Goal: Find specific page/section: Find specific page/section

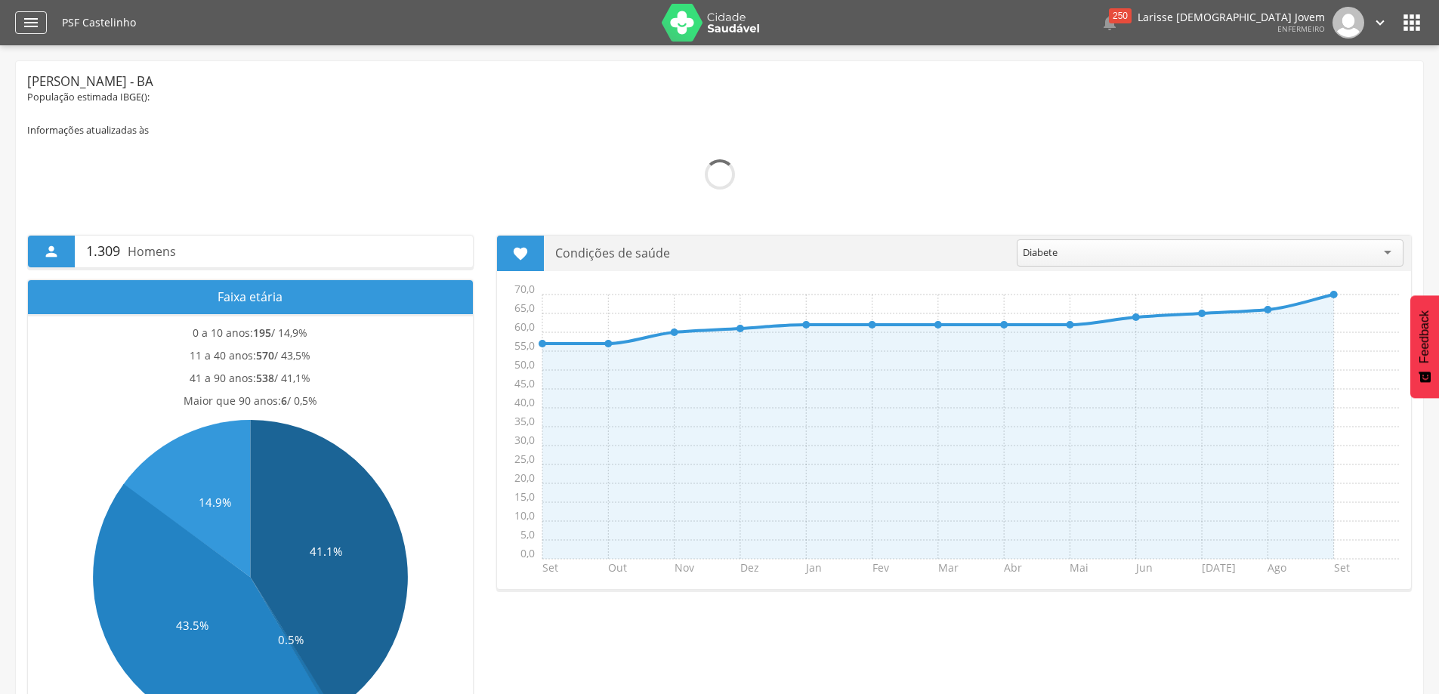
click at [31, 22] on icon "" at bounding box center [31, 23] width 18 height 18
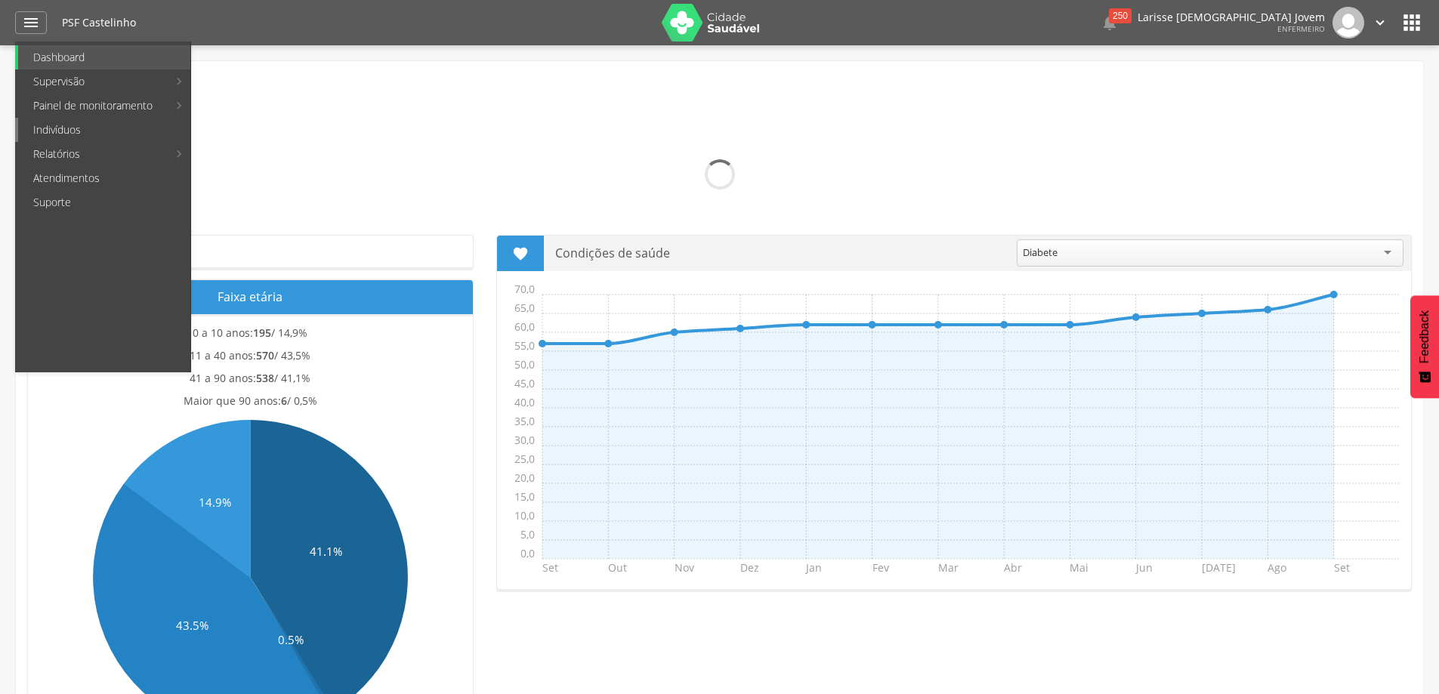
click at [91, 131] on link "Indivíduos" at bounding box center [104, 130] width 172 height 24
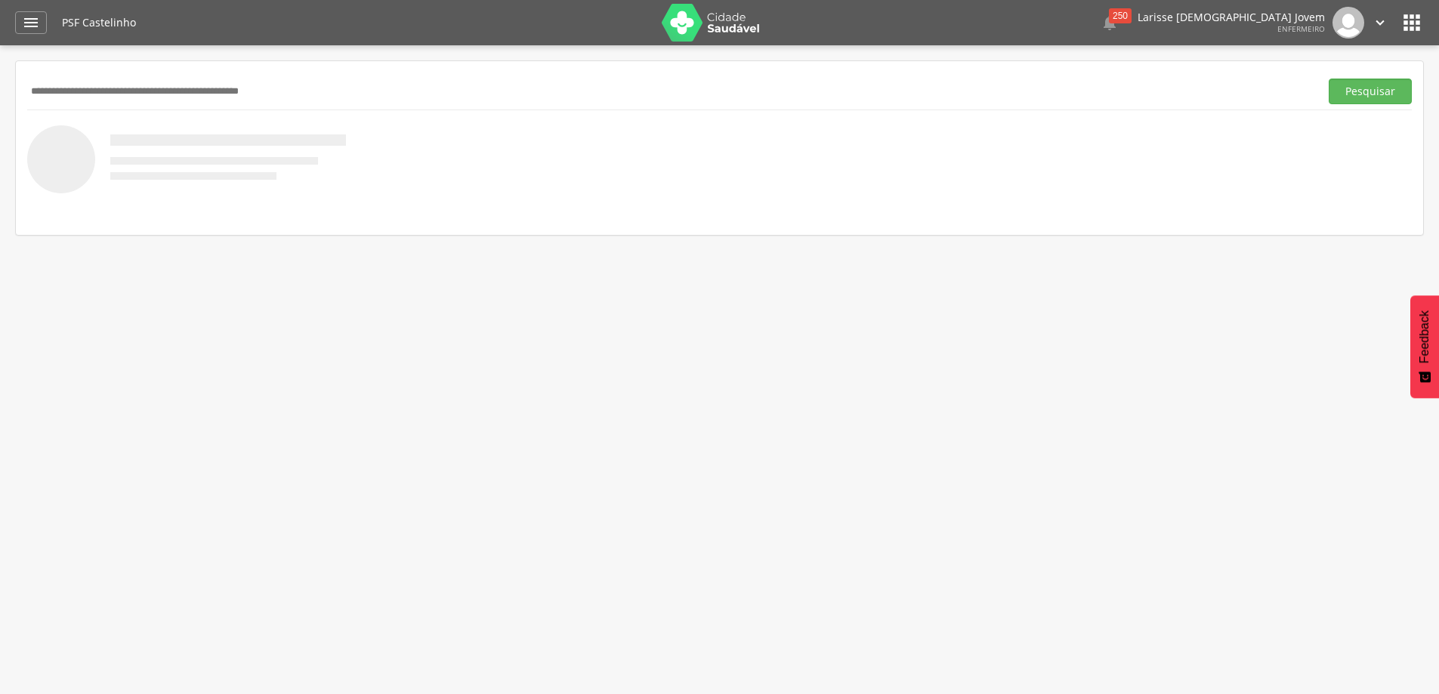
click at [217, 100] on input "text" at bounding box center [670, 92] width 1287 height 26
click at [1329, 79] on button "Pesquisar" at bounding box center [1370, 92] width 83 height 26
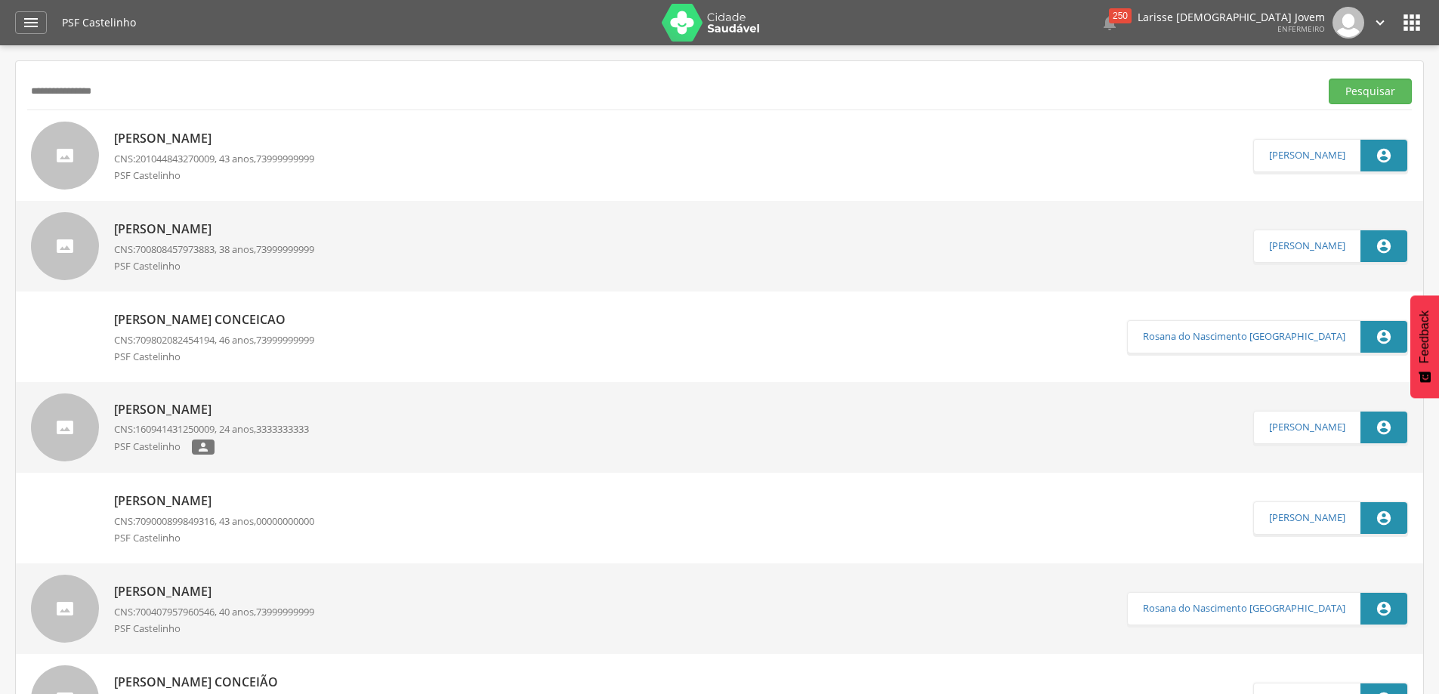
click at [273, 100] on input "**********" at bounding box center [670, 92] width 1287 height 26
type input "**********"
click at [1329, 79] on button "Pesquisar" at bounding box center [1370, 92] width 83 height 26
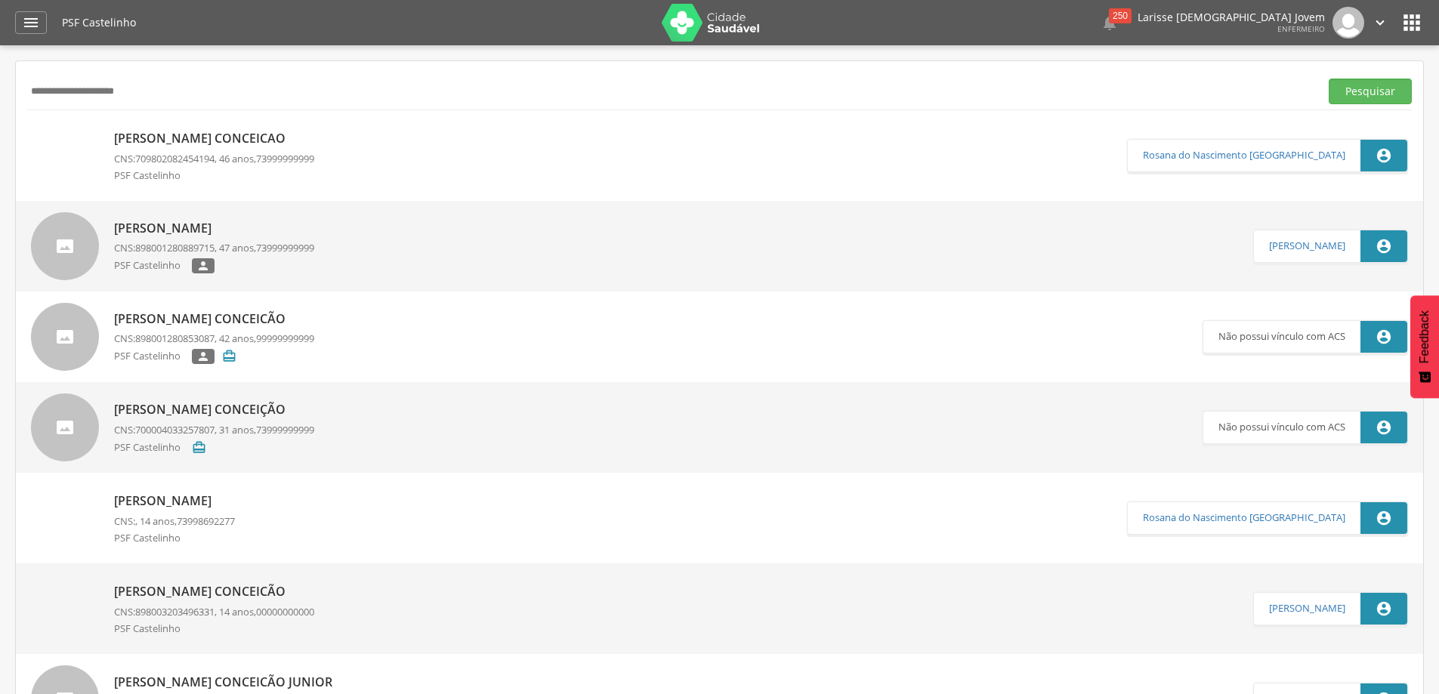
click at [223, 500] on p "[PERSON_NAME]" at bounding box center [174, 501] width 121 height 17
type input "**********"
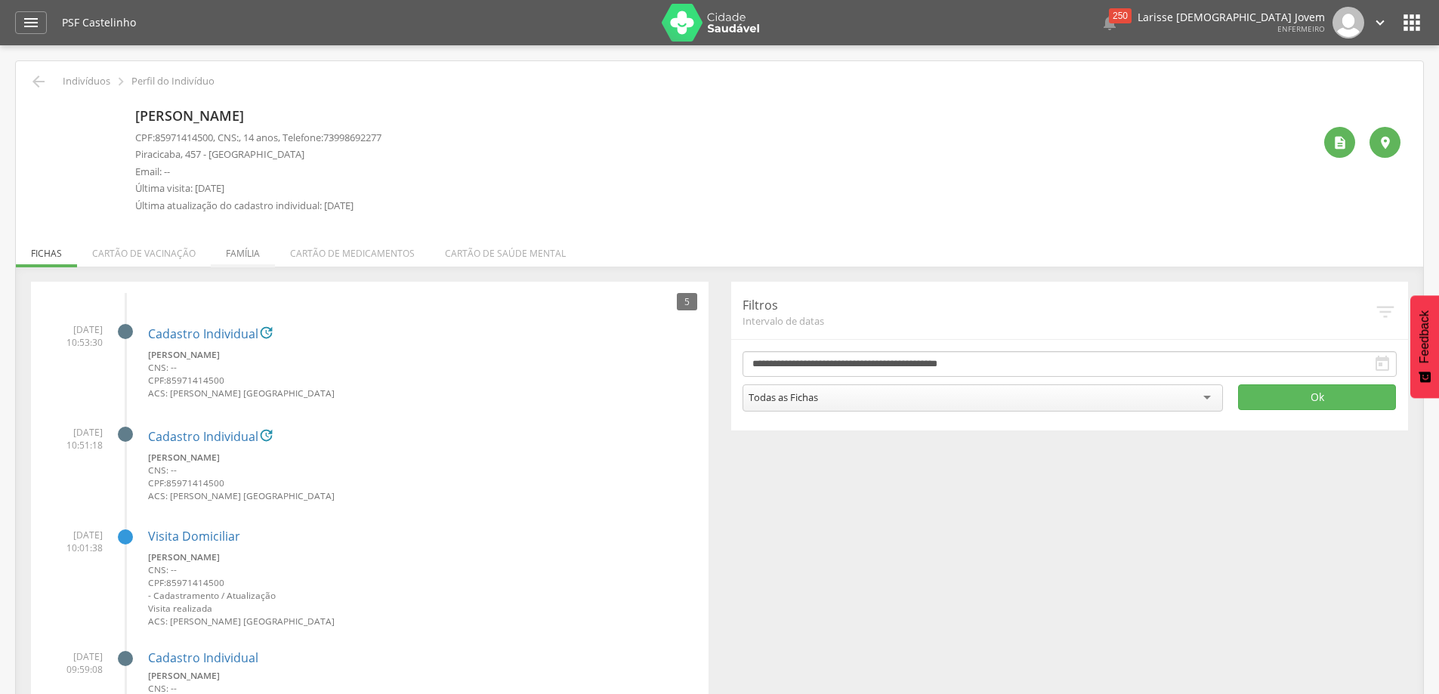
click at [257, 251] on li "Família" at bounding box center [243, 250] width 64 height 36
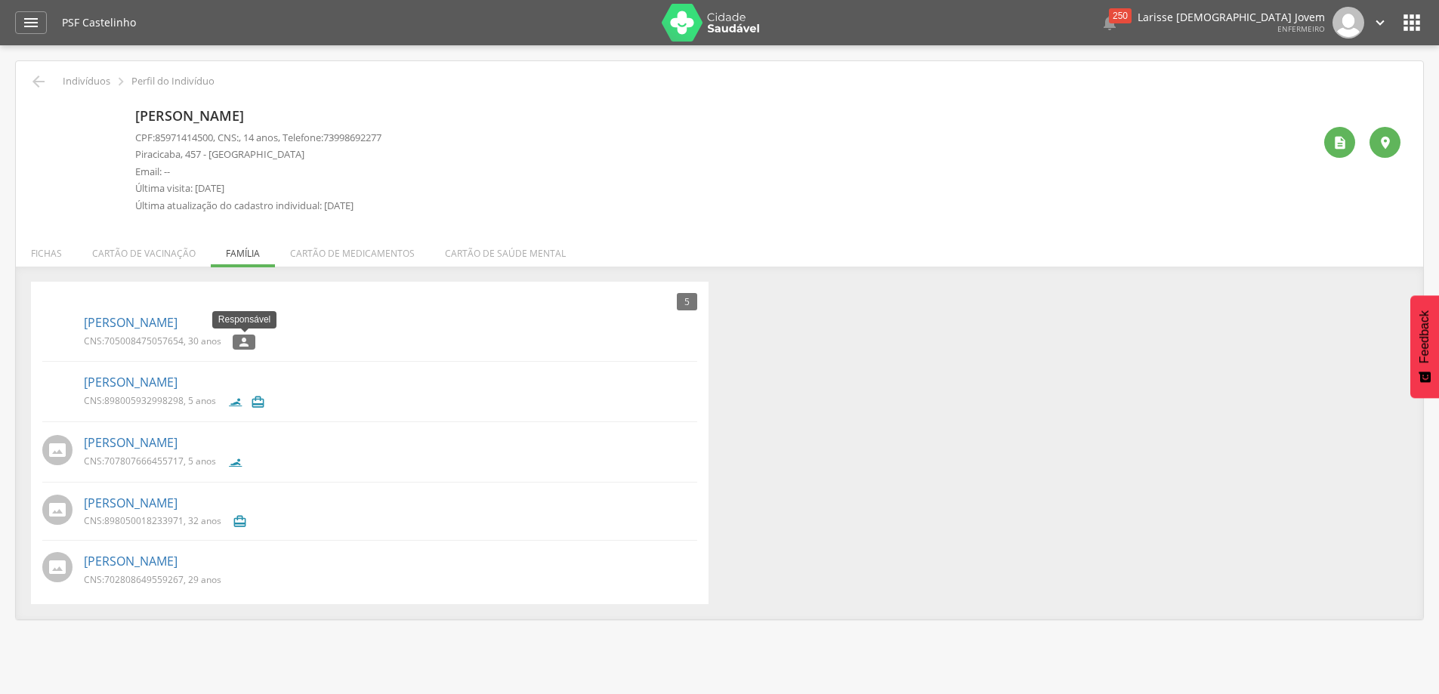
click at [245, 348] on icon "" at bounding box center [244, 342] width 14 height 11
click at [245, 329] on p "[PERSON_NAME]" at bounding box center [390, 322] width 613 height 17
click at [243, 344] on icon "" at bounding box center [244, 342] width 14 height 11
drag, startPoint x: 310, startPoint y: 113, endPoint x: 132, endPoint y: 113, distance: 177.5
click at [132, 113] on div "[PERSON_NAME] CPF: 85971414500 , CNS: , 14 anos, Telefone: [PHONE_NUMBER] [GEOG…" at bounding box center [720, 161] width 1362 height 119
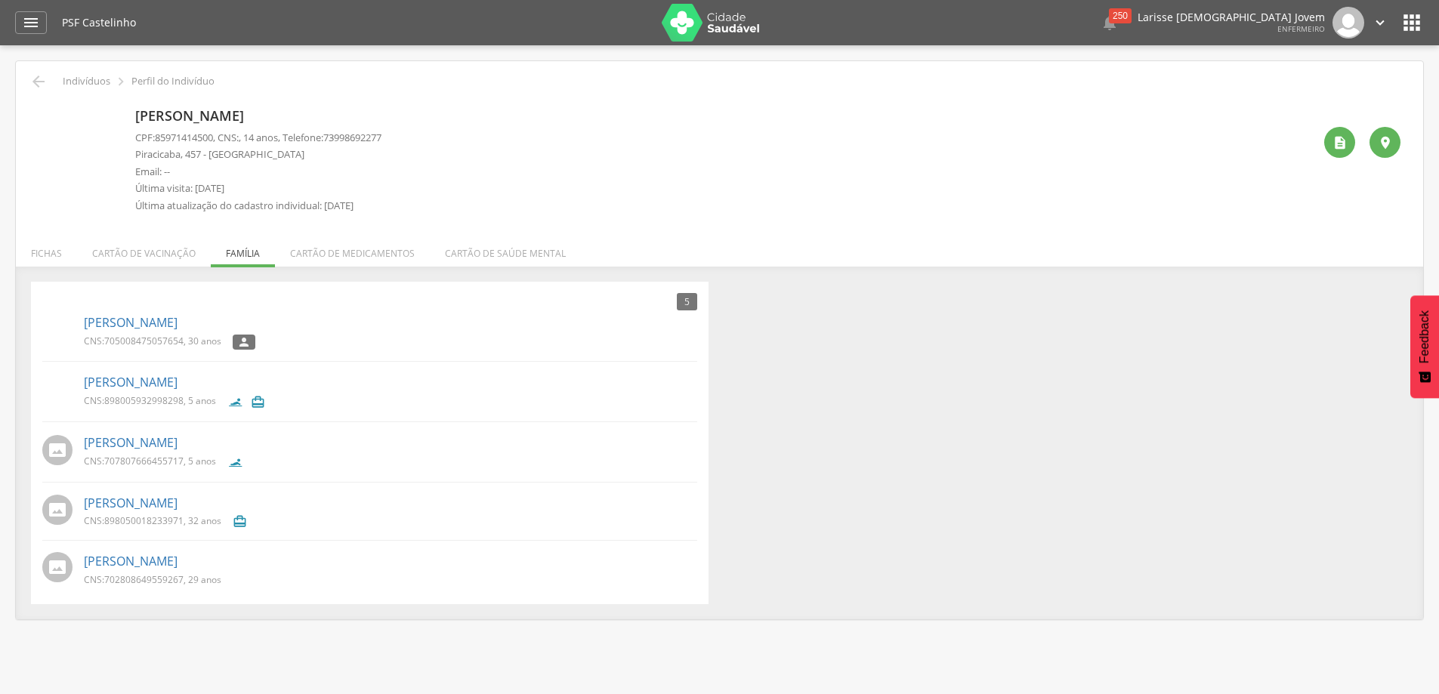
copy p "[PERSON_NAME]"
click at [33, 85] on icon "" at bounding box center [38, 82] width 18 height 18
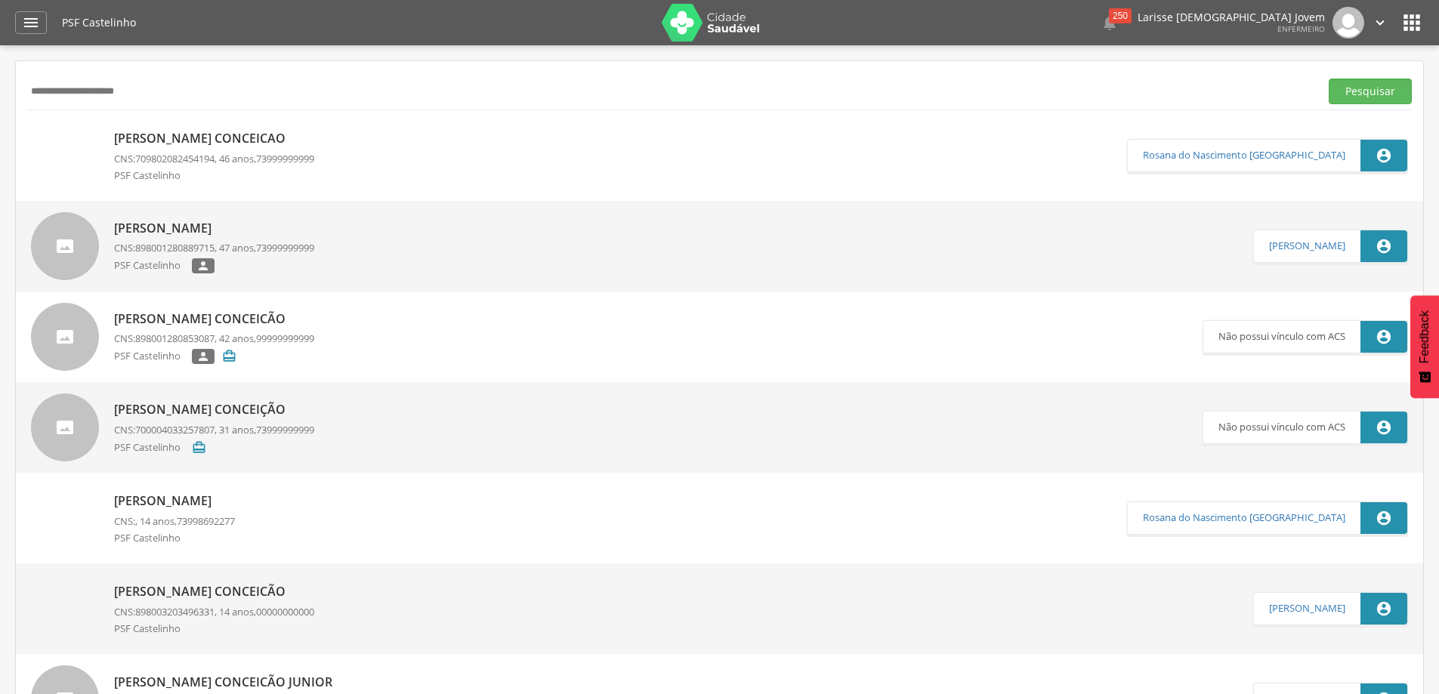
scroll to position [76, 0]
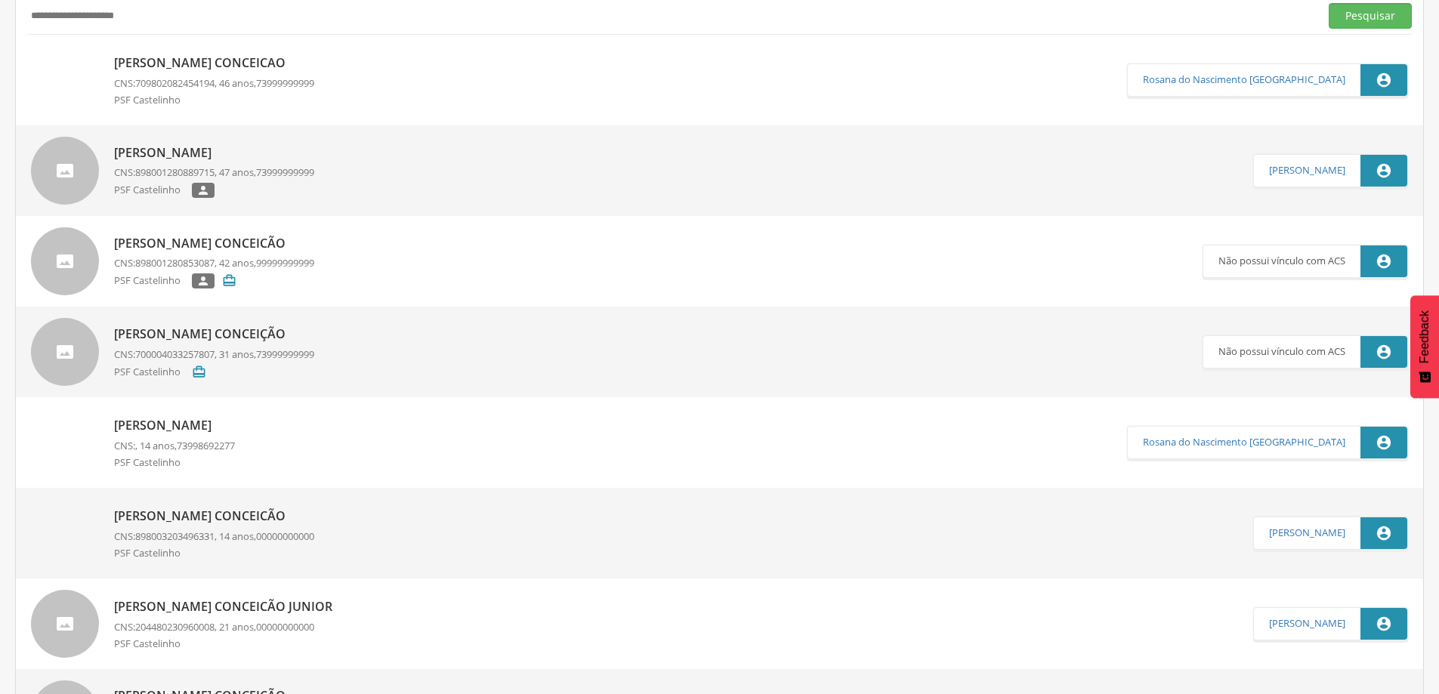
click at [234, 515] on p "[PERSON_NAME] Conceicão" at bounding box center [214, 516] width 200 height 17
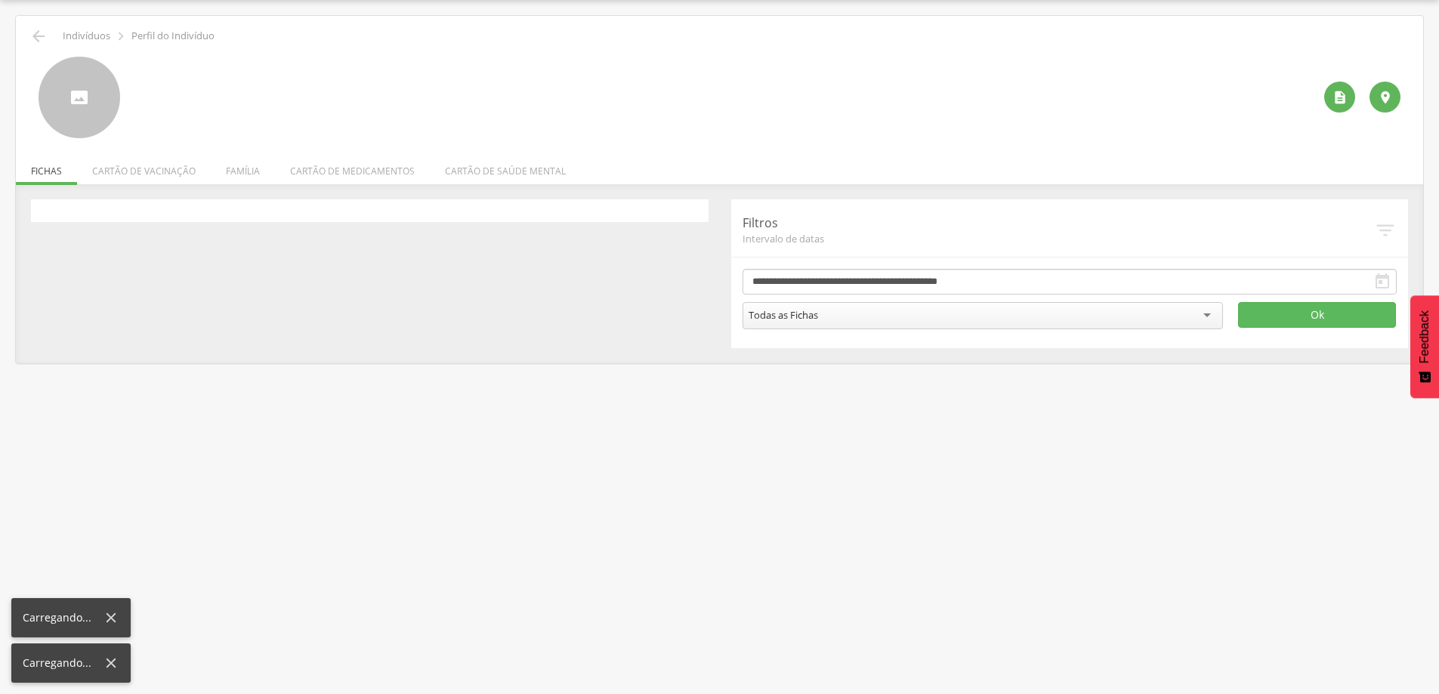
scroll to position [45, 0]
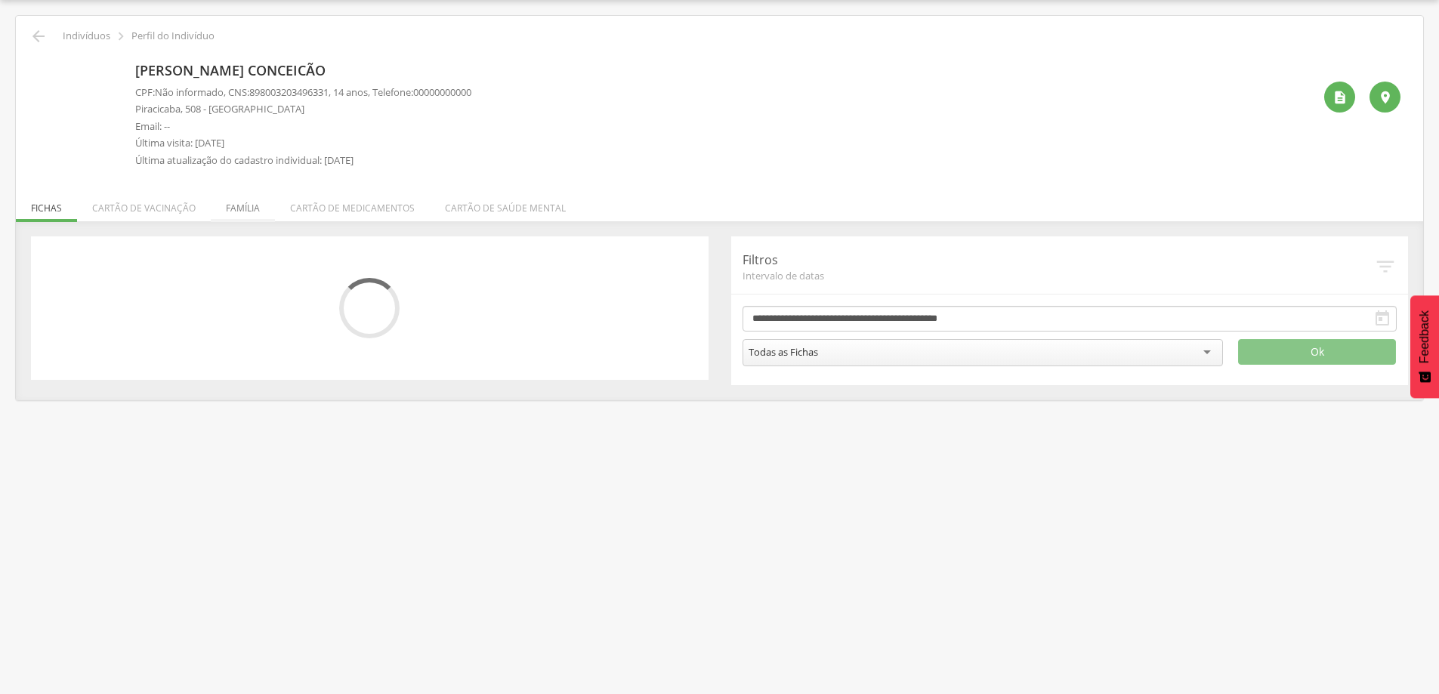
click at [243, 209] on li "Família" at bounding box center [243, 205] width 64 height 36
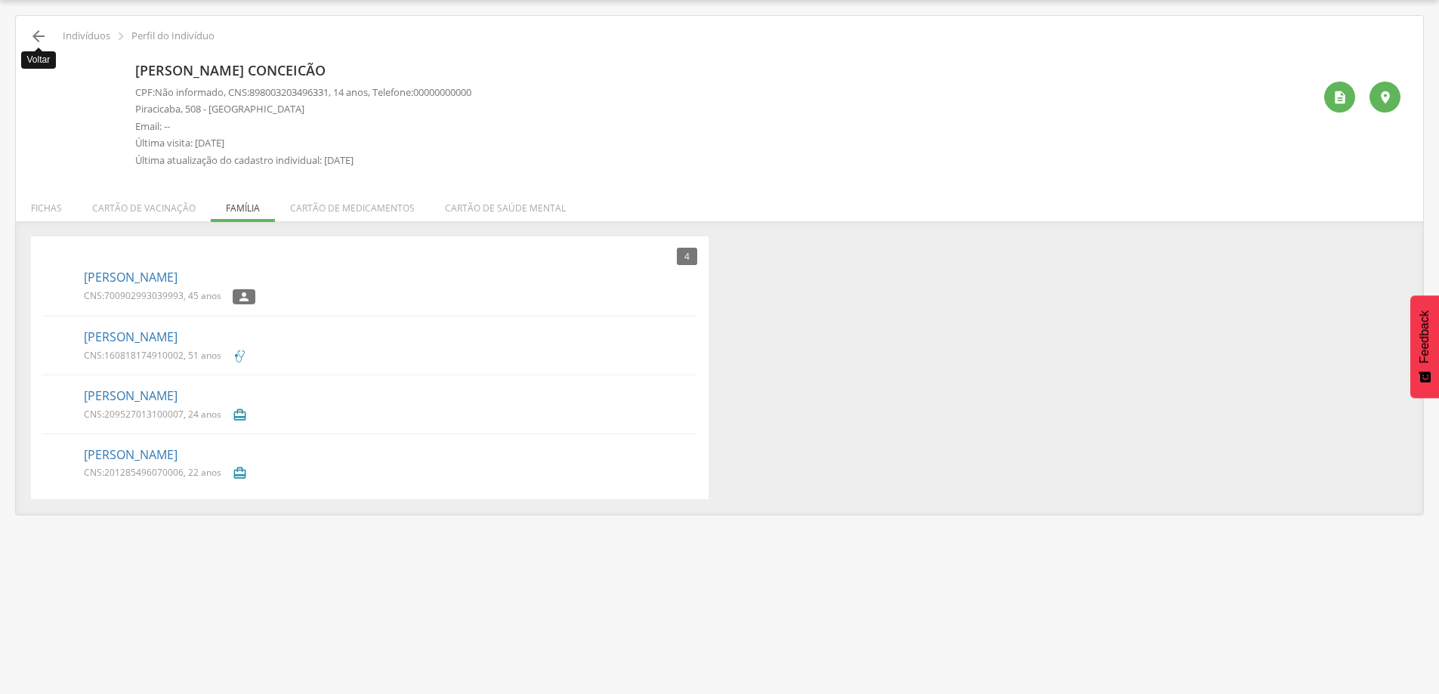
click at [31, 30] on icon "" at bounding box center [38, 36] width 18 height 18
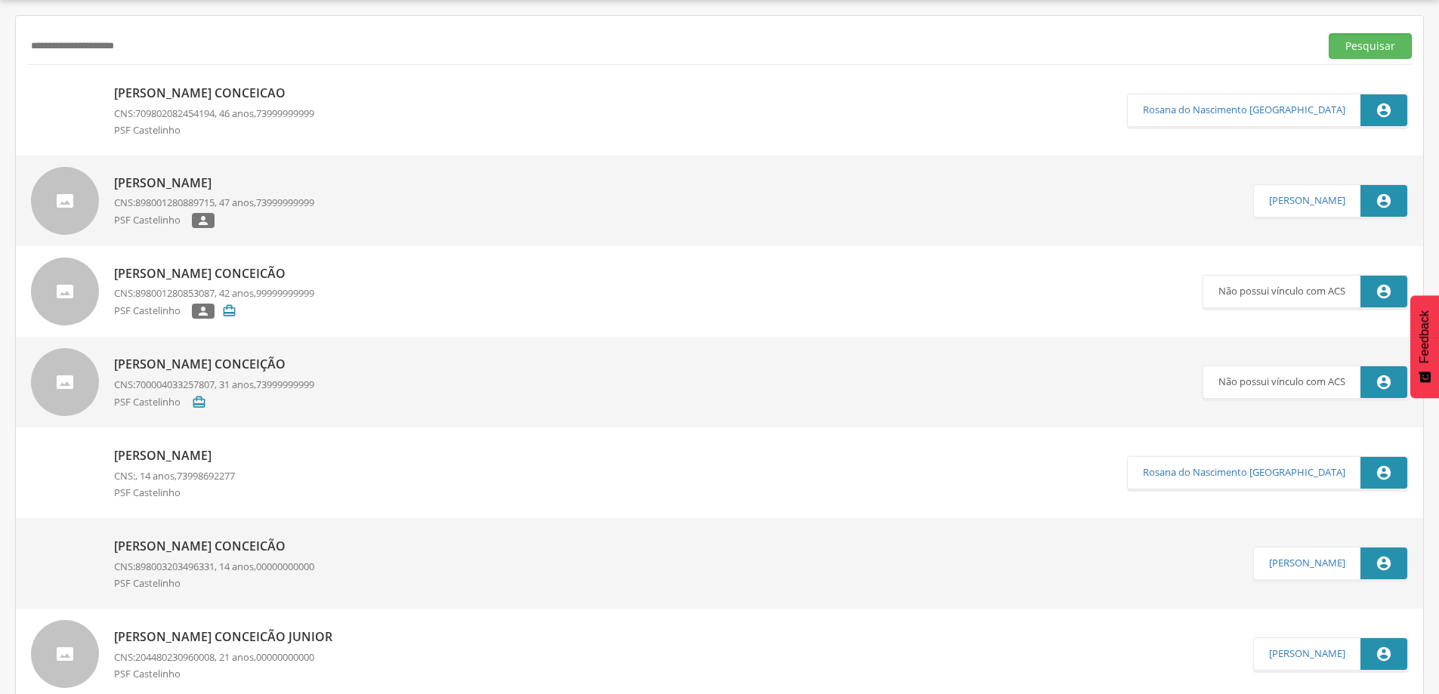
drag, startPoint x: 212, startPoint y: 51, endPoint x: 0, endPoint y: 69, distance: 213.0
click at [0, 69] on div " Supervisão  Distritos  Ubs Coordenador: - [PERSON_NAME] / BA Intervalo de T…" at bounding box center [719, 347] width 1439 height 694
type input "*"
click at [212, 548] on p "[PERSON_NAME] Conceicão" at bounding box center [214, 546] width 200 height 17
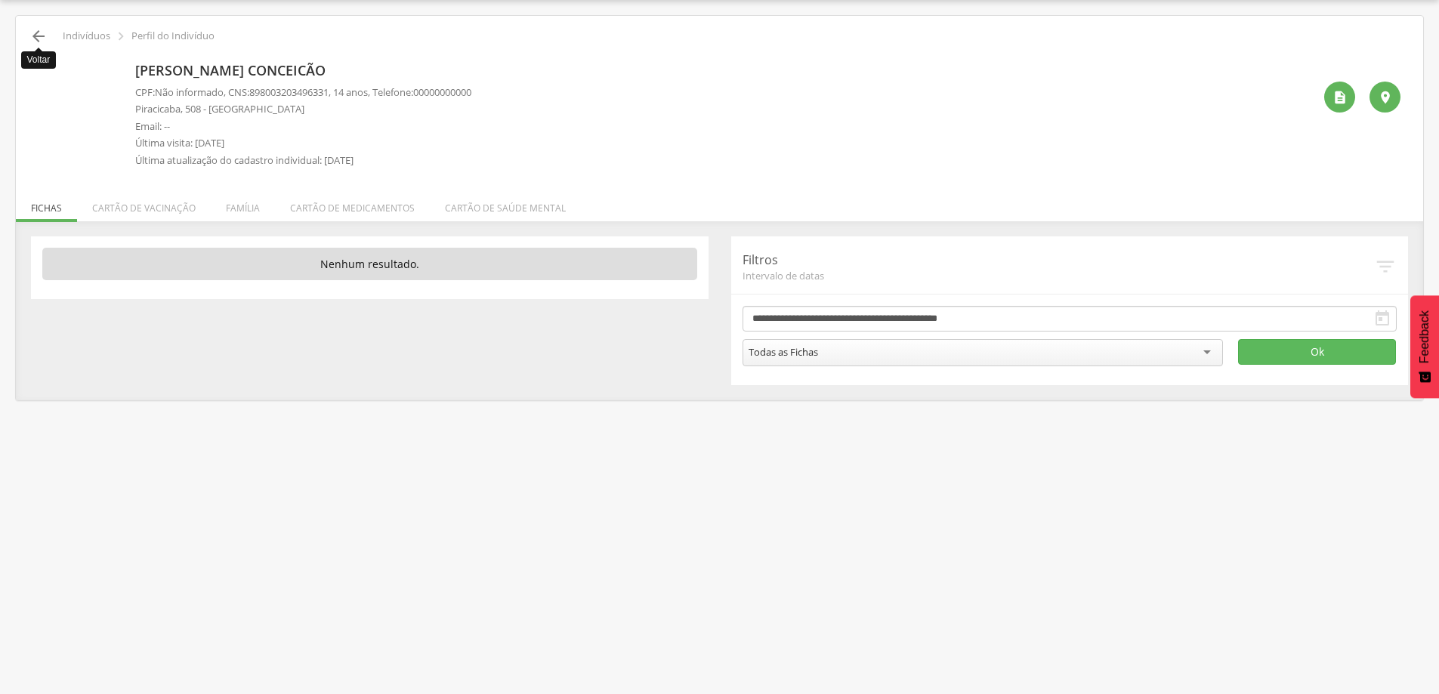
click at [39, 30] on icon "" at bounding box center [38, 36] width 18 height 18
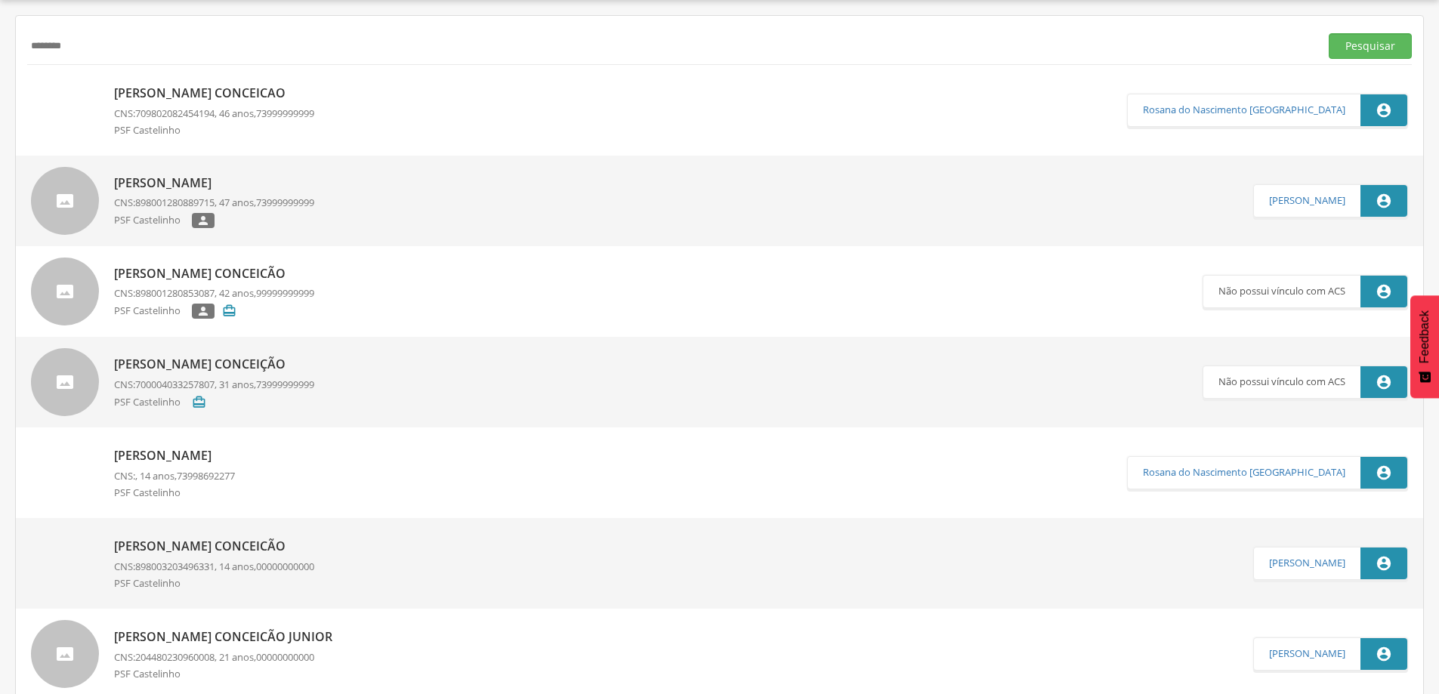
click at [199, 532] on div "[PERSON_NAME] Conceicão CNS: 898003203496331 , 14 anos, 00000000000 PSF Casteli…" at bounding box center [214, 564] width 200 height 68
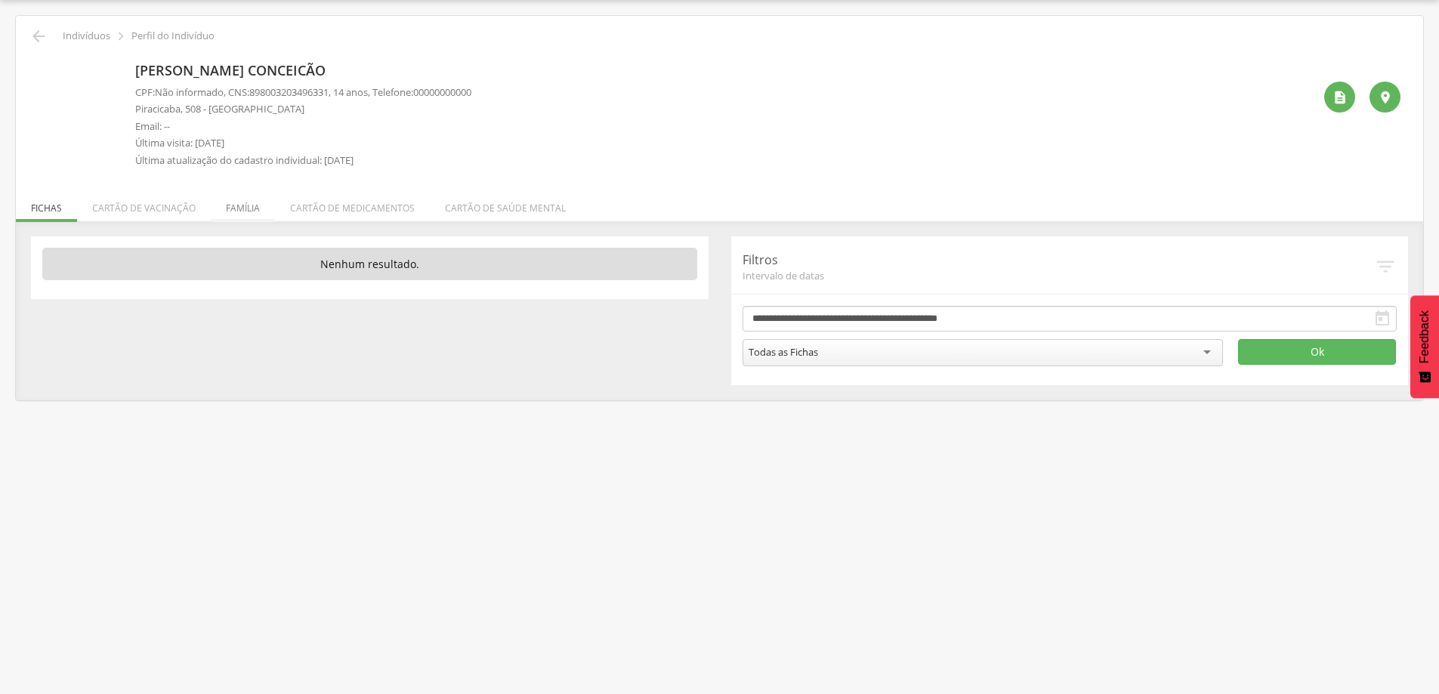
click at [238, 209] on li "Família" at bounding box center [243, 205] width 64 height 36
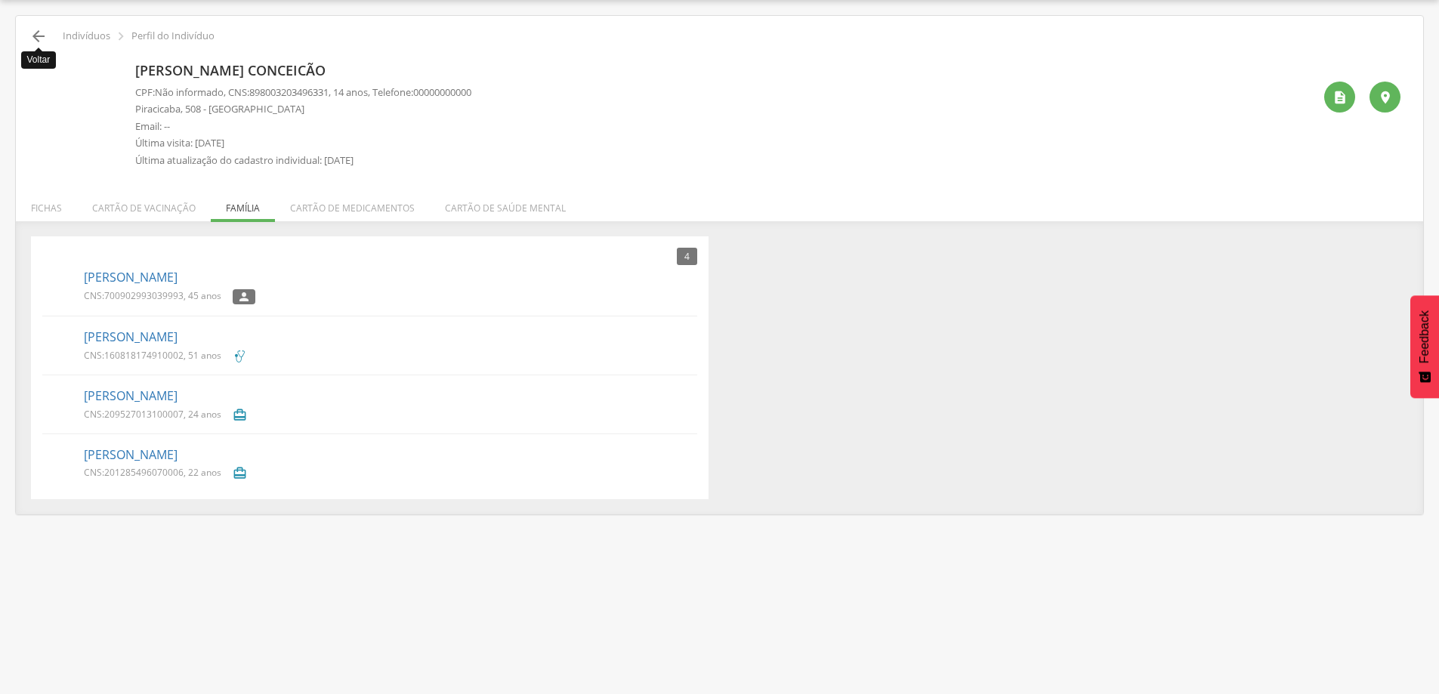
click at [43, 36] on icon "" at bounding box center [38, 36] width 18 height 18
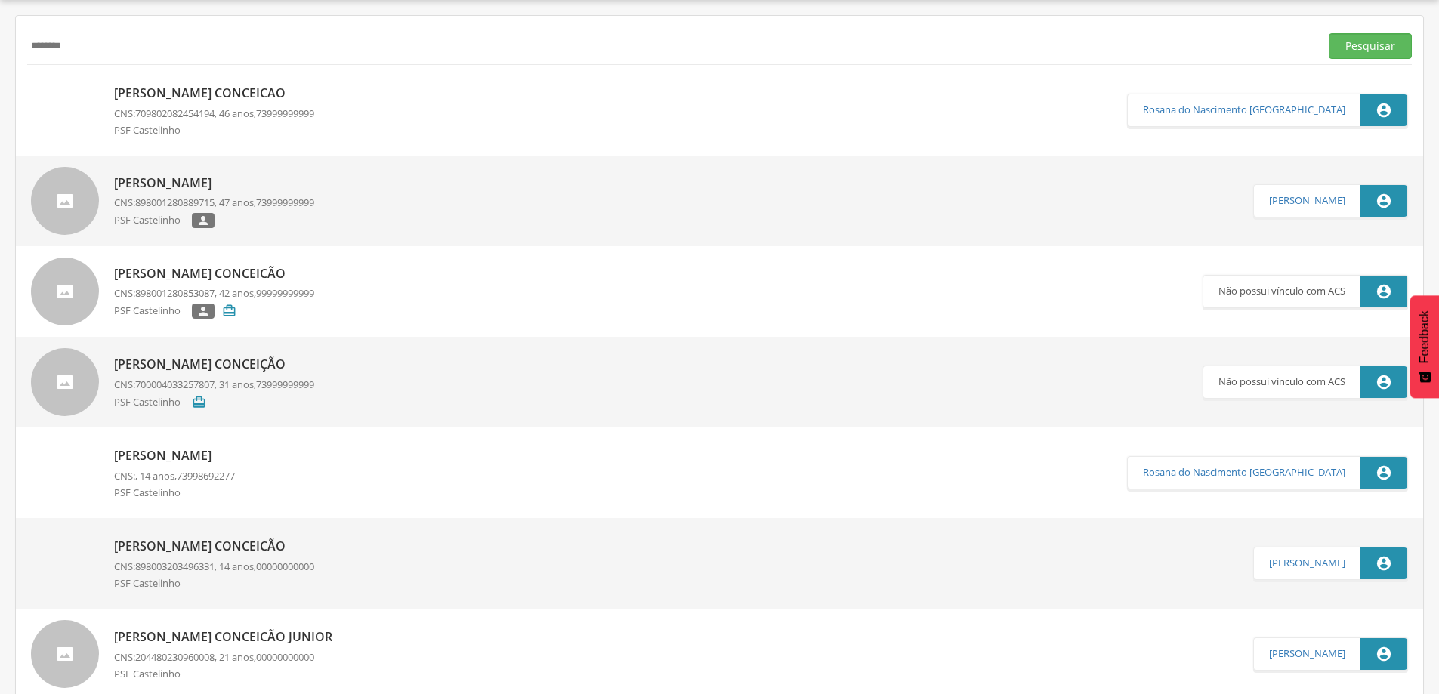
click at [235, 453] on p "[PERSON_NAME]" at bounding box center [174, 455] width 121 height 17
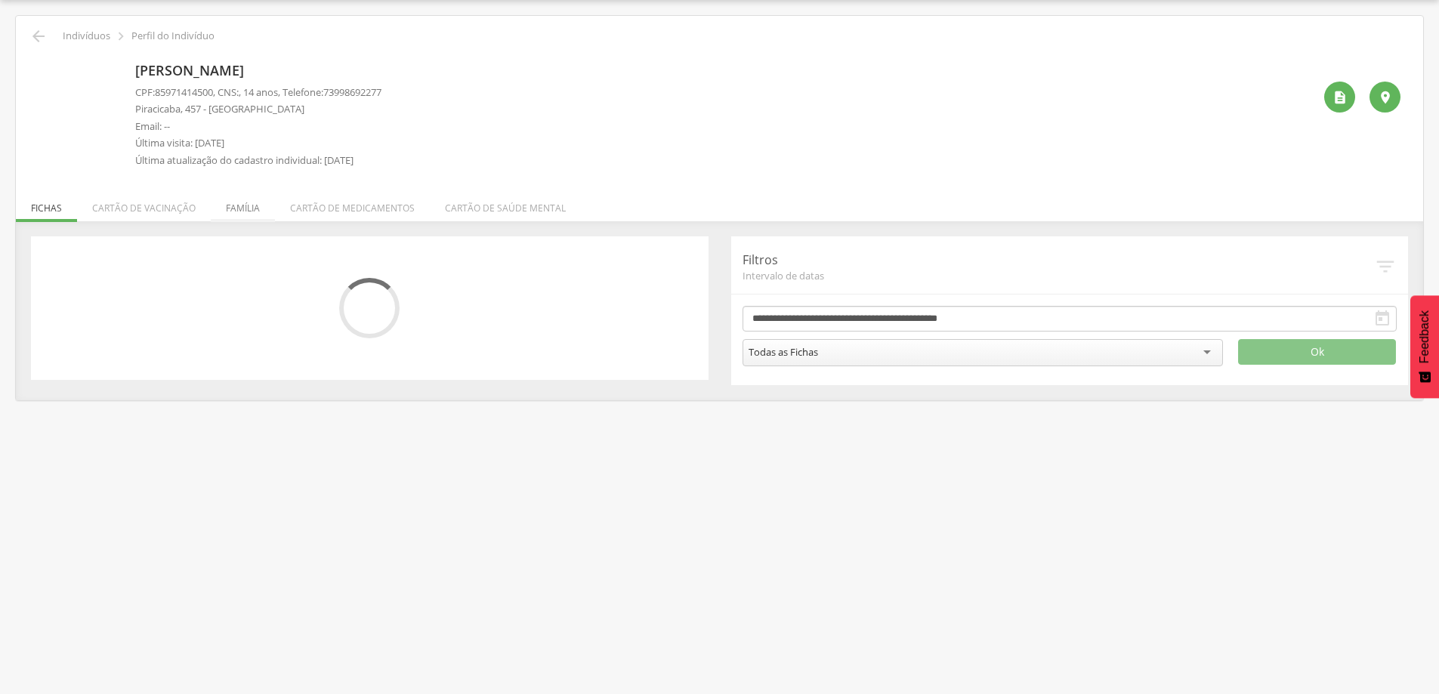
click at [245, 211] on li "Família" at bounding box center [243, 205] width 64 height 36
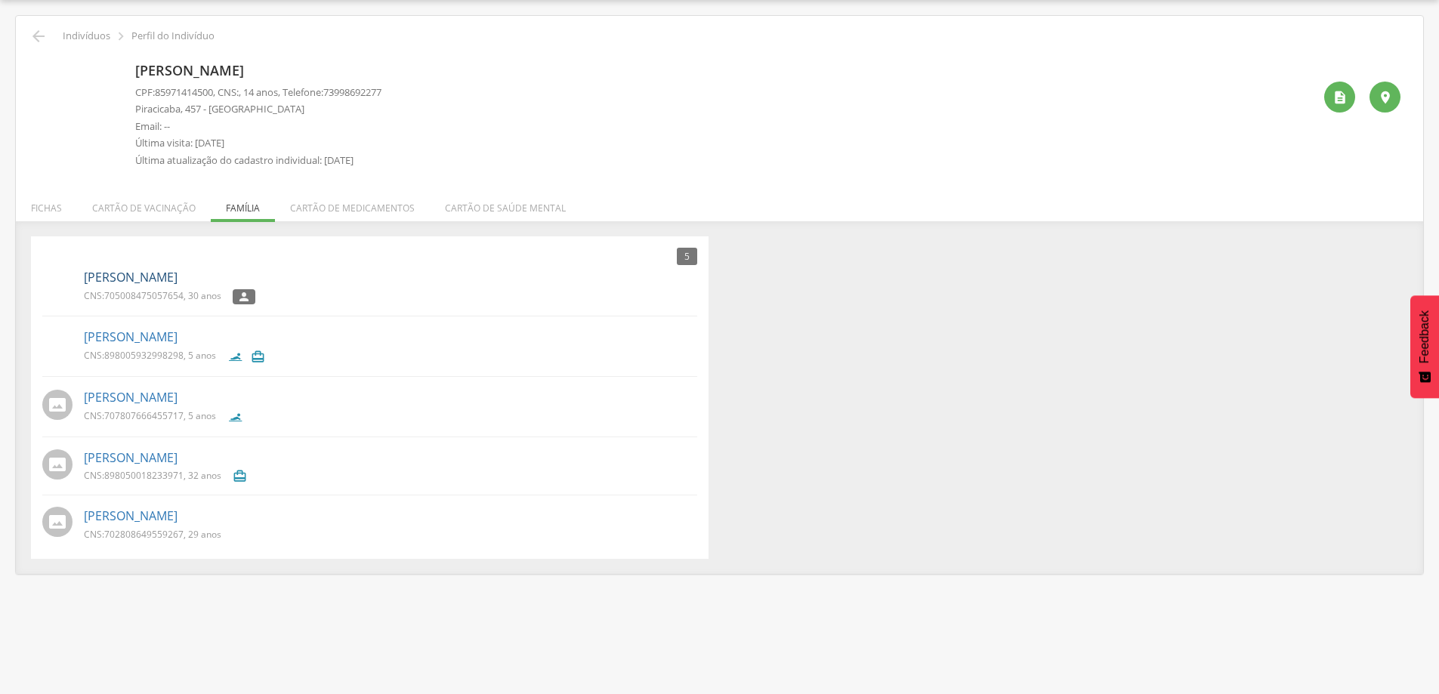
click at [172, 277] on link "[PERSON_NAME]" at bounding box center [131, 277] width 94 height 17
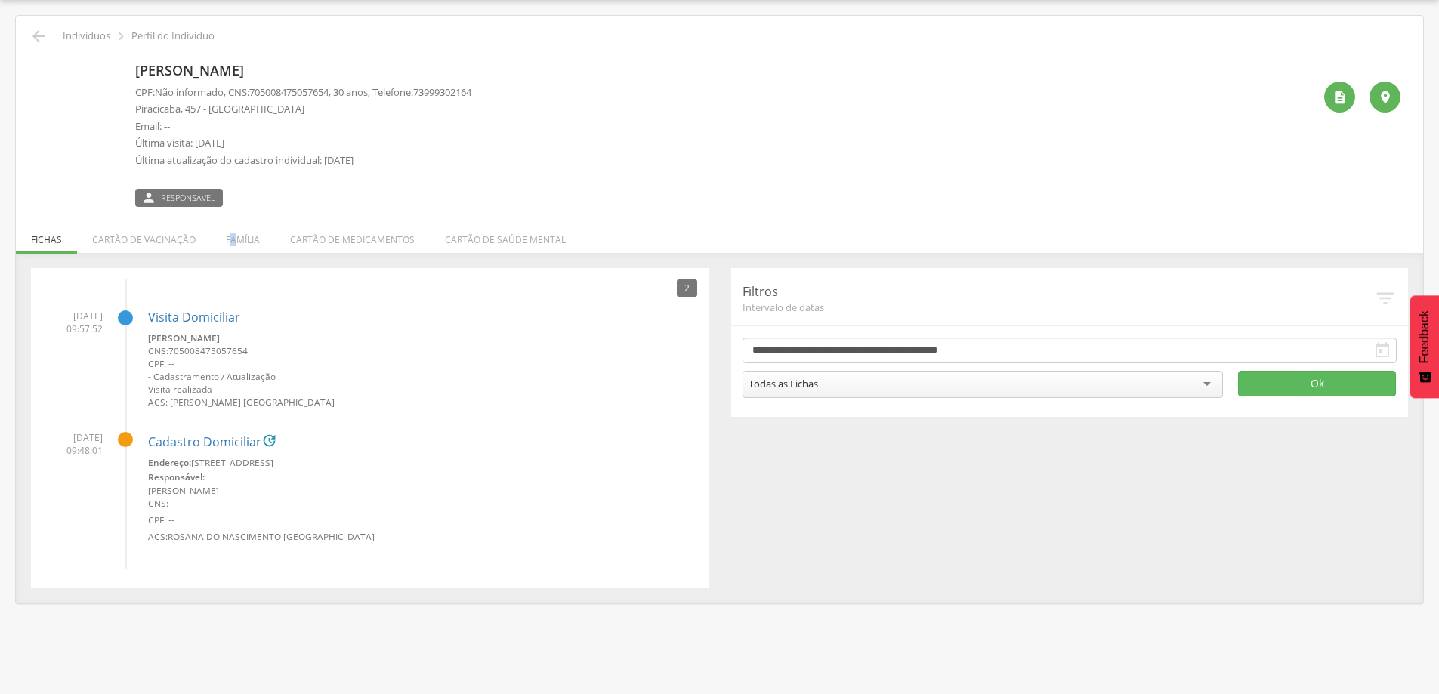
click at [231, 241] on li "Família" at bounding box center [243, 236] width 64 height 36
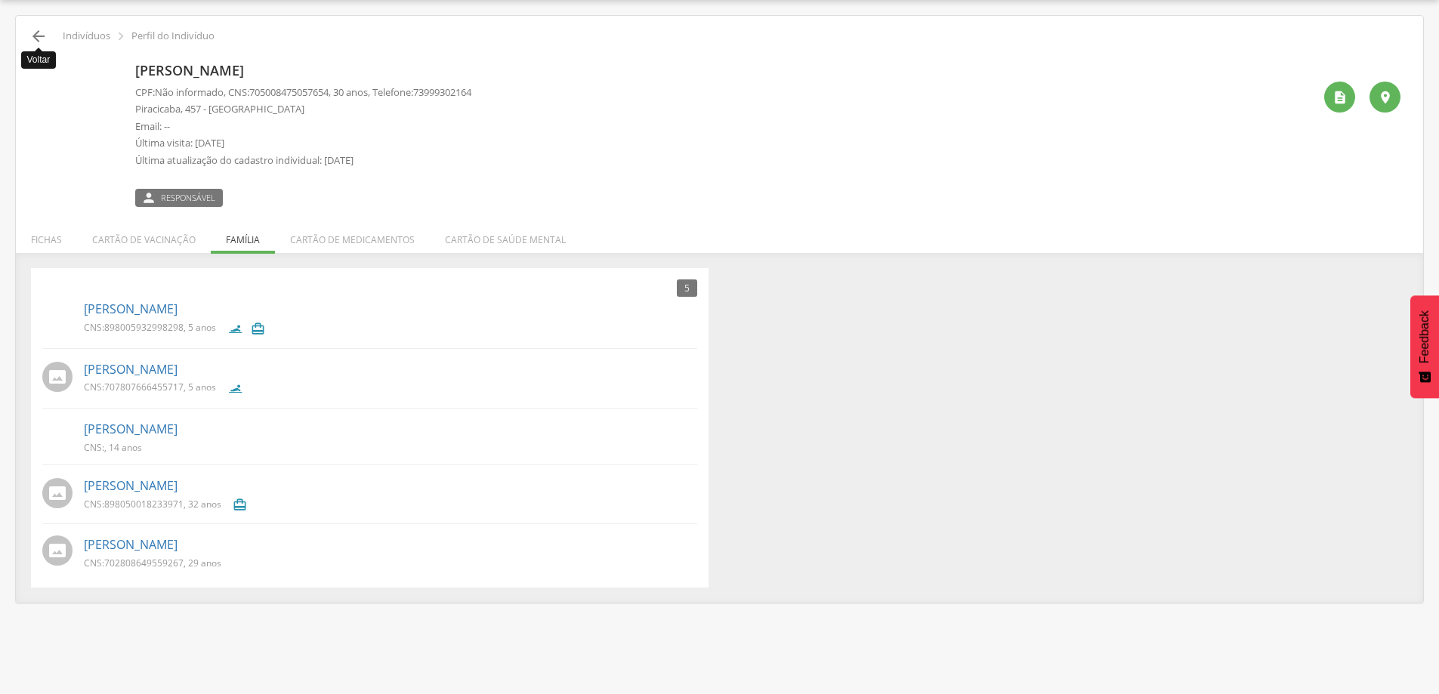
click at [39, 34] on icon "" at bounding box center [38, 36] width 18 height 18
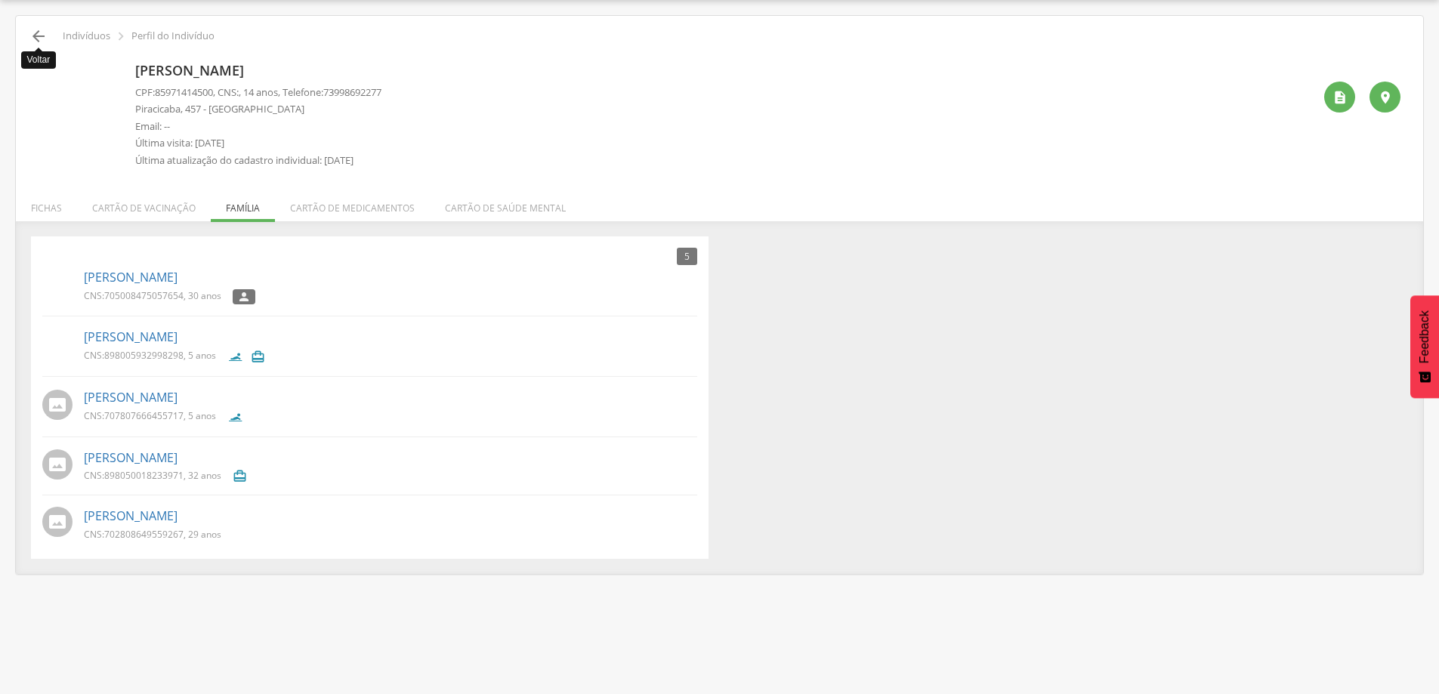
click at [34, 34] on icon "" at bounding box center [38, 36] width 18 height 18
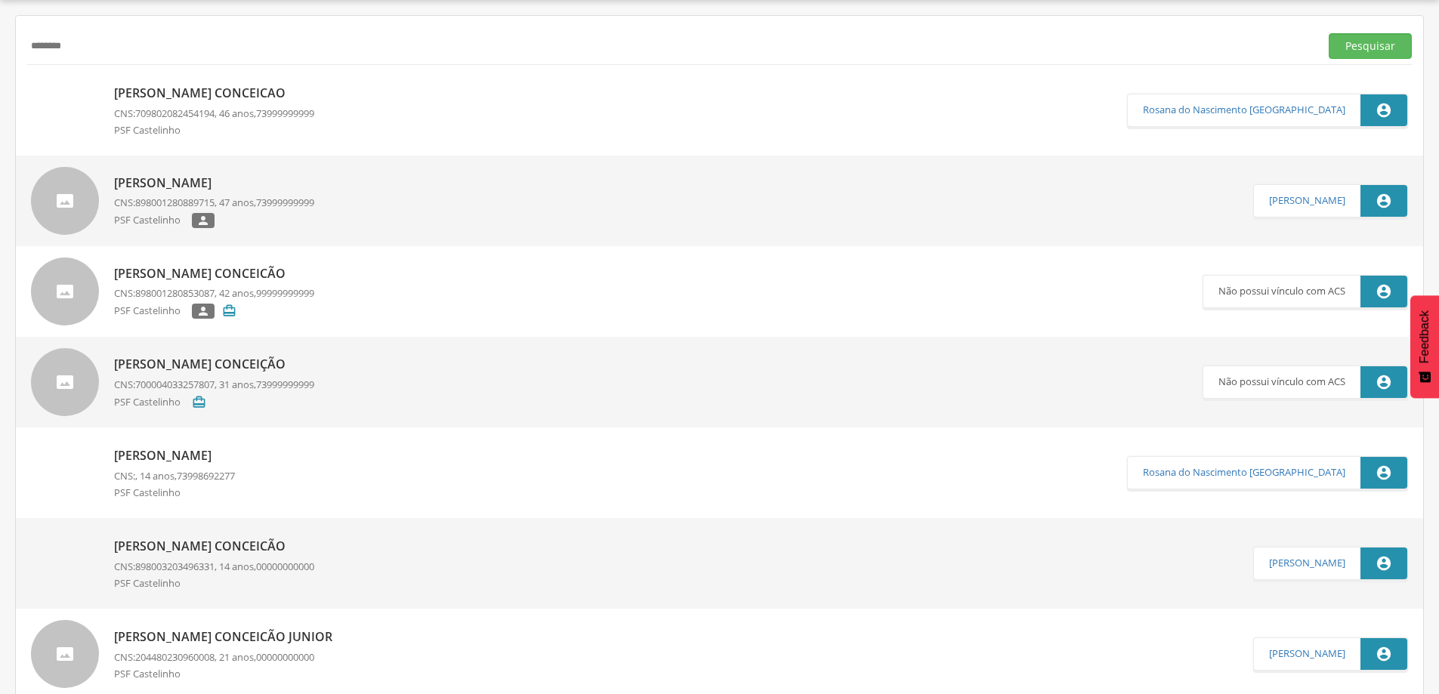
click at [230, 539] on p "[PERSON_NAME] Conceicão" at bounding box center [214, 546] width 200 height 17
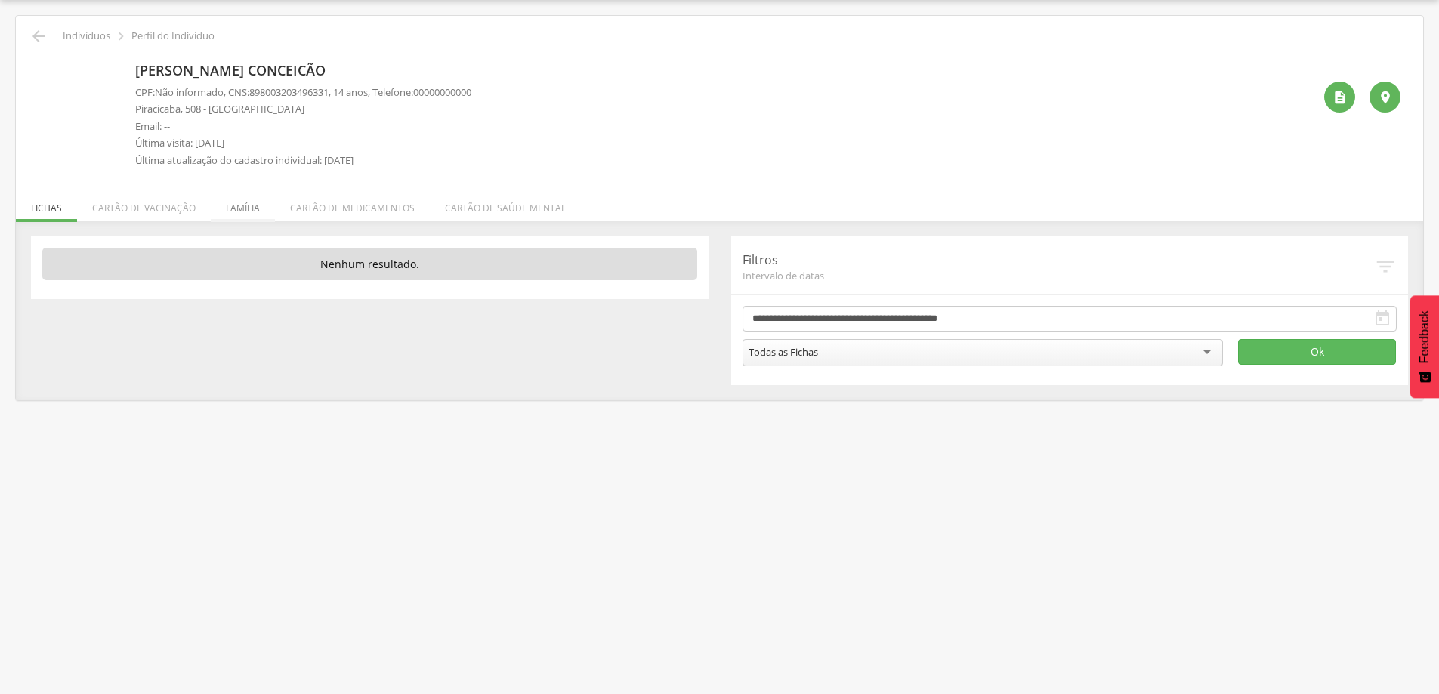
click at [246, 209] on li "Família" at bounding box center [243, 205] width 64 height 36
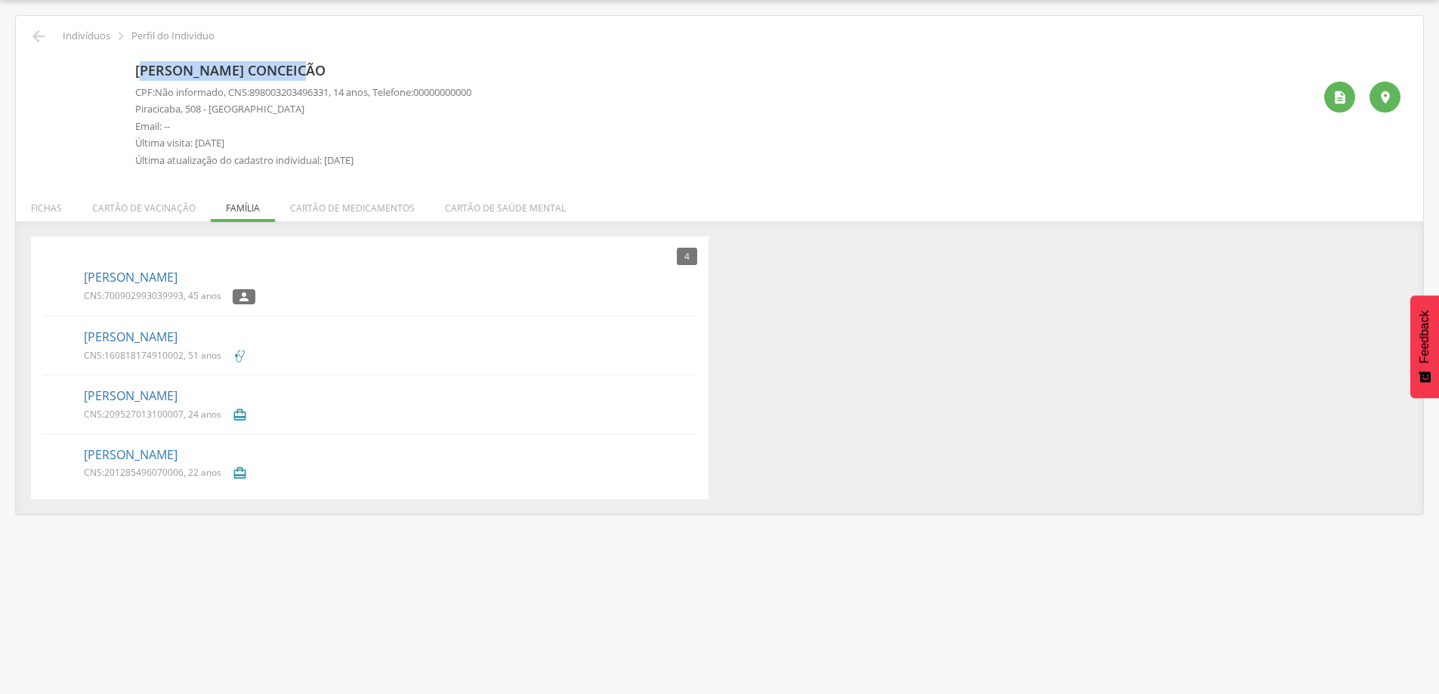
drag, startPoint x: 317, startPoint y: 71, endPoint x: 140, endPoint y: 80, distance: 177.8
click at [140, 80] on p "[PERSON_NAME] Conceicão" at bounding box center [303, 71] width 336 height 20
click at [32, 28] on icon "" at bounding box center [38, 36] width 18 height 18
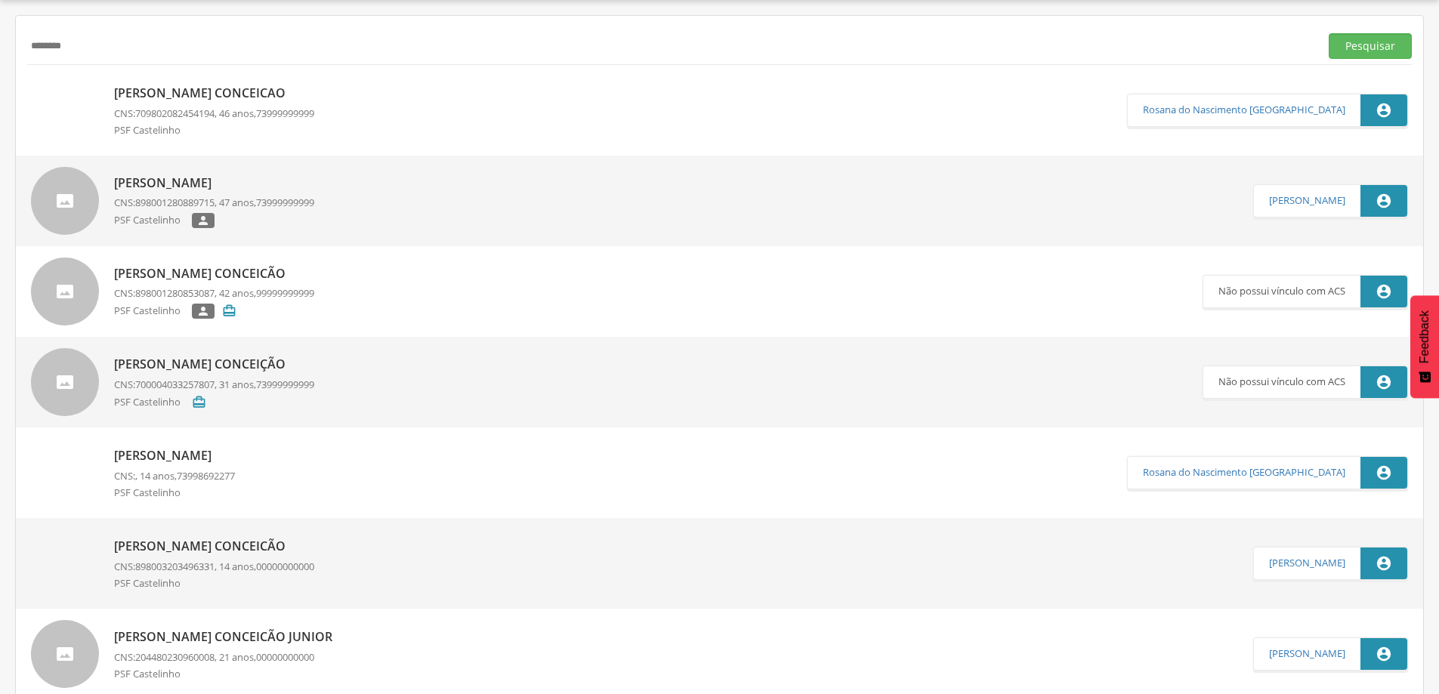
click at [194, 549] on p "[PERSON_NAME] Conceicão" at bounding box center [214, 546] width 200 height 17
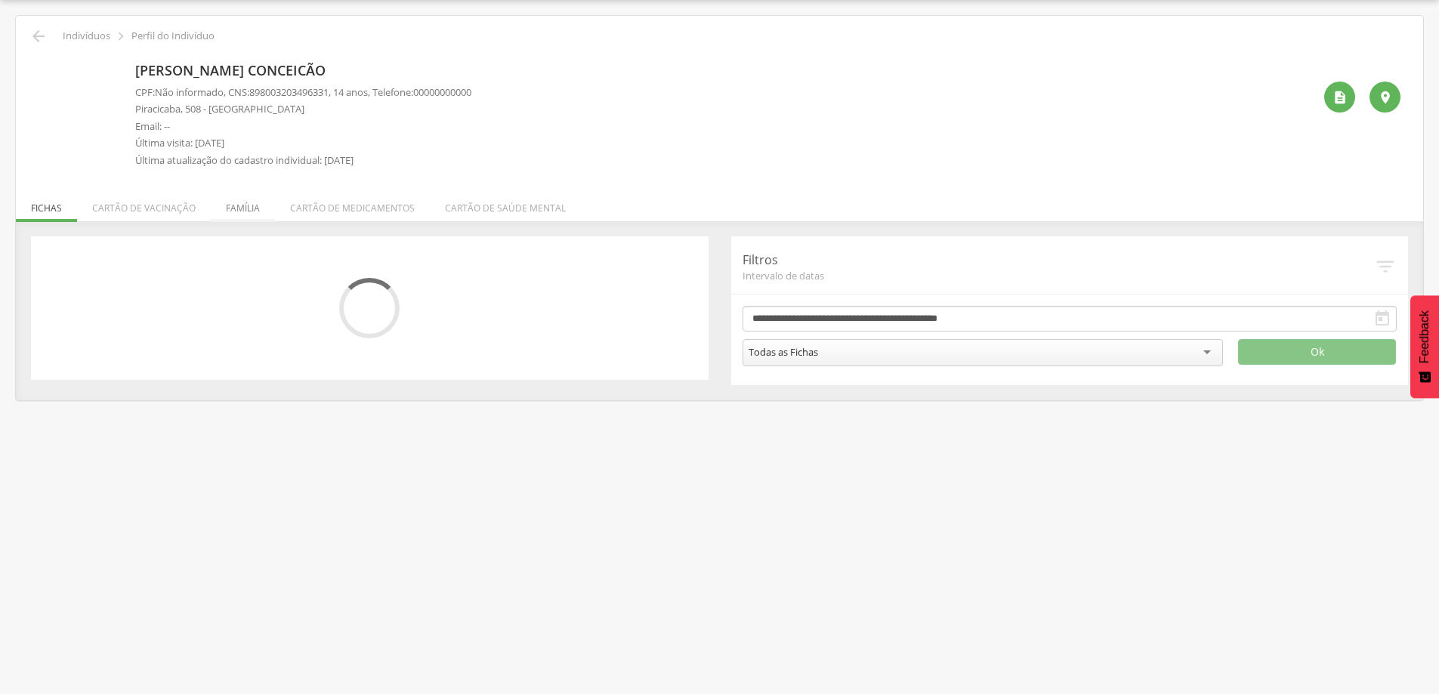
click at [240, 205] on li "Família" at bounding box center [243, 205] width 64 height 36
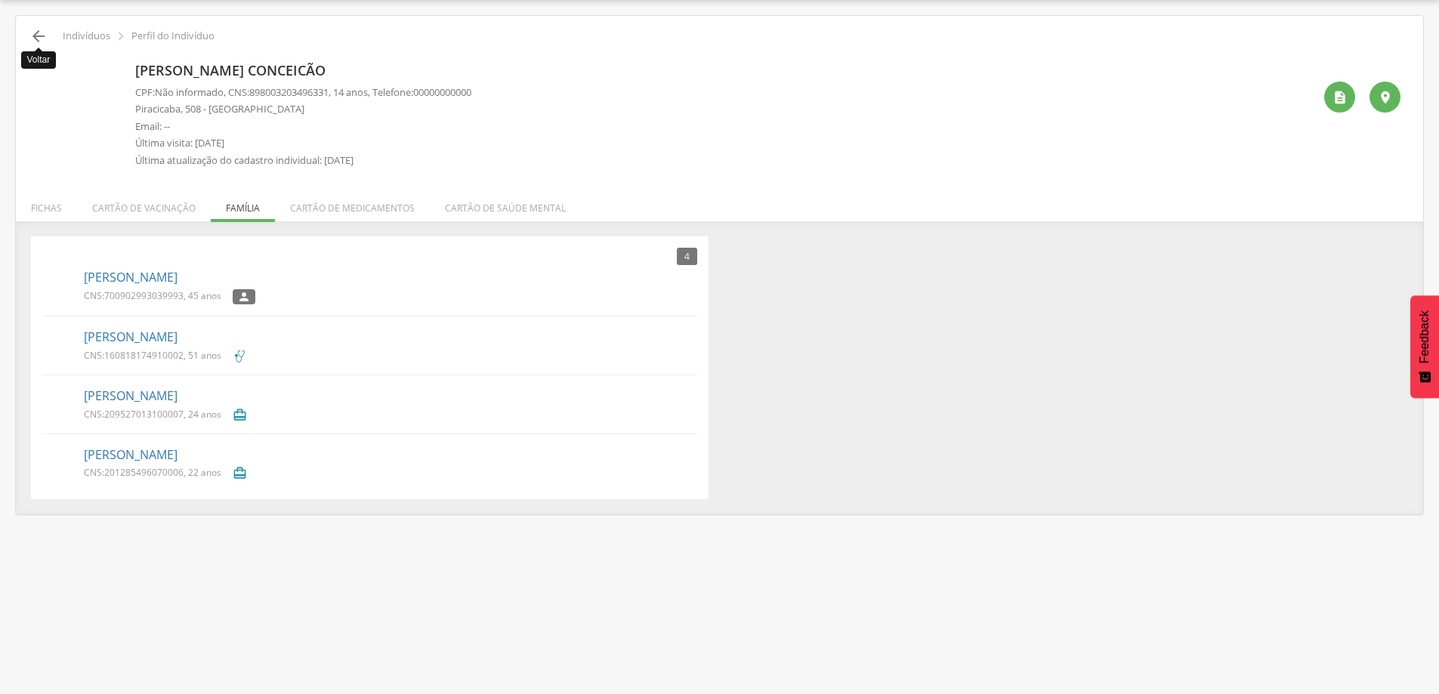
click at [39, 33] on icon "" at bounding box center [38, 36] width 18 height 18
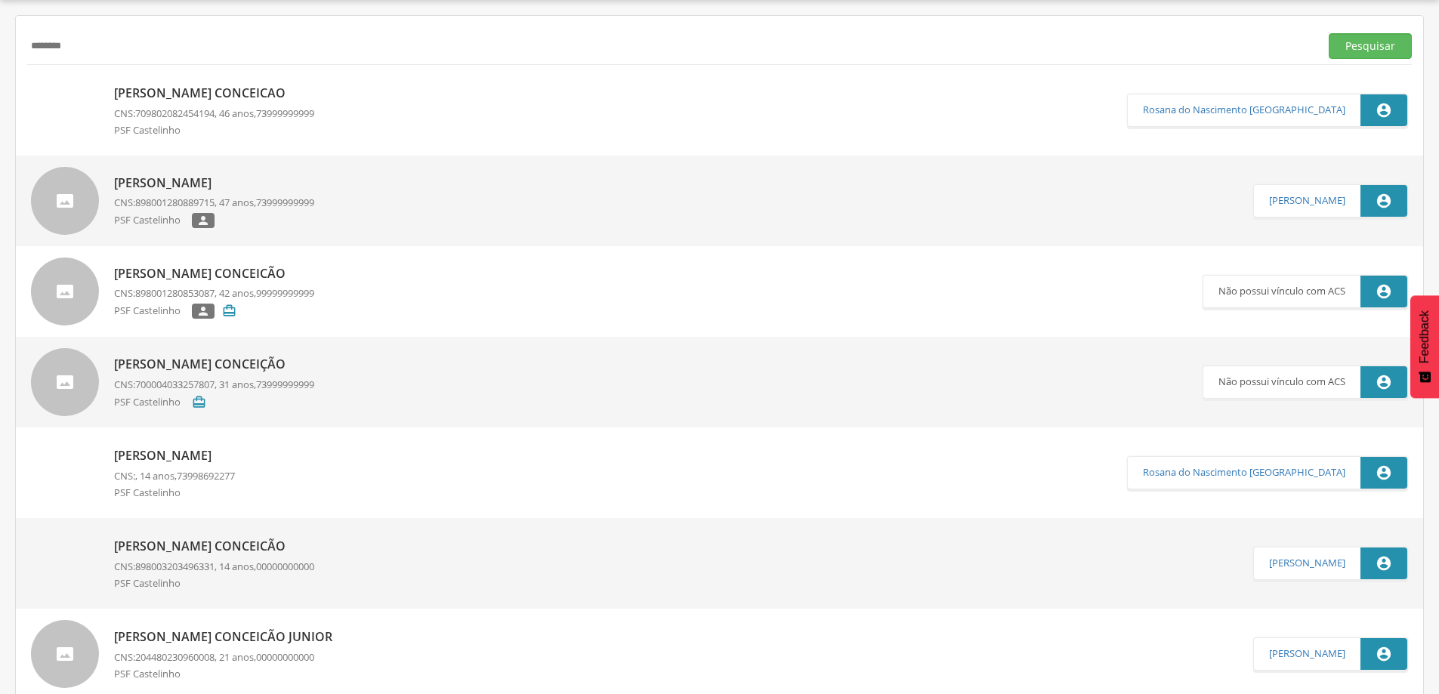
click at [226, 458] on p "[PERSON_NAME]" at bounding box center [174, 455] width 121 height 17
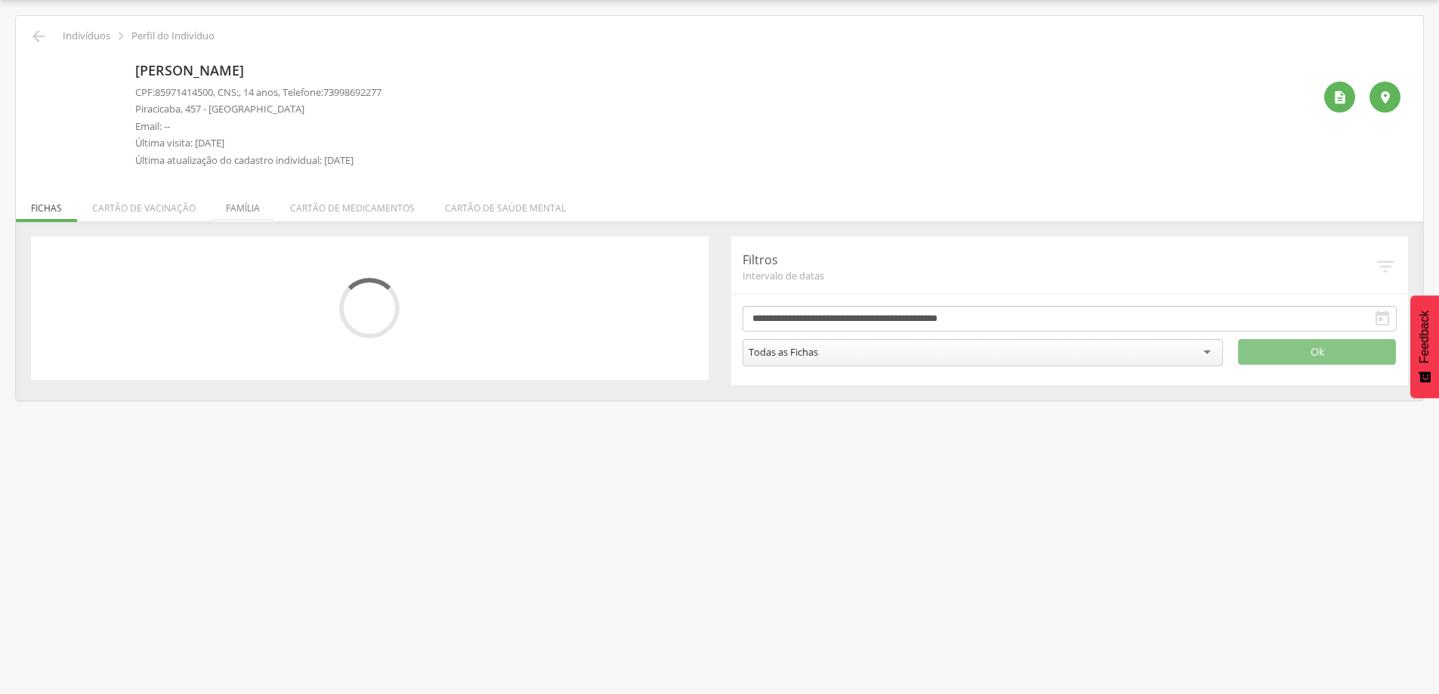
click at [252, 204] on li "Família" at bounding box center [243, 205] width 64 height 36
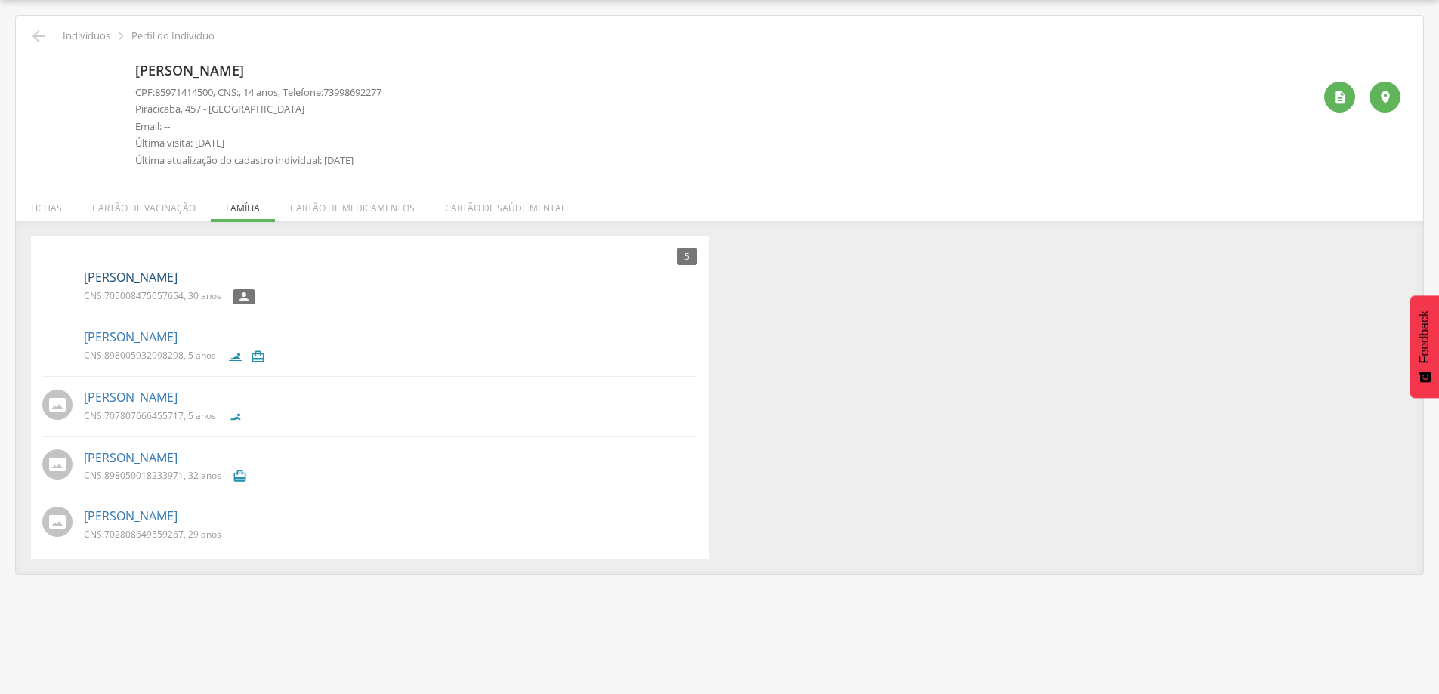
click at [165, 273] on link "[PERSON_NAME]" at bounding box center [131, 277] width 94 height 17
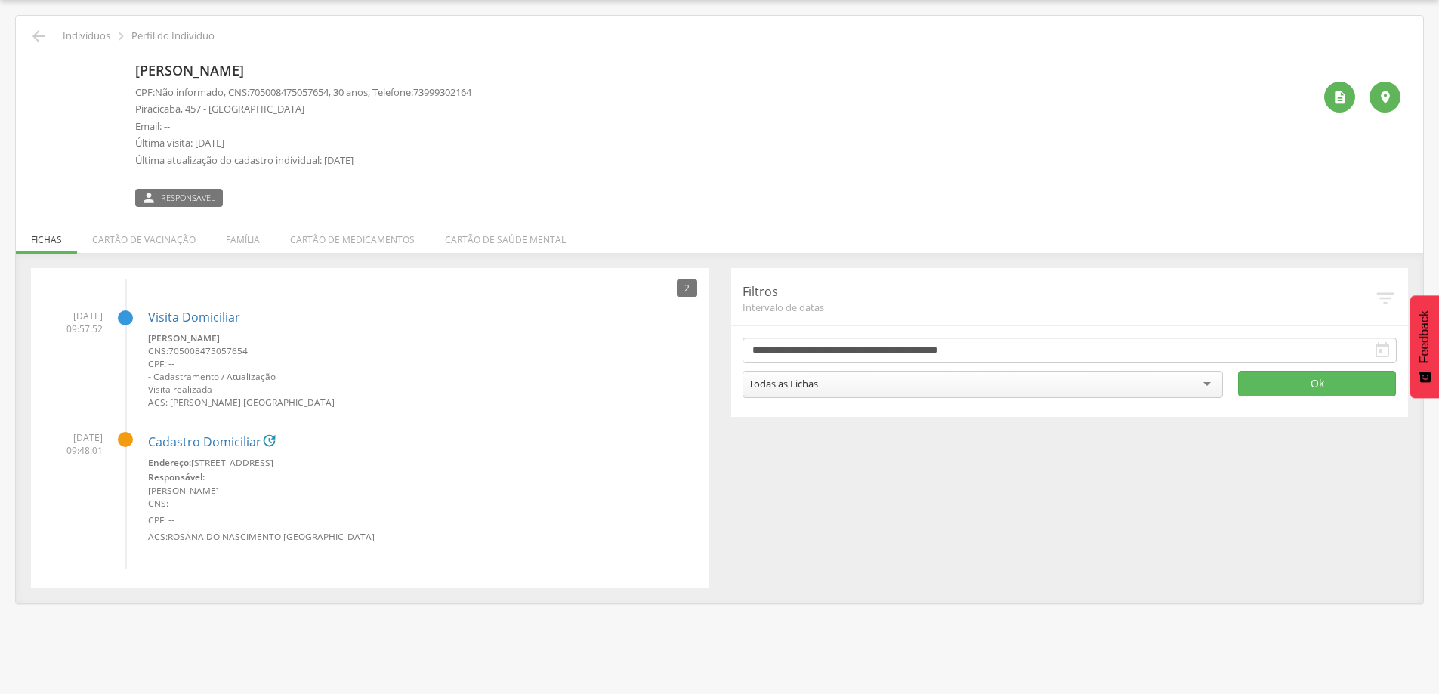
drag, startPoint x: 331, startPoint y: 55, endPoint x: 125, endPoint y: 73, distance: 207.0
click at [125, 73] on div "[PERSON_NAME] CPF: Não informado , CNS: [PHONE_NUMBER] , 30 anos, Telefone: [PH…" at bounding box center [719, 126] width 1385 height 162
copy div "[PERSON_NAME]"
click at [40, 26] on div " Voltar Indivíduos  Perfil do Indivíduo [PERSON_NAME] CPF: Não informado , CN…" at bounding box center [719, 310] width 1407 height 588
click at [38, 30] on icon "" at bounding box center [38, 36] width 18 height 18
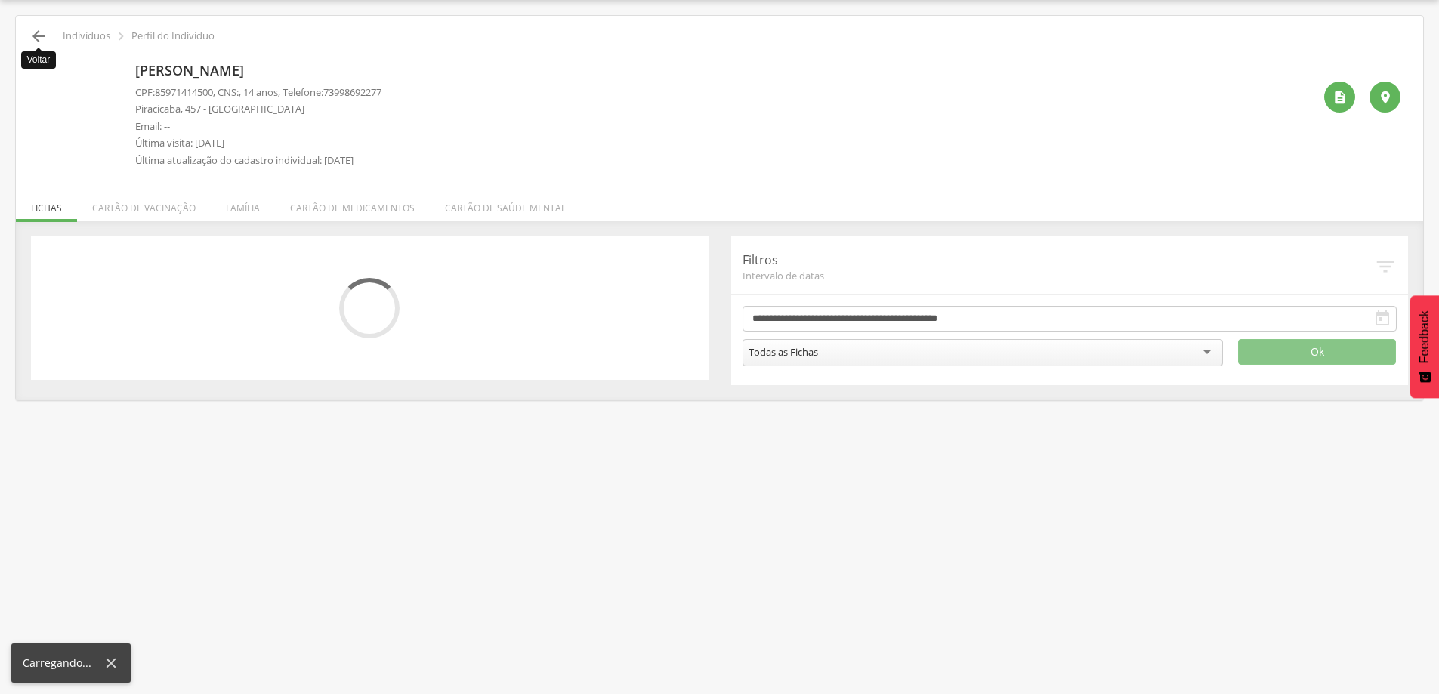
click at [38, 30] on icon "" at bounding box center [38, 36] width 18 height 18
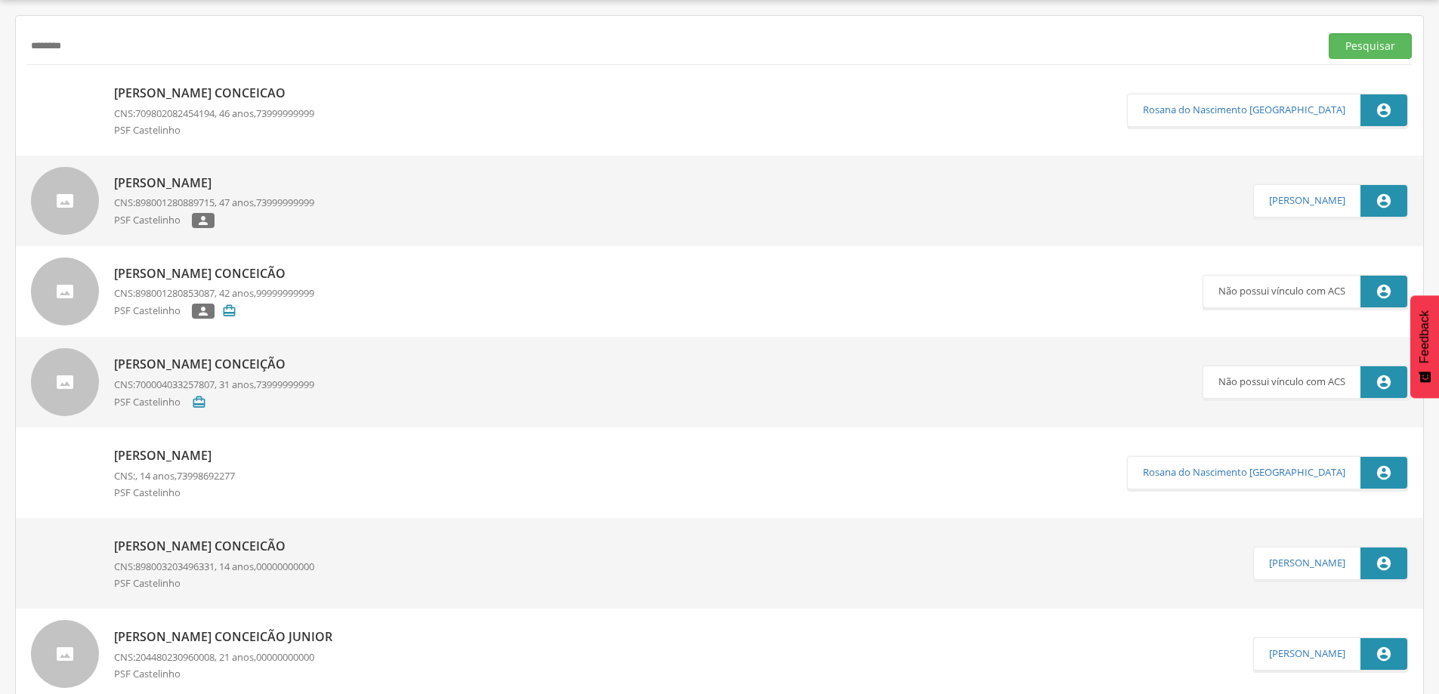
drag, startPoint x: 128, startPoint y: 39, endPoint x: 0, endPoint y: 76, distance: 133.7
click at [0, 76] on div " Supervisão  Distritos  Ubs Coordenador: - [PERSON_NAME] / BA Intervalo de T…" at bounding box center [719, 347] width 1439 height 694
paste input "**********"
click at [1329, 33] on button "Pesquisar" at bounding box center [1370, 46] width 83 height 26
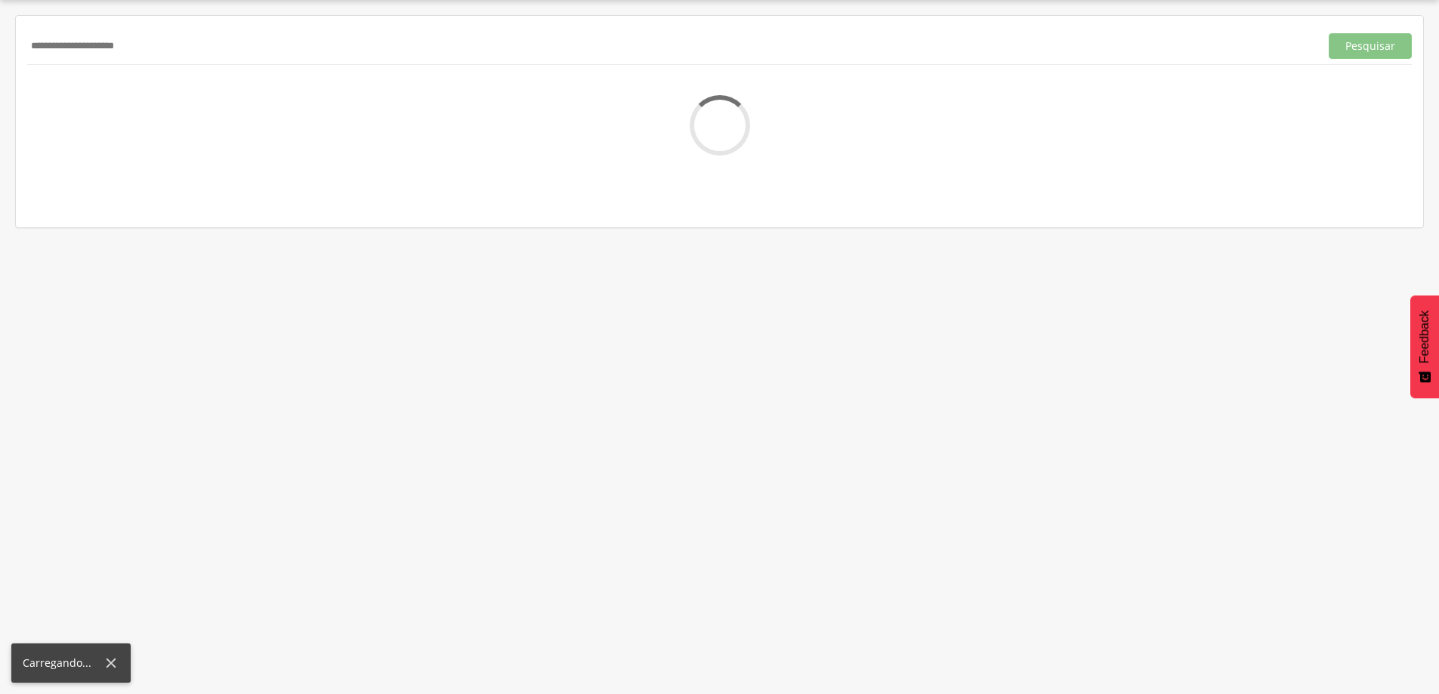
click at [252, 45] on input "**********" at bounding box center [670, 46] width 1287 height 26
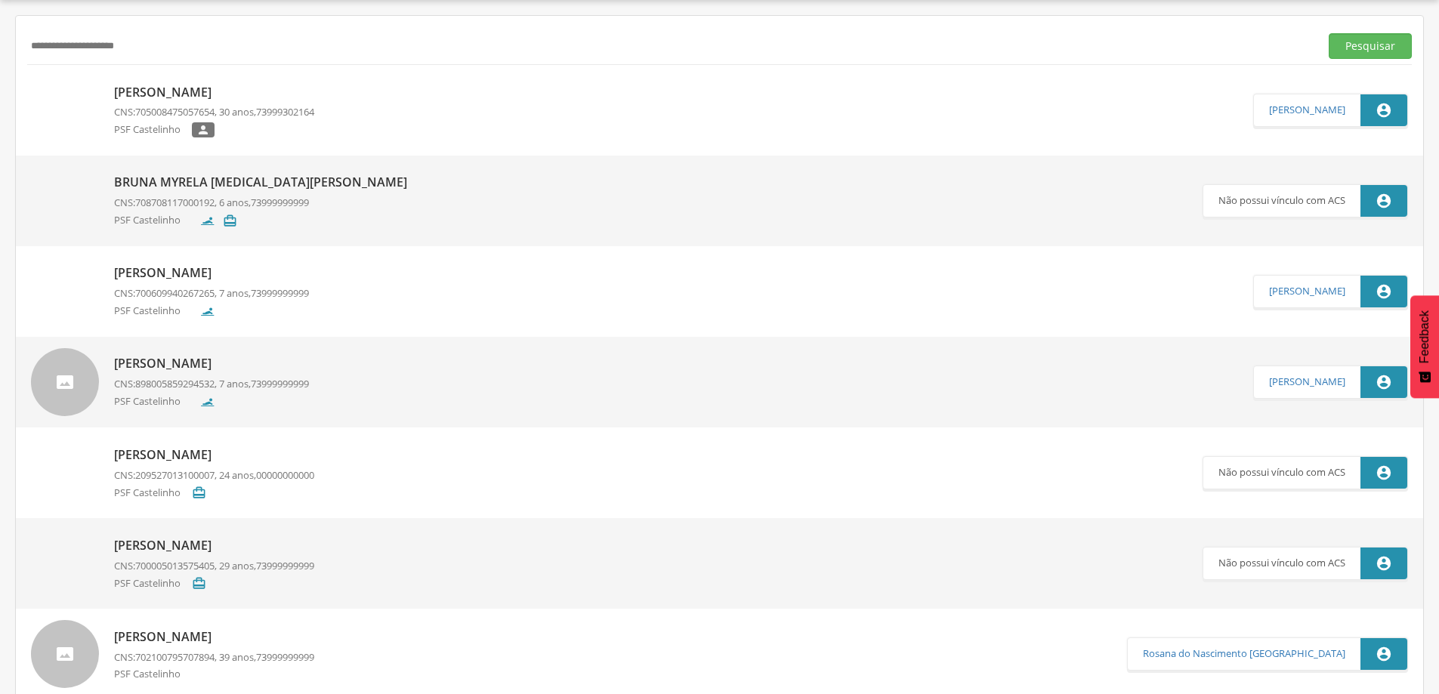
click at [229, 89] on p "[PERSON_NAME]" at bounding box center [214, 92] width 200 height 17
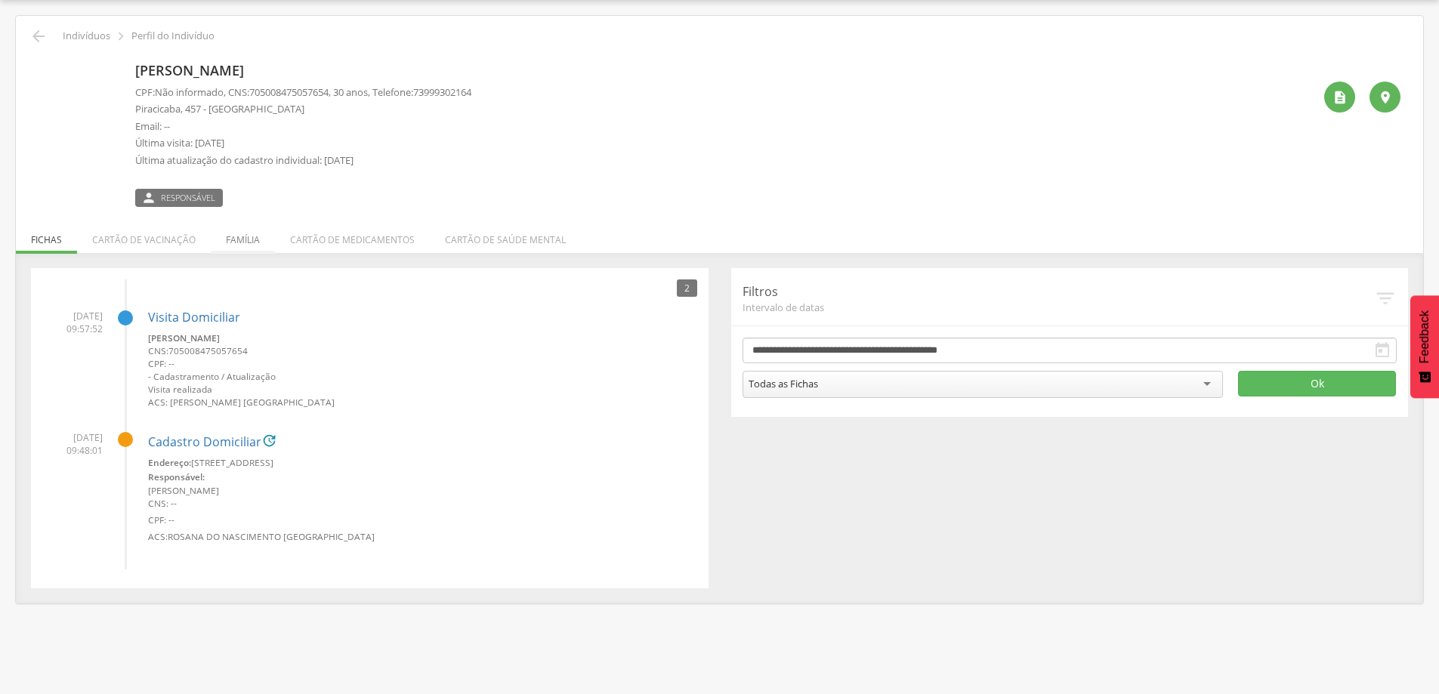
click at [247, 239] on li "Família" at bounding box center [243, 236] width 64 height 36
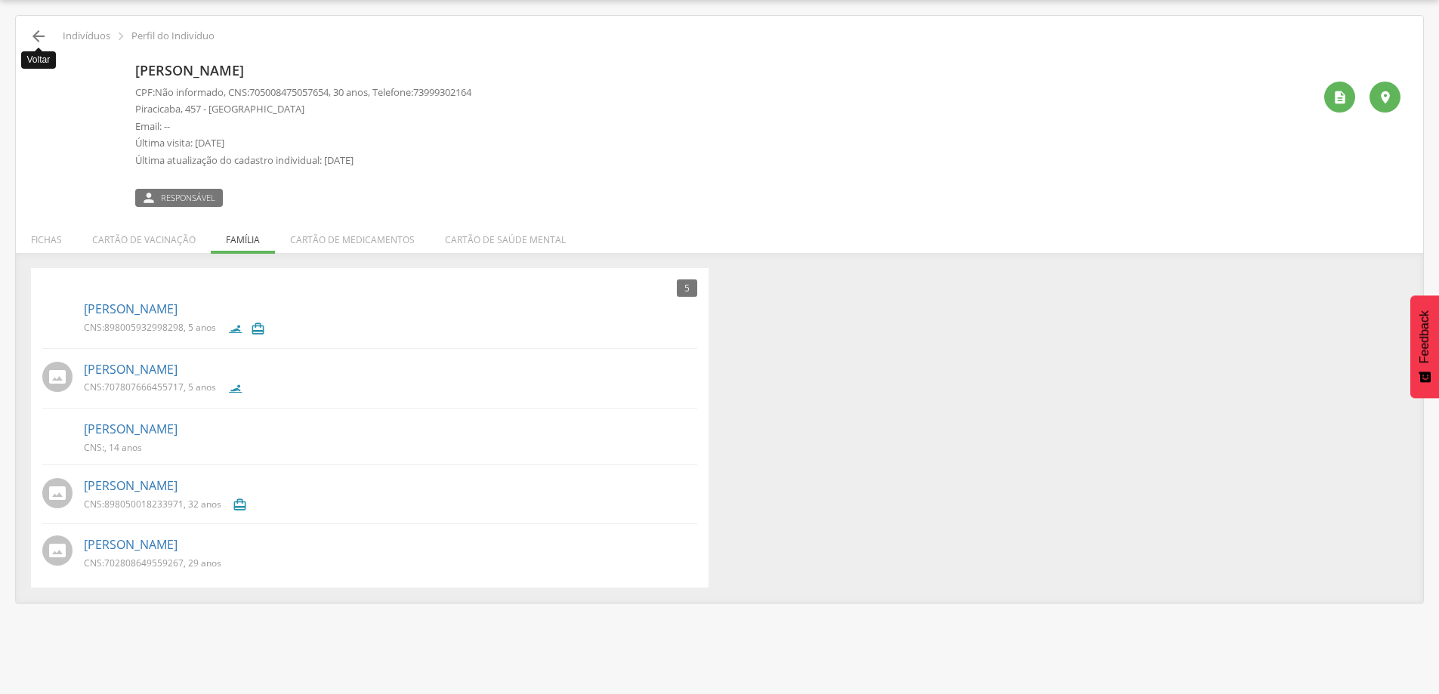
click at [36, 35] on icon "" at bounding box center [38, 36] width 18 height 18
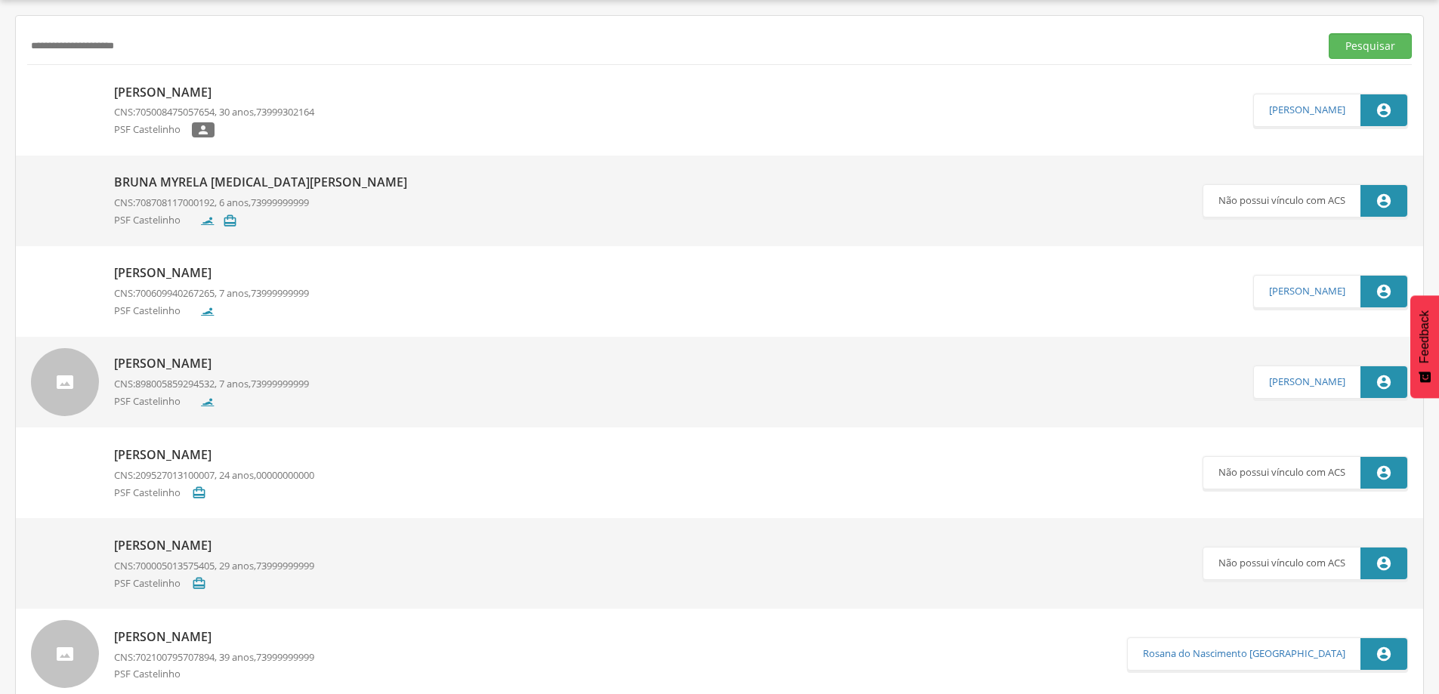
click at [219, 98] on p "[PERSON_NAME]" at bounding box center [214, 92] width 200 height 17
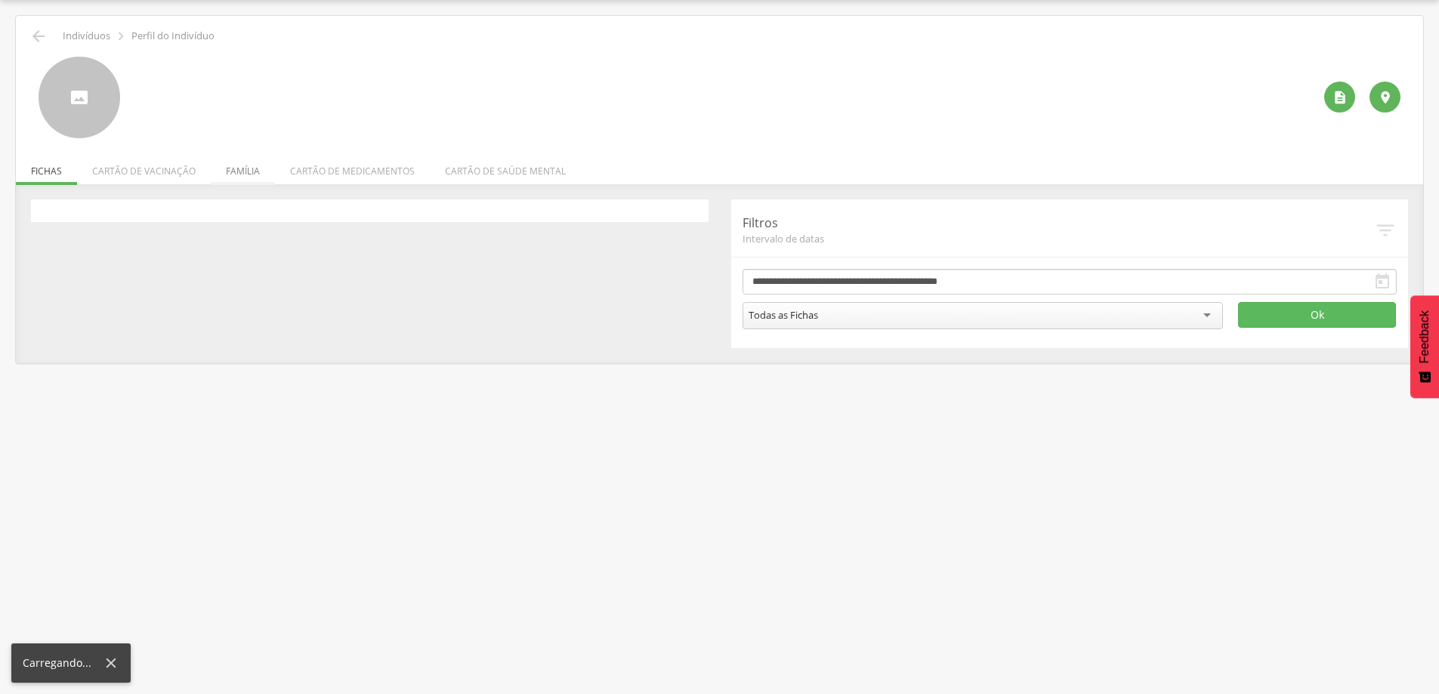
click at [246, 175] on div " Indivíduos  Perfil do Indivíduo   Fichas Cartão de vacinação Família Cartã…" at bounding box center [719, 190] width 1407 height 348
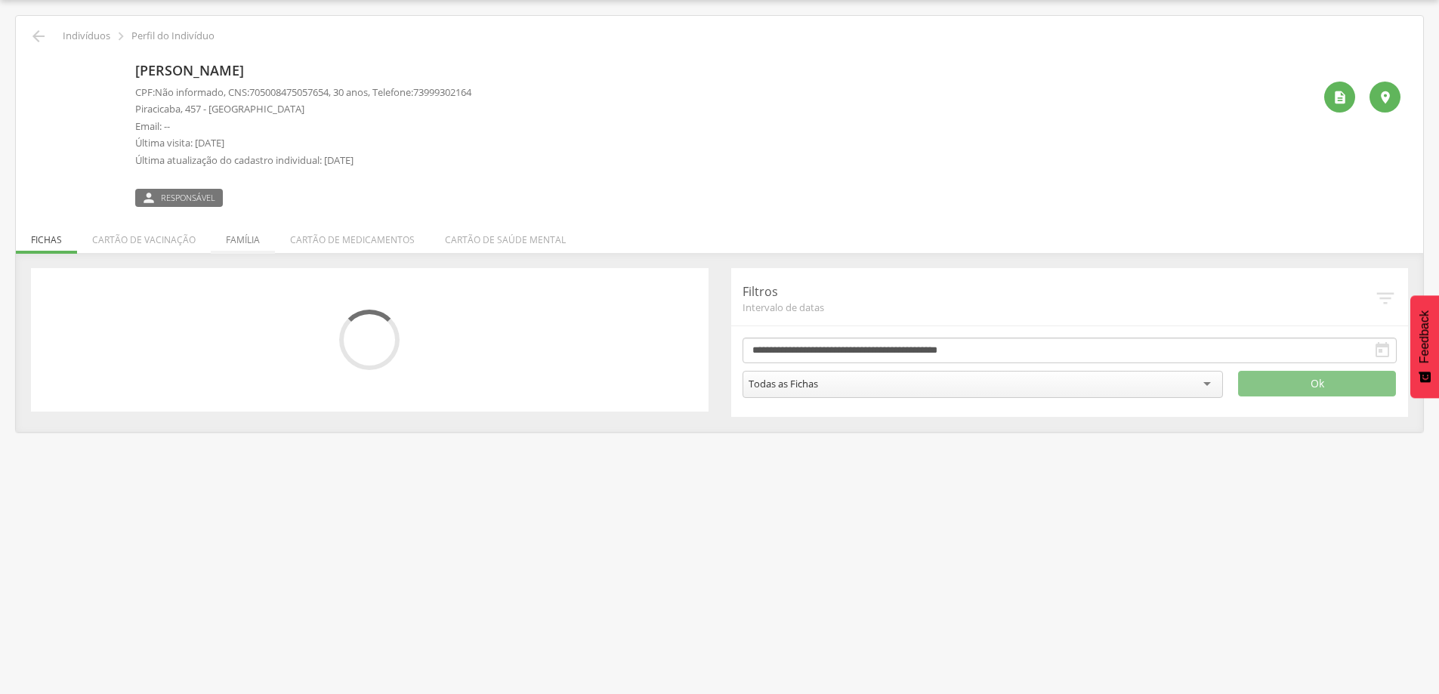
click at [236, 233] on li "Família" at bounding box center [243, 236] width 64 height 36
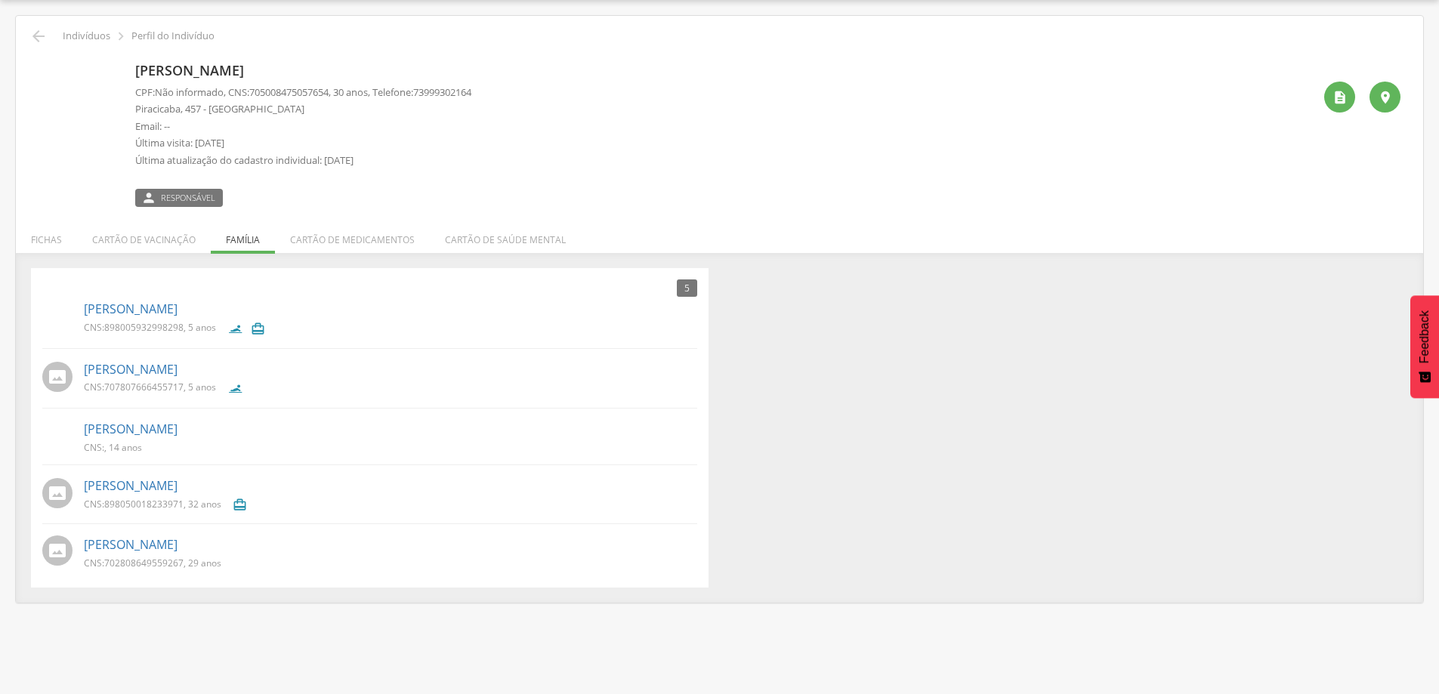
click at [216, 422] on p "[PERSON_NAME]" at bounding box center [390, 429] width 613 height 17
drag, startPoint x: 216, startPoint y: 432, endPoint x: 85, endPoint y: 428, distance: 130.8
click at [85, 428] on p "[PERSON_NAME]" at bounding box center [390, 429] width 613 height 17
copy link "[PERSON_NAME]"
click at [36, 35] on icon "" at bounding box center [38, 36] width 18 height 18
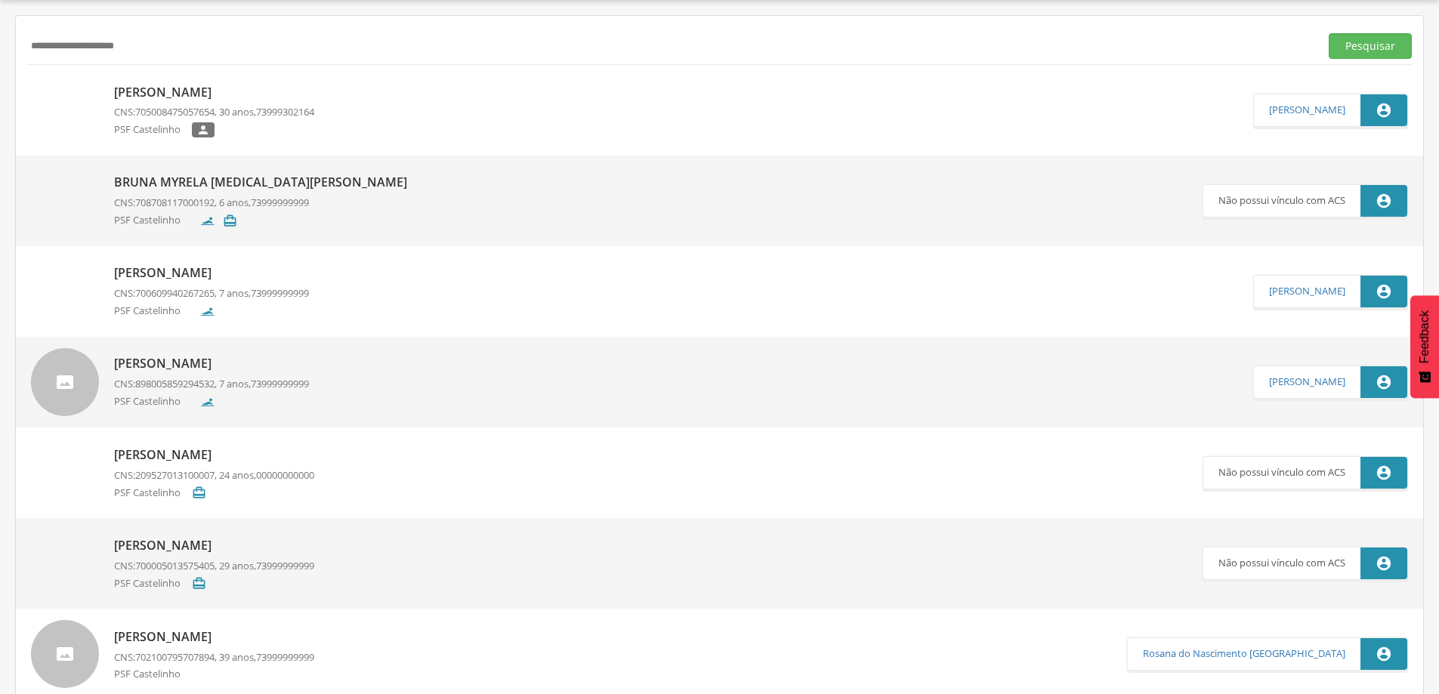
click at [202, 89] on p "[PERSON_NAME]" at bounding box center [214, 92] width 200 height 17
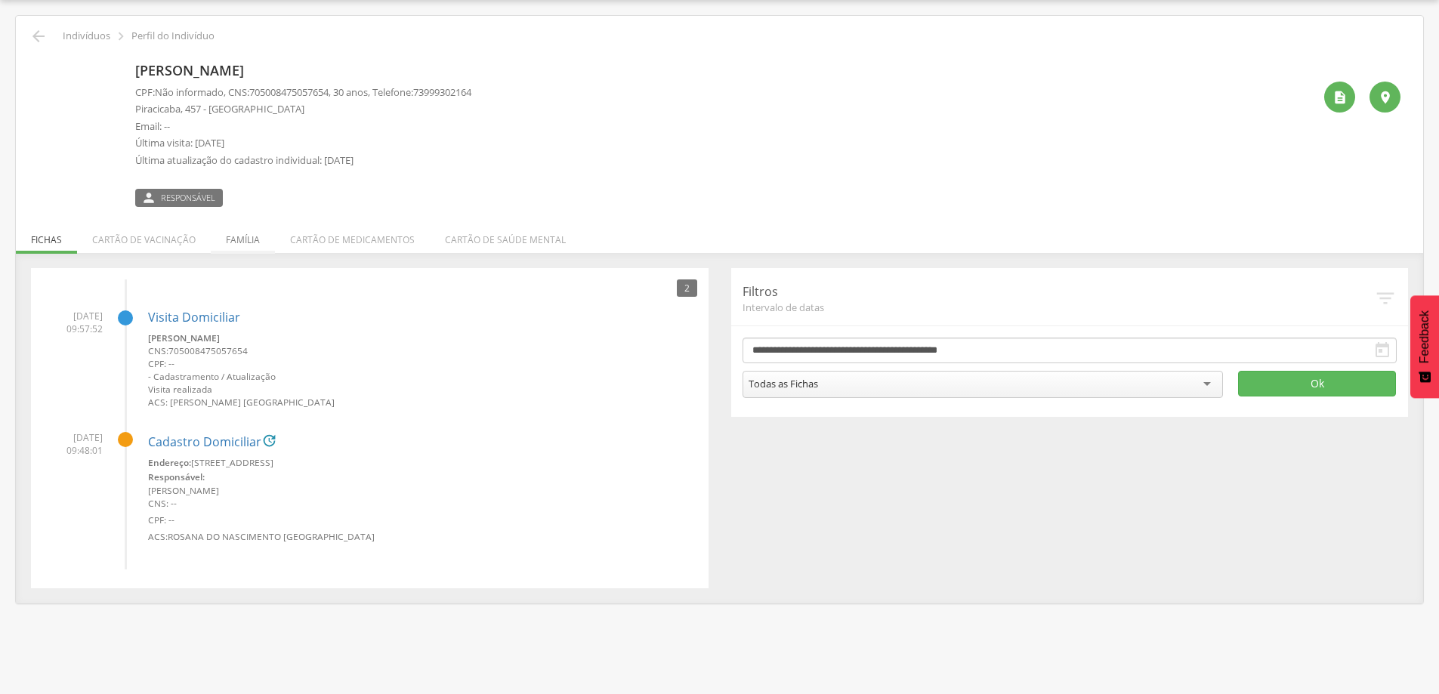
click at [240, 243] on li "Família" at bounding box center [243, 236] width 64 height 36
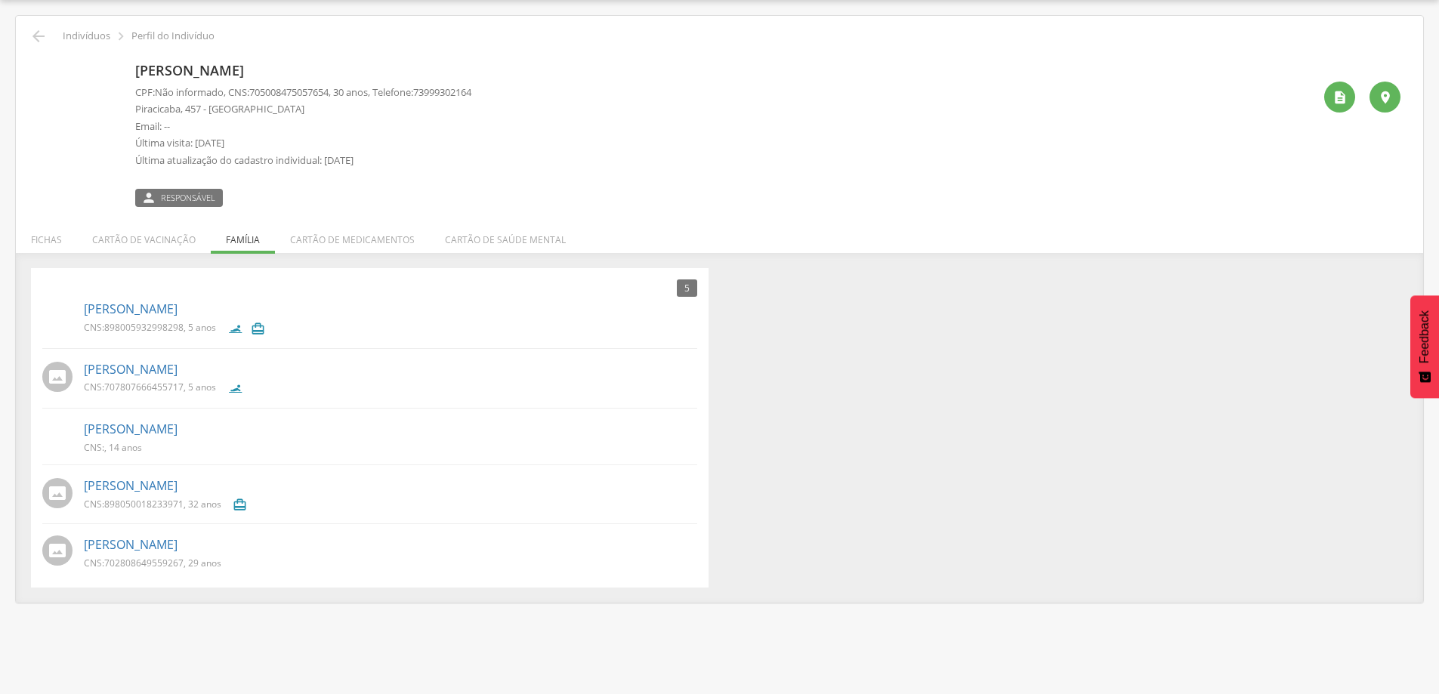
drag, startPoint x: 231, startPoint y: 428, endPoint x: 82, endPoint y: 434, distance: 149.7
click at [82, 434] on div "[PERSON_NAME] Conceicao CNS: , 14 anos" at bounding box center [369, 436] width 655 height 41
copy link "[PERSON_NAME]"
click at [42, 38] on icon "" at bounding box center [38, 36] width 18 height 18
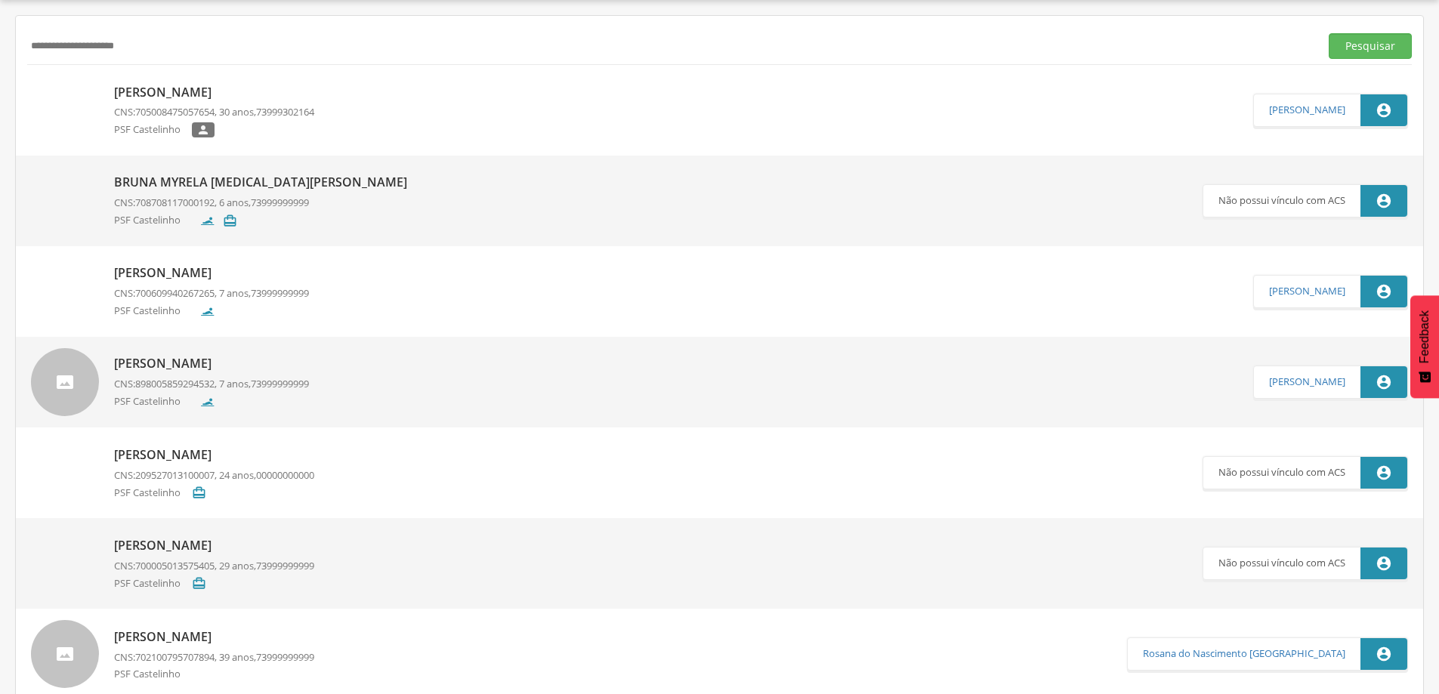
drag, startPoint x: 91, startPoint y: 60, endPoint x: 0, endPoint y: 57, distance: 91.5
click at [0, 57] on div " Supervisão  Distritos  Ubs Coordenador: - [PERSON_NAME] / BA Intervalo de T…" at bounding box center [719, 347] width 1439 height 694
paste input "text"
click at [1329, 33] on button "Pesquisar" at bounding box center [1370, 46] width 83 height 26
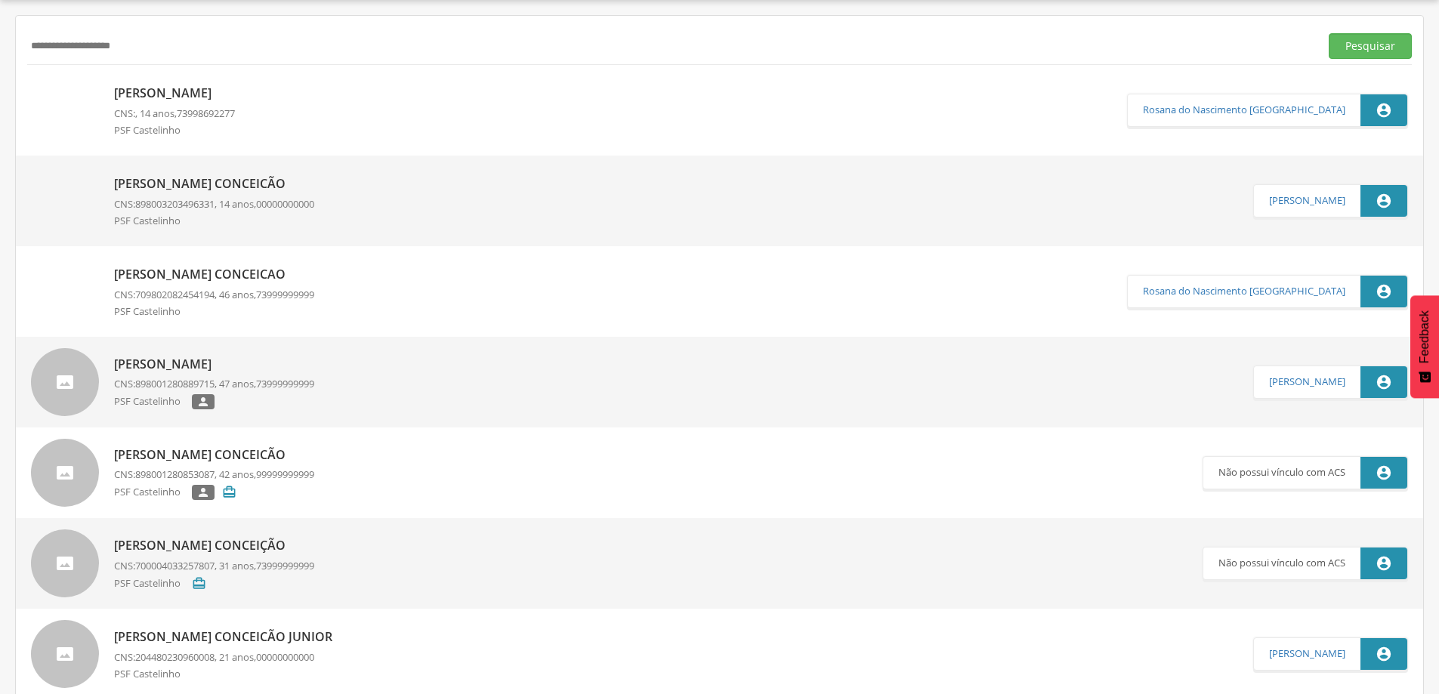
click at [249, 186] on p "[PERSON_NAME] Conceicão" at bounding box center [214, 183] width 200 height 17
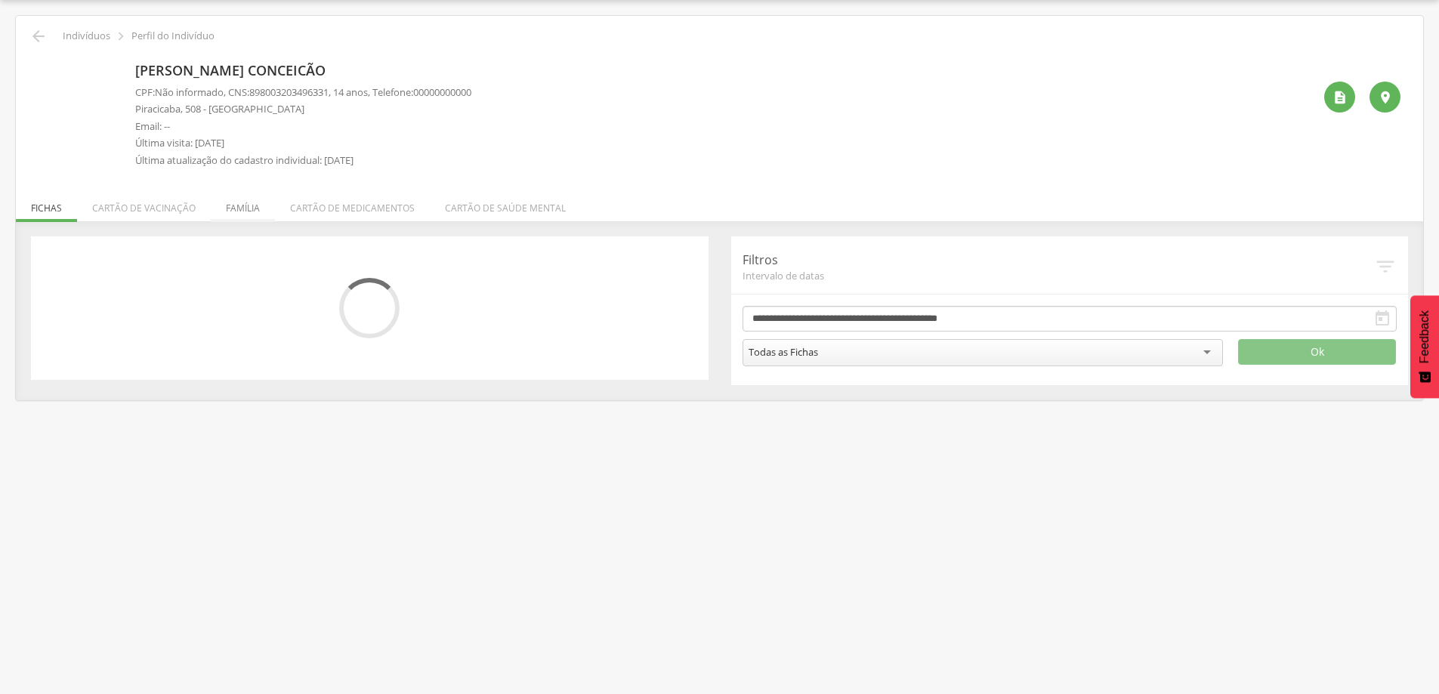
click at [233, 205] on li "Família" at bounding box center [243, 205] width 64 height 36
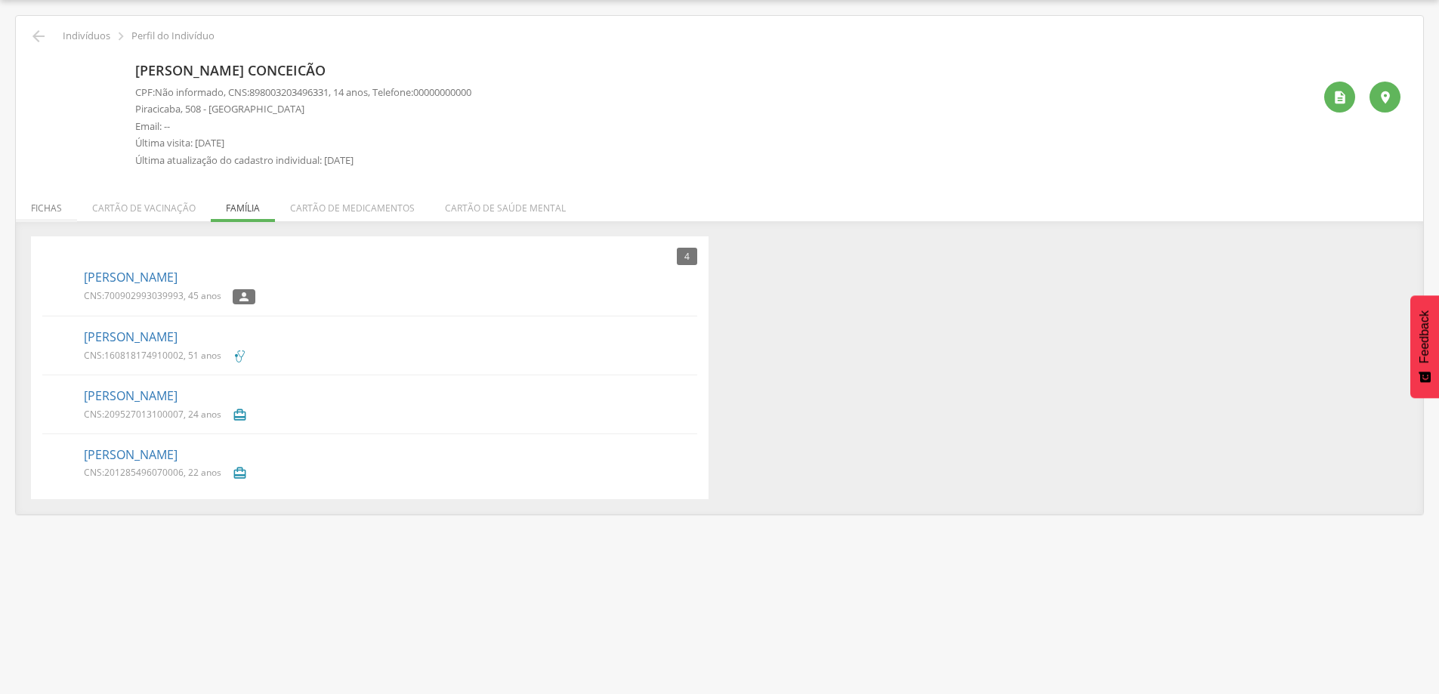
click at [66, 212] on li "Fichas" at bounding box center [46, 205] width 61 height 36
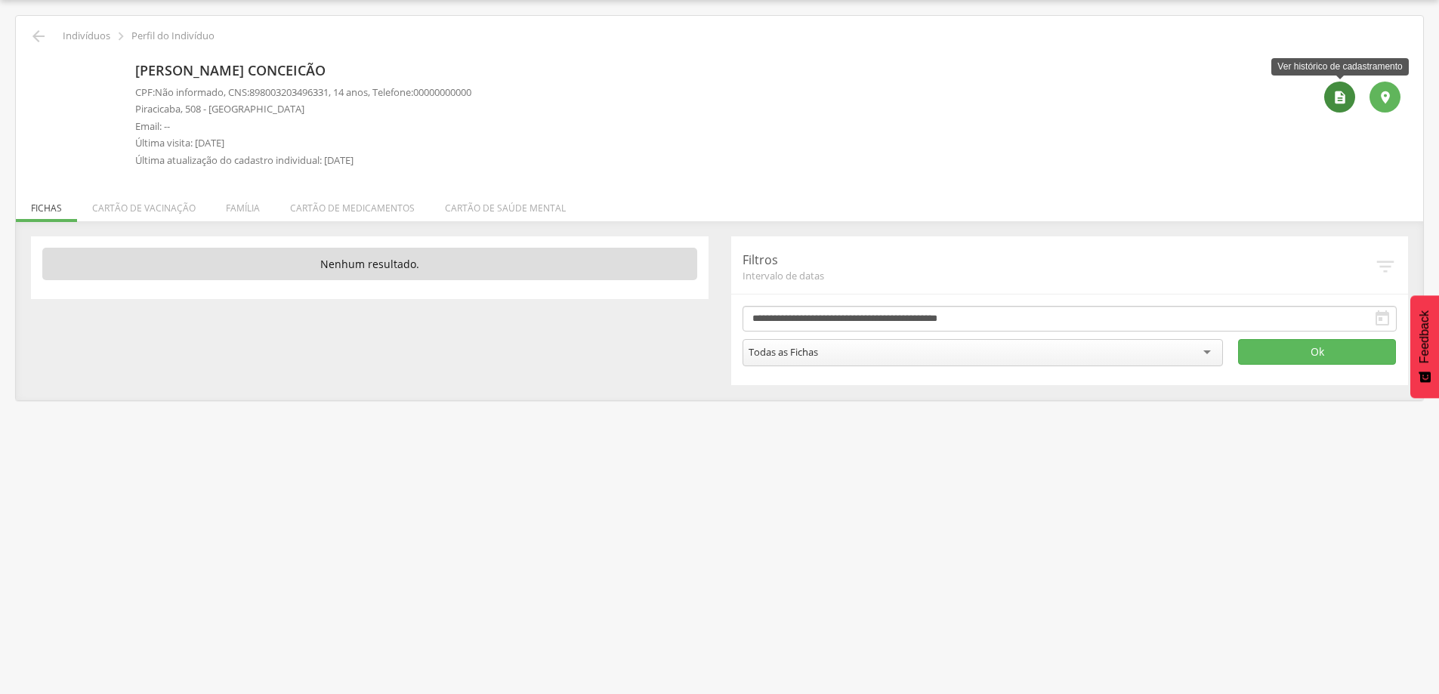
click at [1337, 94] on icon "" at bounding box center [1340, 97] width 15 height 15
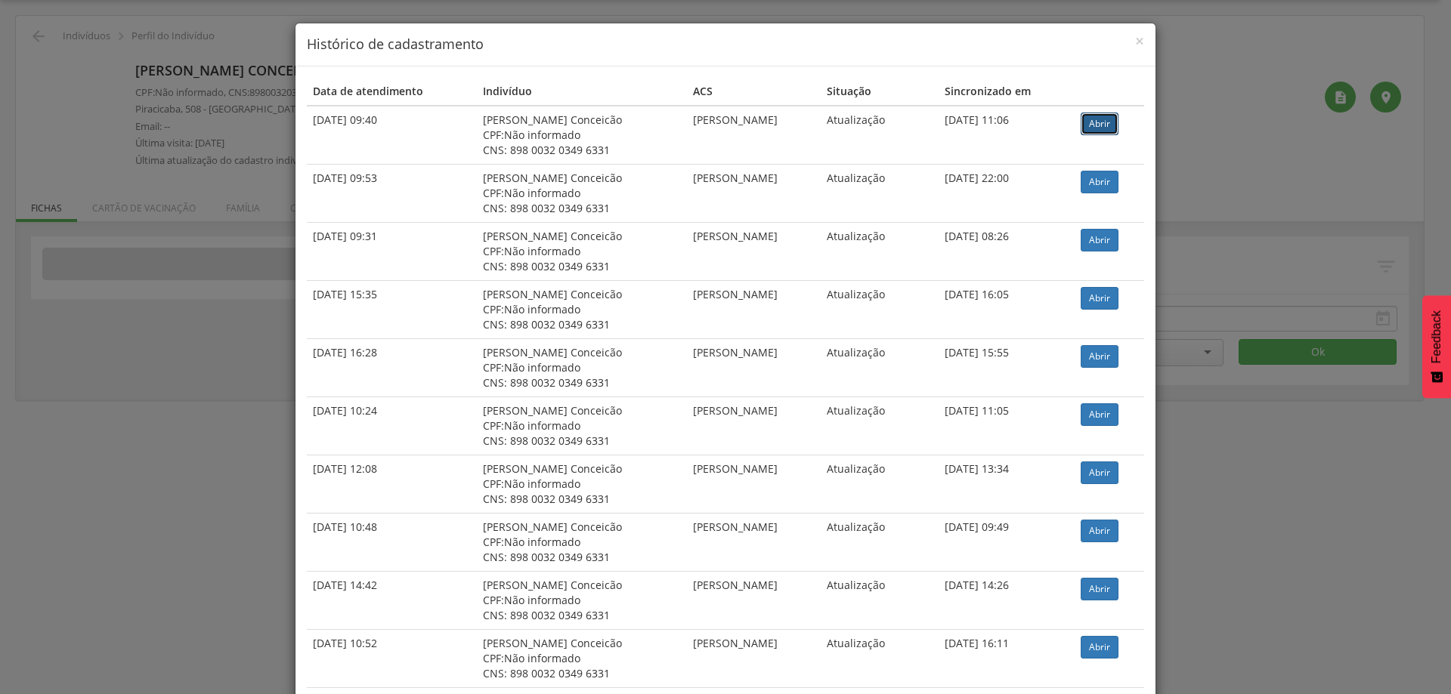
click at [1094, 125] on link "Abrir" at bounding box center [1099, 124] width 38 height 23
click at [63, 385] on div "× Histórico de cadastramento Data de atendimento Indivíduo ACS Situação Sincron…" at bounding box center [725, 347] width 1451 height 694
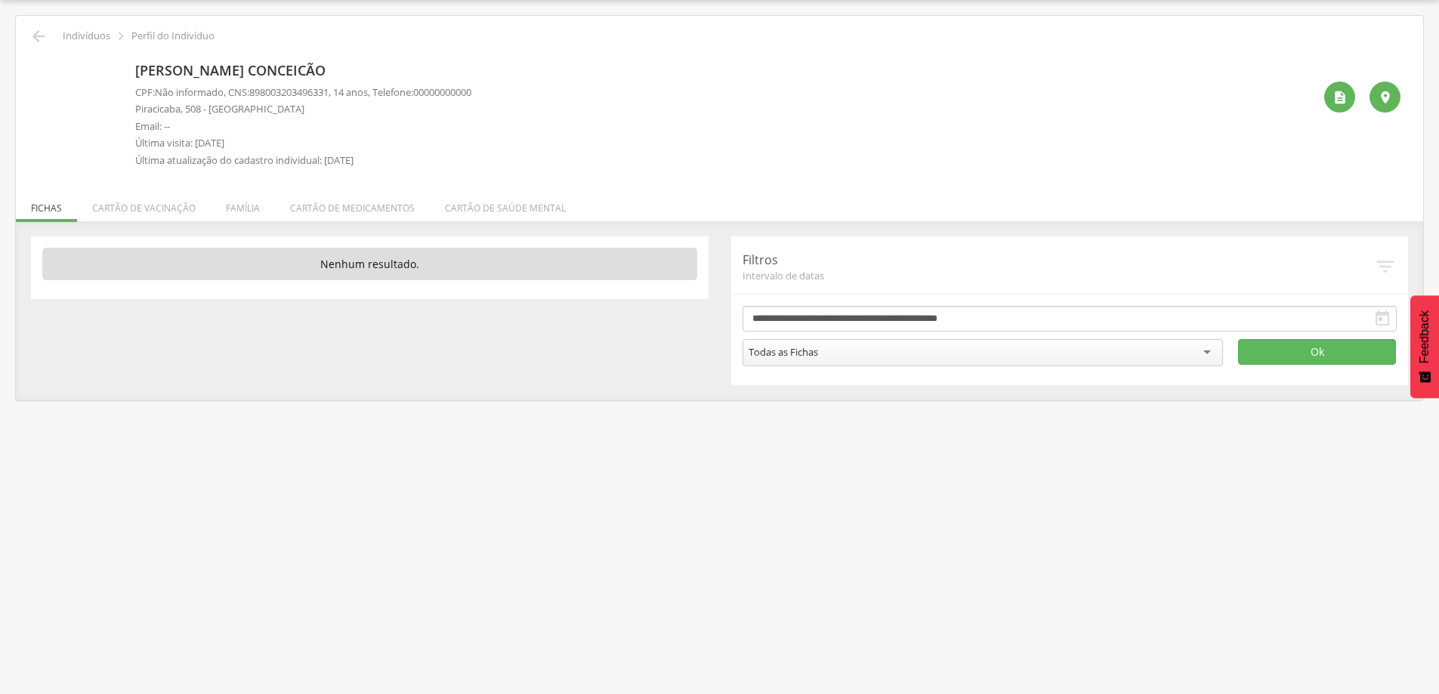
click at [41, 26] on div " Indivíduos  Perfil do Indivíduo [PERSON_NAME] CPF: Não informado , CNS: [PHO…" at bounding box center [719, 208] width 1407 height 385
click at [39, 30] on icon "" at bounding box center [38, 36] width 18 height 18
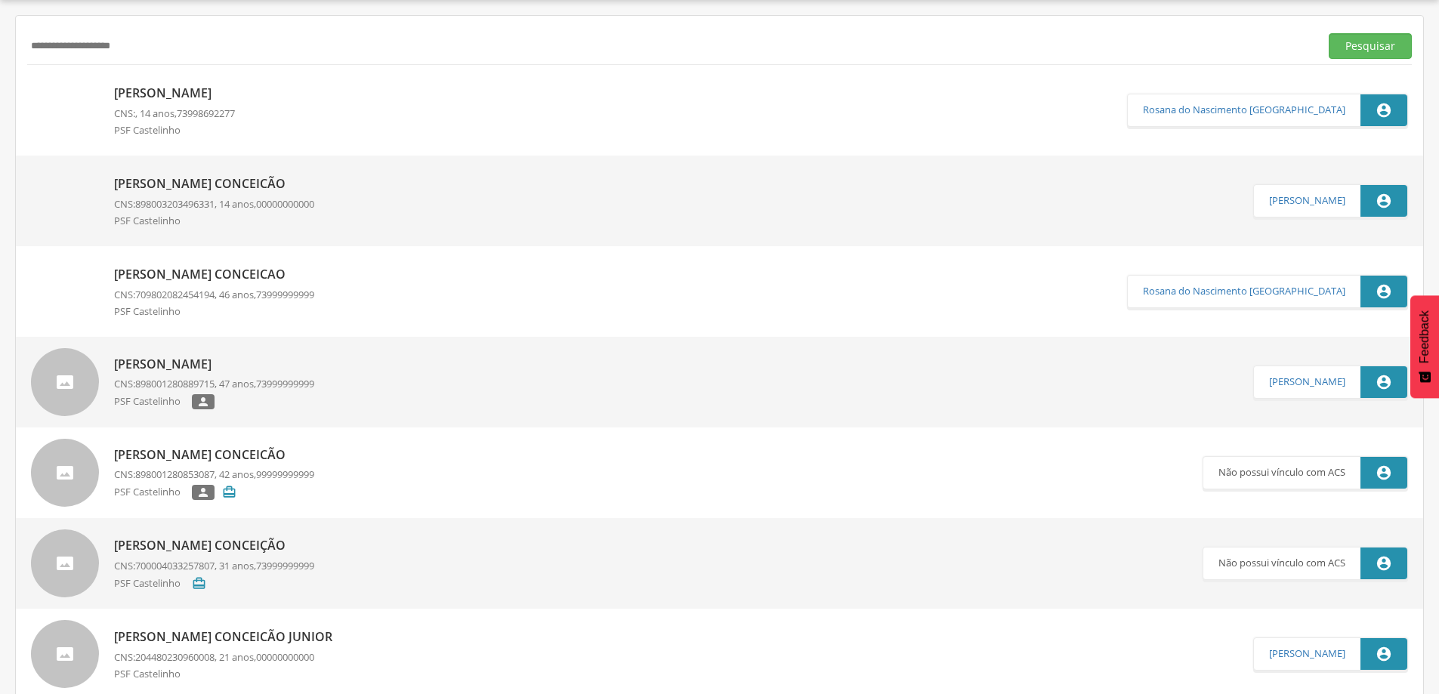
drag, startPoint x: 199, startPoint y: 51, endPoint x: 0, endPoint y: 48, distance: 199.5
click at [0, 48] on div " Supervisão  Distritos  Ubs Coordenador: - [PERSON_NAME] / BA Intervalo de T…" at bounding box center [719, 347] width 1439 height 694
type input "**********"
click at [1329, 33] on button "Pesquisar" at bounding box center [1370, 46] width 83 height 26
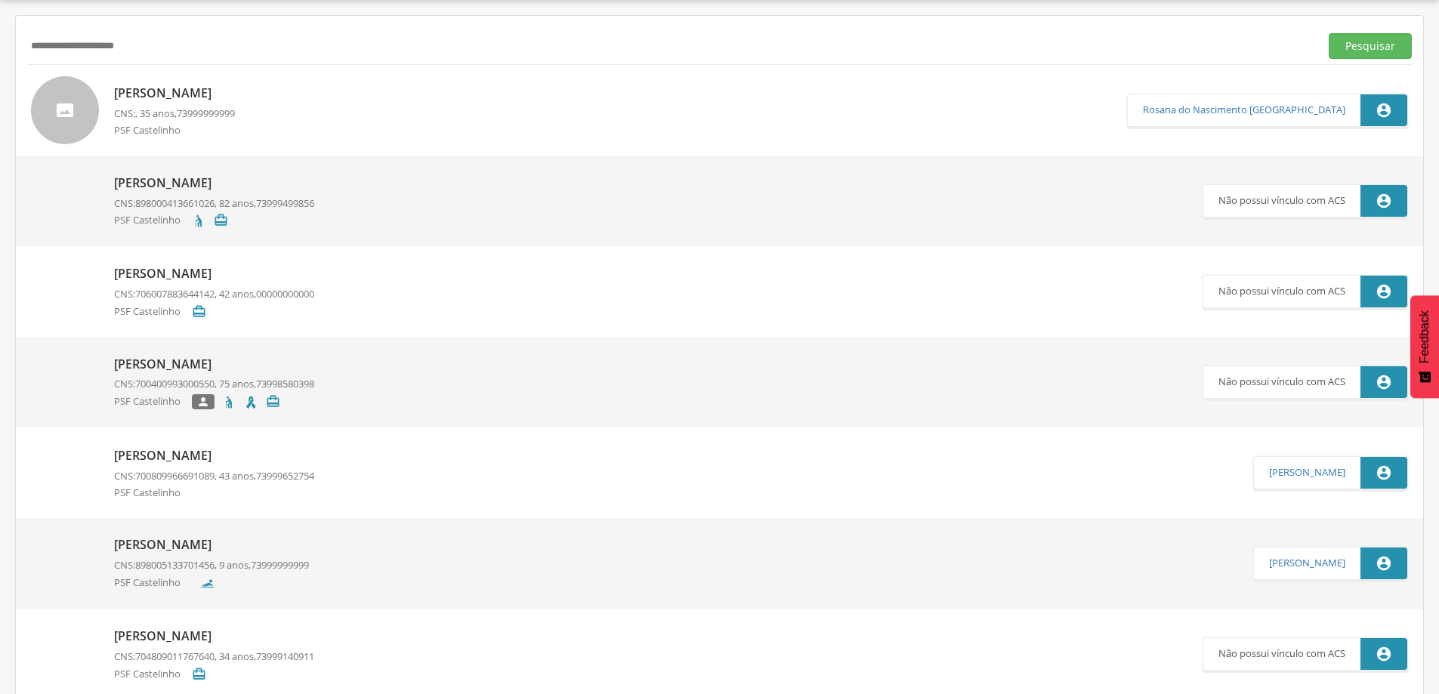
click at [227, 97] on p "[PERSON_NAME]" at bounding box center [174, 93] width 121 height 17
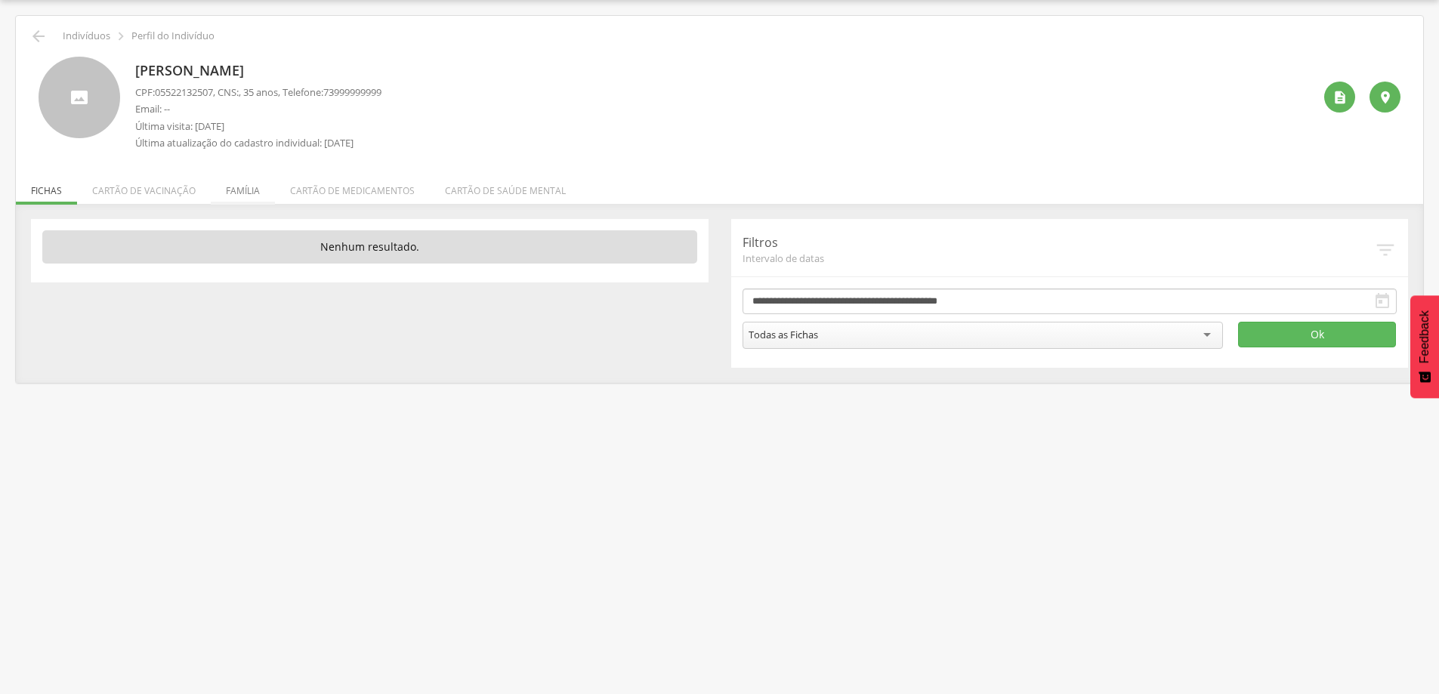
click at [239, 190] on li "Família" at bounding box center [243, 187] width 64 height 36
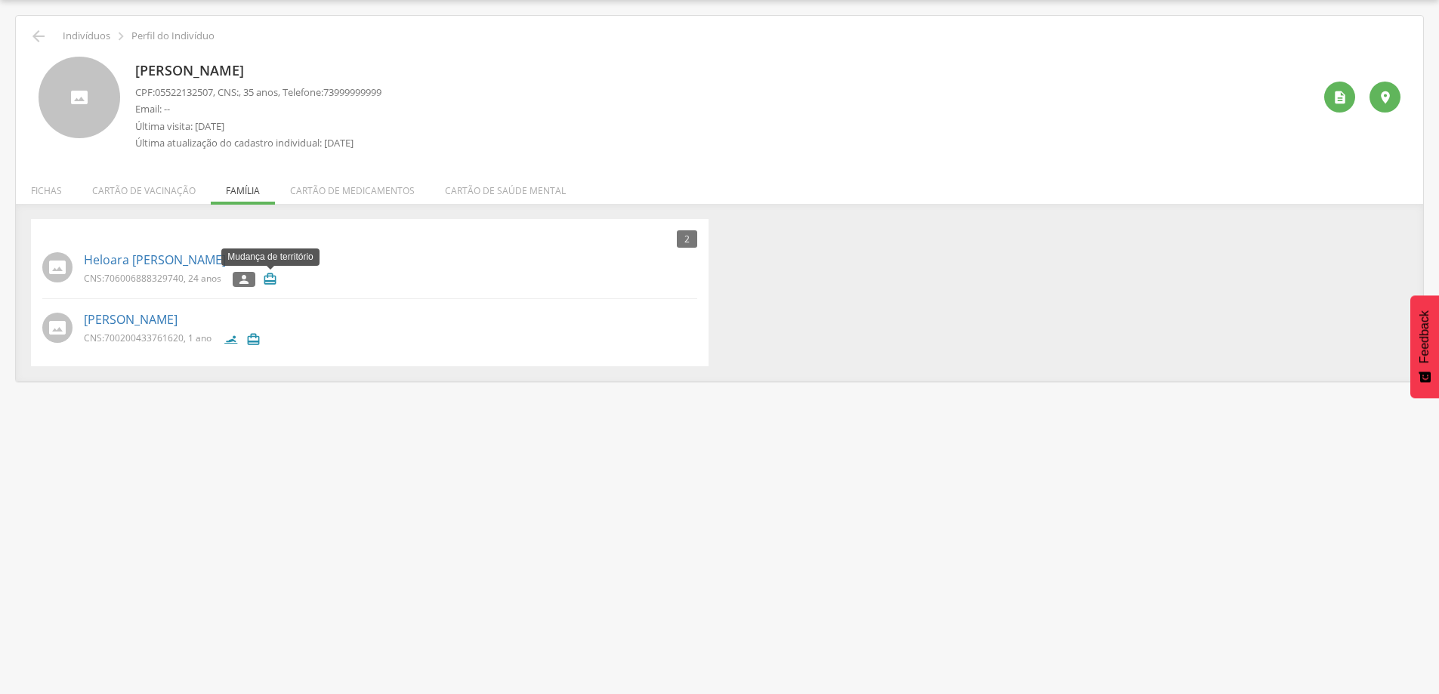
click at [269, 280] on icon "" at bounding box center [270, 279] width 14 height 14
click at [1345, 88] on div "" at bounding box center [1339, 97] width 31 height 31
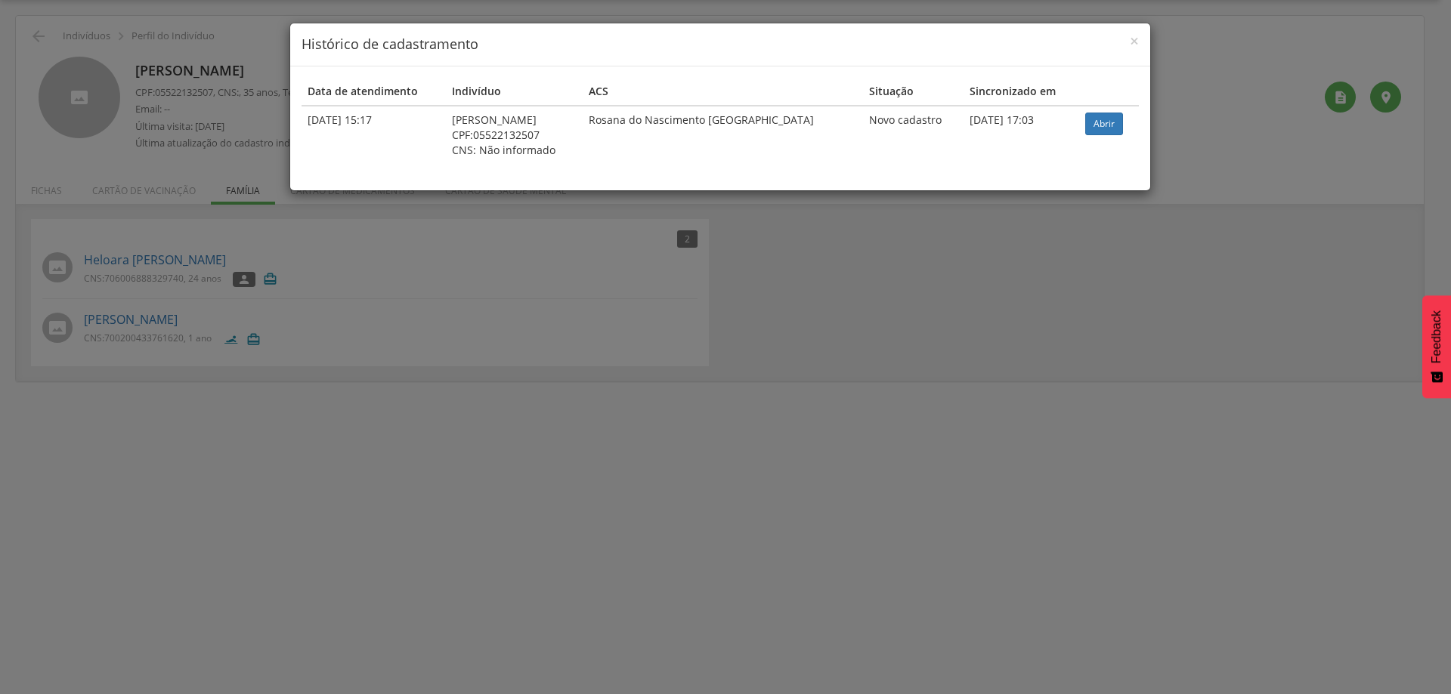
click at [1018, 357] on div "× Histórico de cadastramento Data de atendimento Indivíduo ACS Situação Sincron…" at bounding box center [725, 347] width 1451 height 694
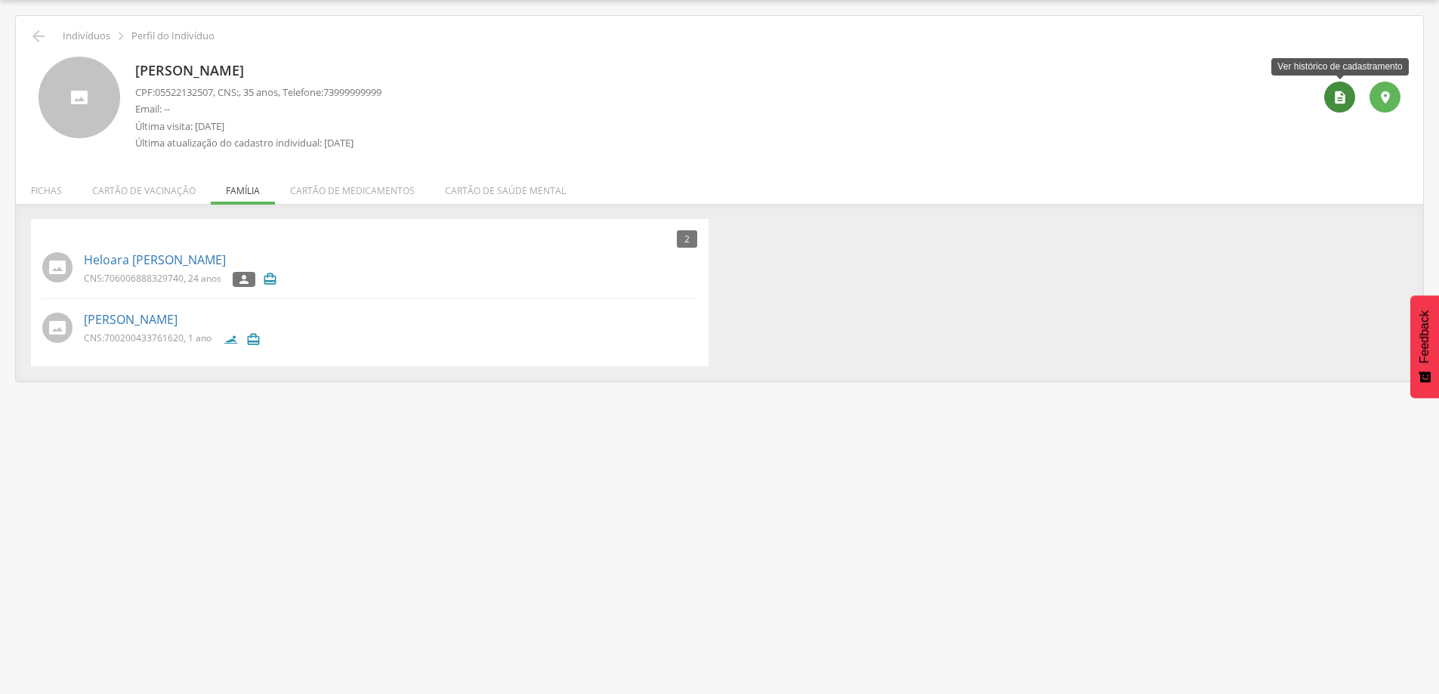
click at [1334, 96] on icon "" at bounding box center [1340, 97] width 15 height 15
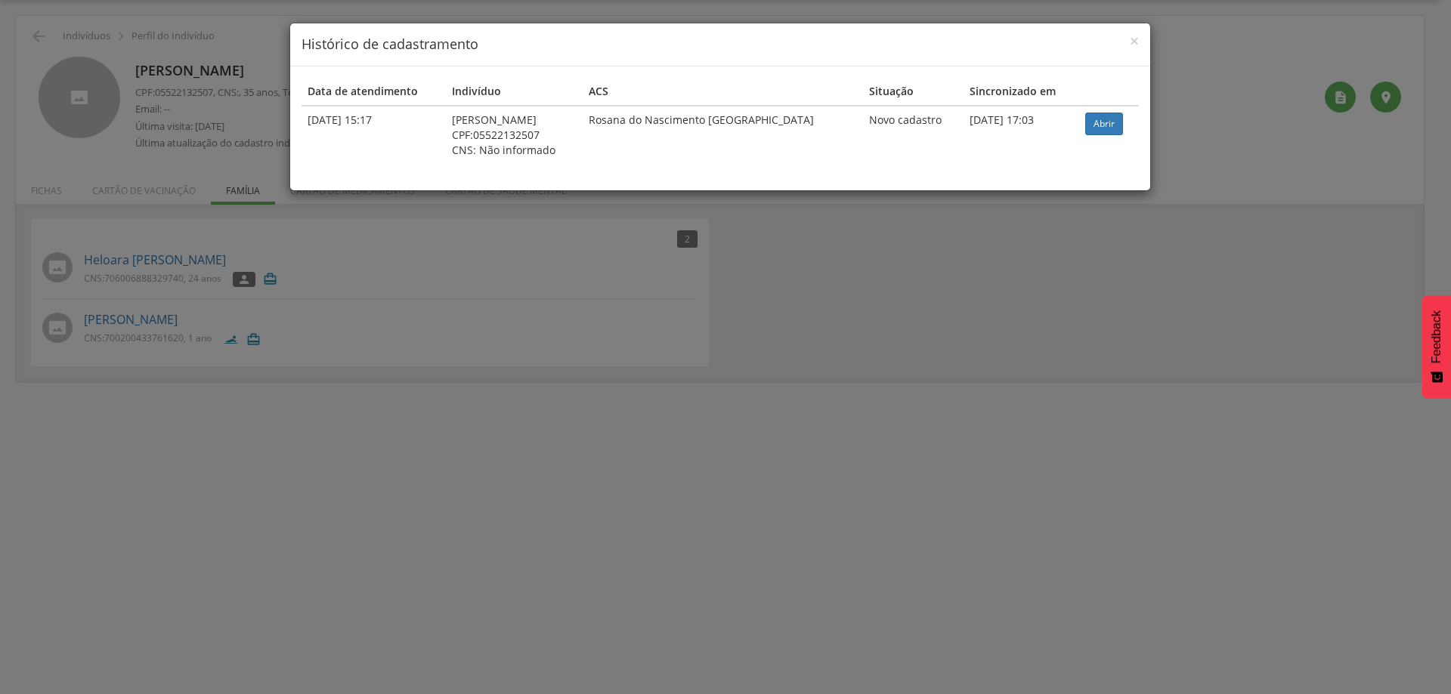
click at [819, 424] on div "× Histórico de cadastramento Data de atendimento Indivíduo ACS Situação Sincron…" at bounding box center [725, 347] width 1451 height 694
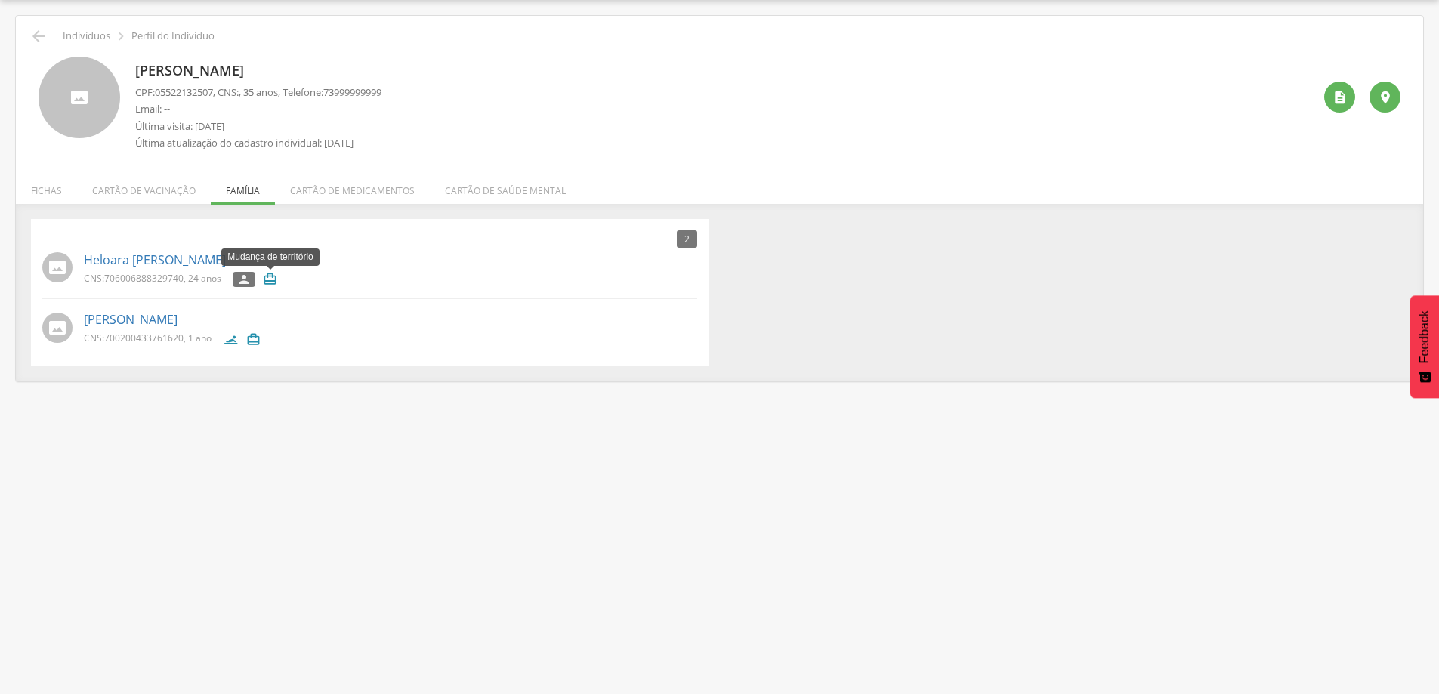
click at [264, 280] on icon "" at bounding box center [270, 279] width 14 height 14
click at [247, 277] on icon "" at bounding box center [244, 279] width 14 height 11
click at [692, 230] on div "2" at bounding box center [687, 238] width 20 height 17
click at [60, 191] on li "Fichas" at bounding box center [46, 187] width 61 height 36
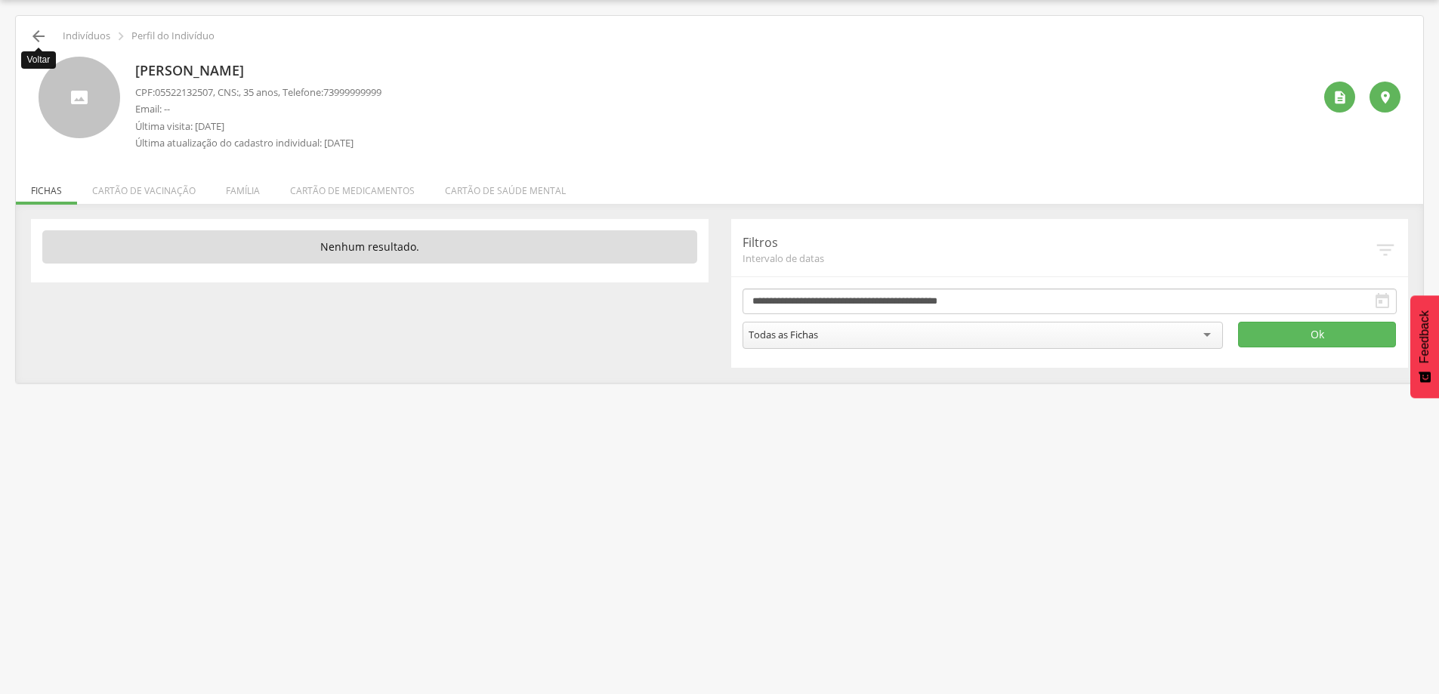
click at [32, 30] on icon "" at bounding box center [38, 36] width 18 height 18
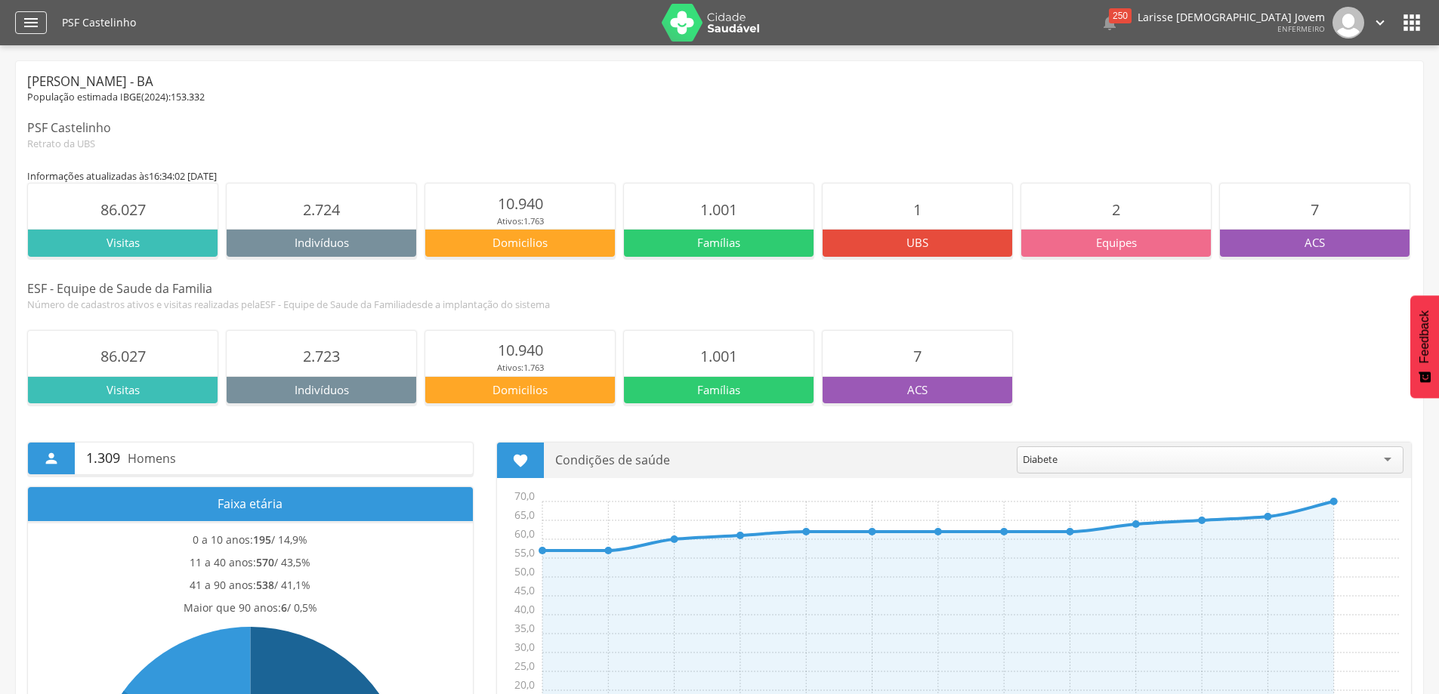
click at [36, 30] on icon "" at bounding box center [31, 23] width 18 height 18
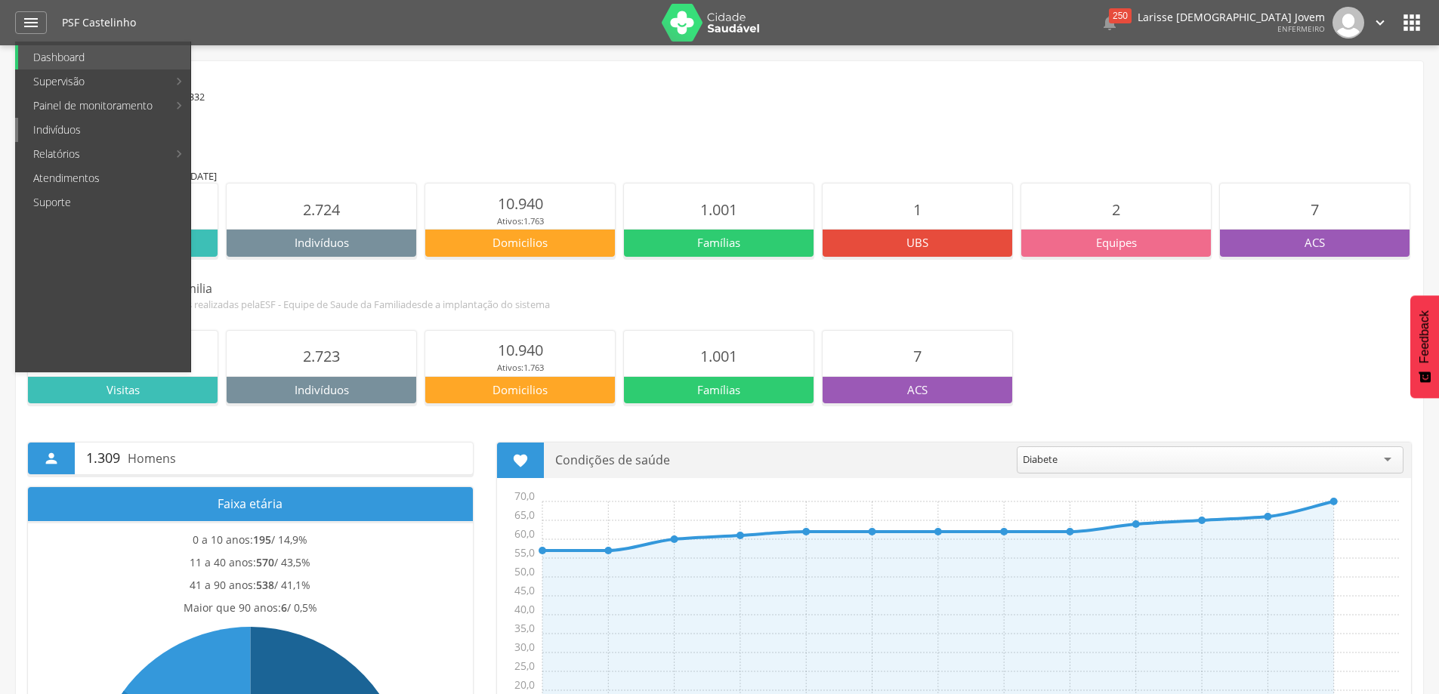
click at [49, 127] on link "Indivíduos" at bounding box center [104, 130] width 172 height 24
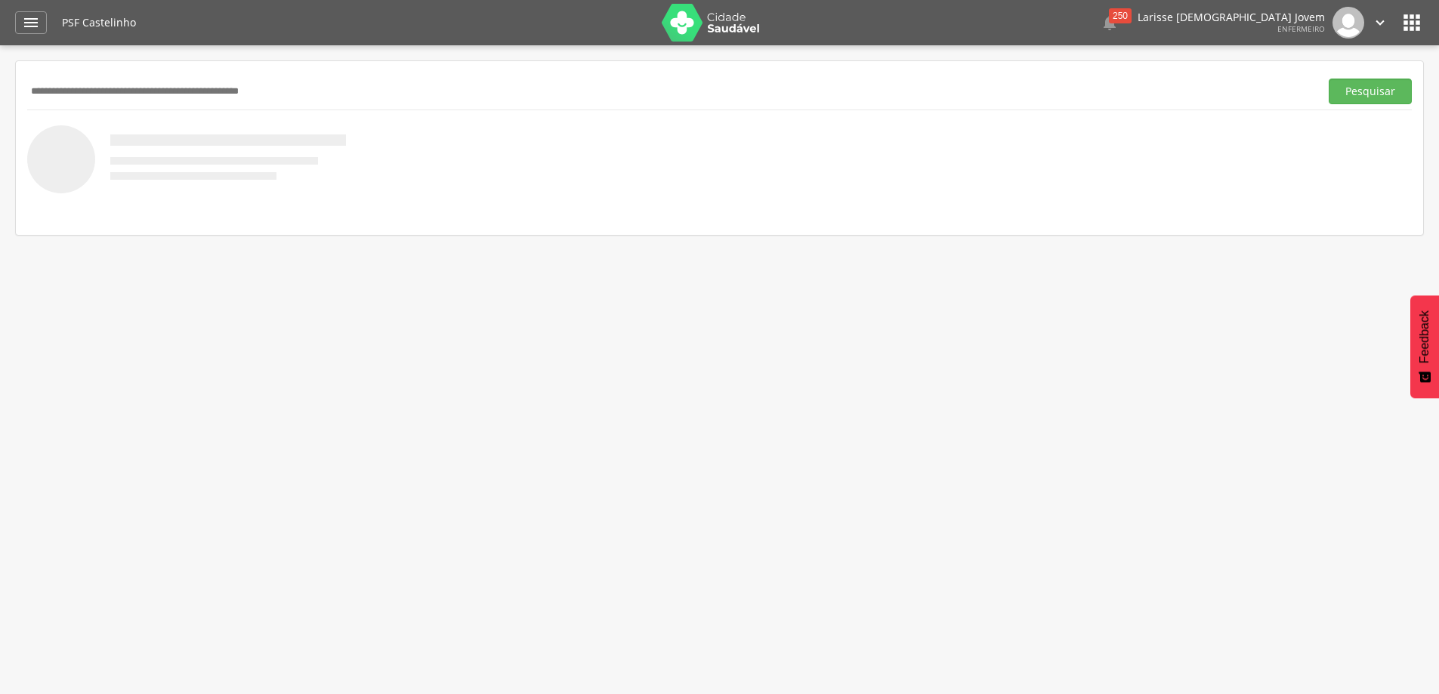
click at [279, 85] on input "text" at bounding box center [670, 92] width 1287 height 26
paste input "**********"
type input "**********"
click at [1329, 79] on button "Pesquisar" at bounding box center [1370, 92] width 83 height 26
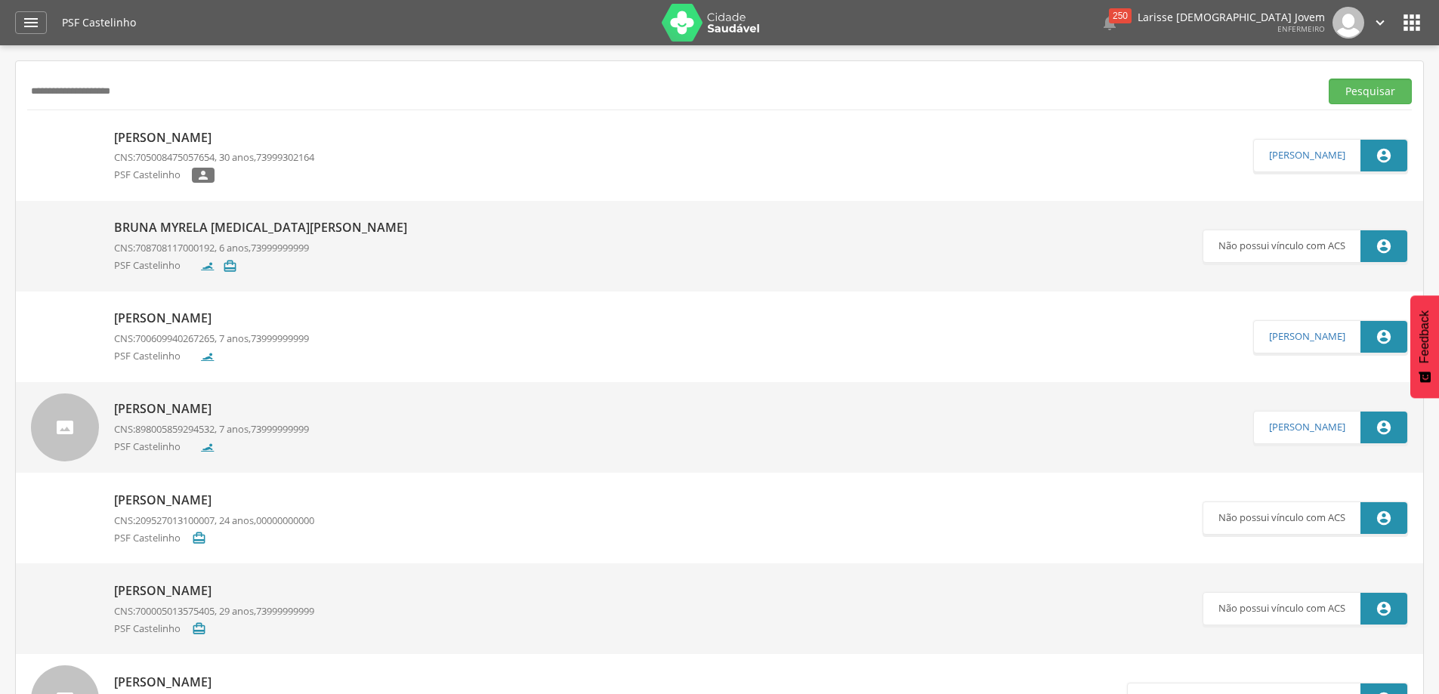
click at [252, 134] on p "[PERSON_NAME]" at bounding box center [214, 137] width 200 height 17
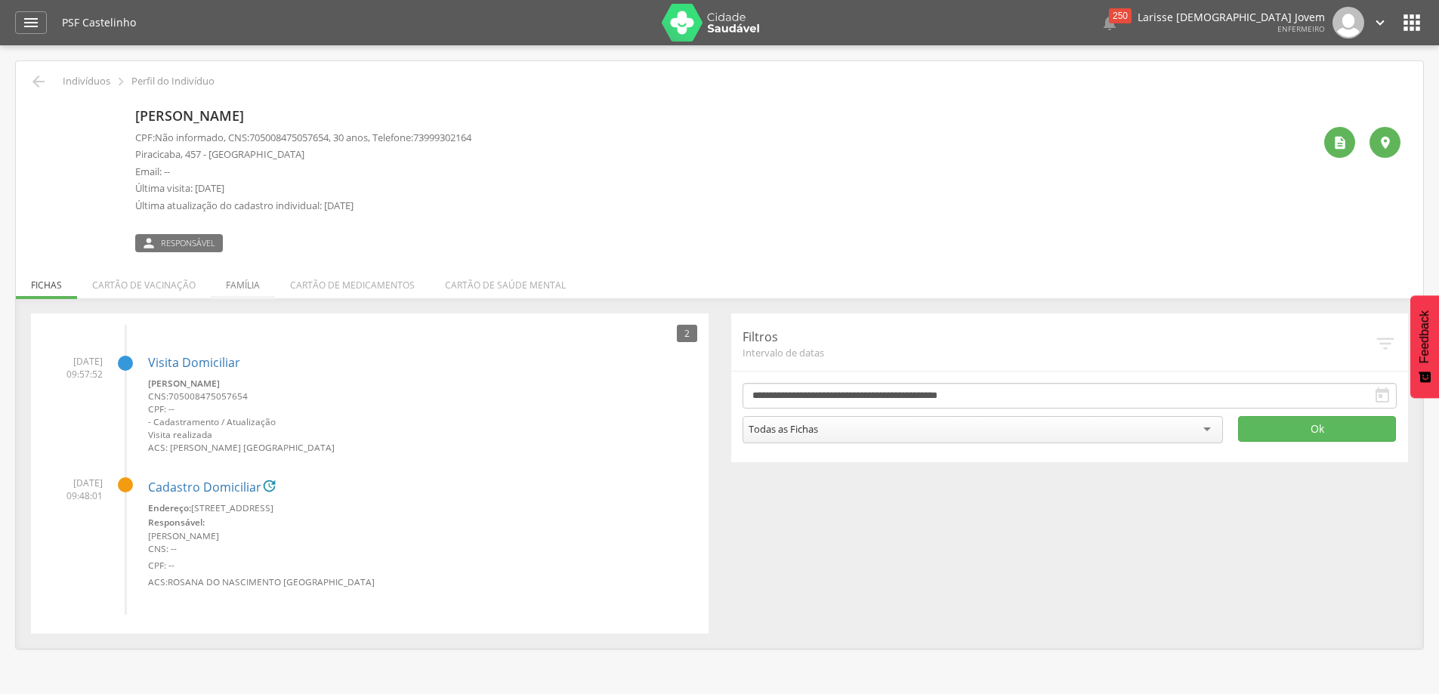
click at [245, 289] on li "Família" at bounding box center [243, 282] width 64 height 36
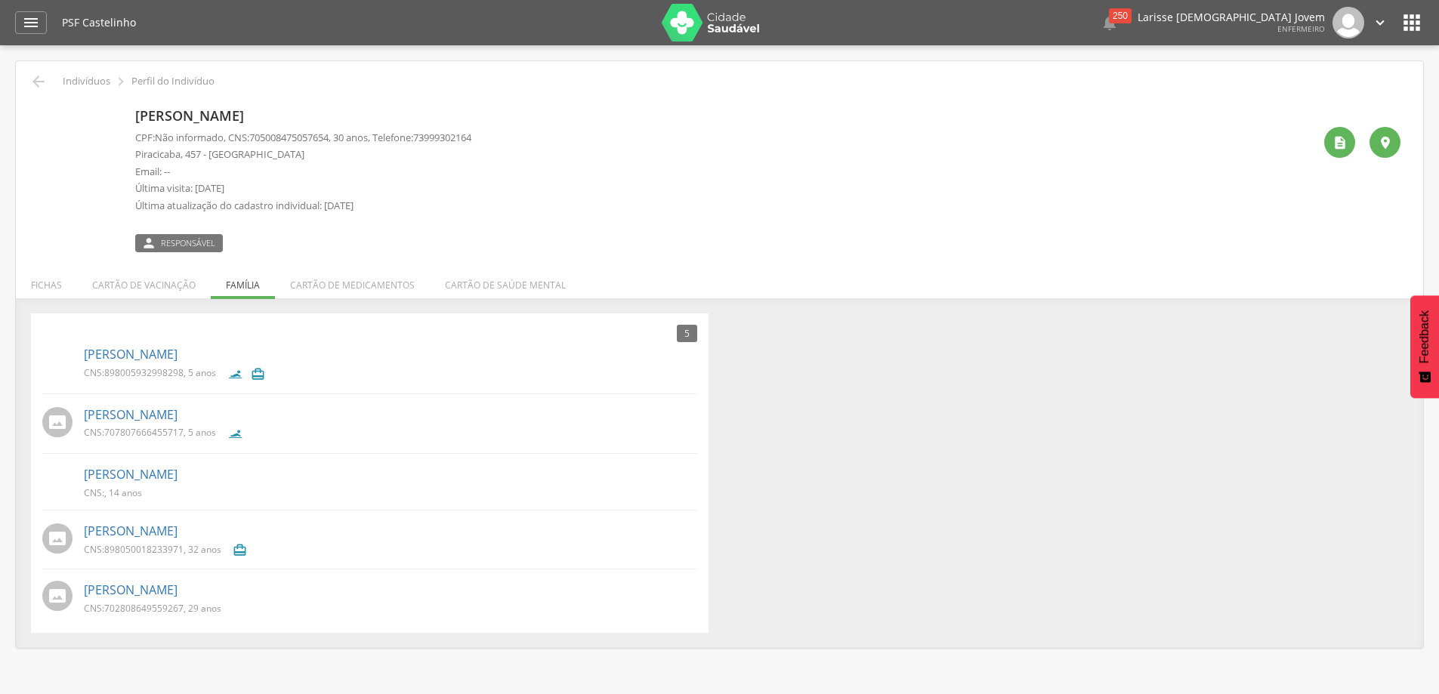
click at [669, 173] on div "[PERSON_NAME] CPF: Não informado , CNS: [PHONE_NUMBER] , 30 anos, Telefone: [PH…" at bounding box center [724, 177] width 1178 height 150
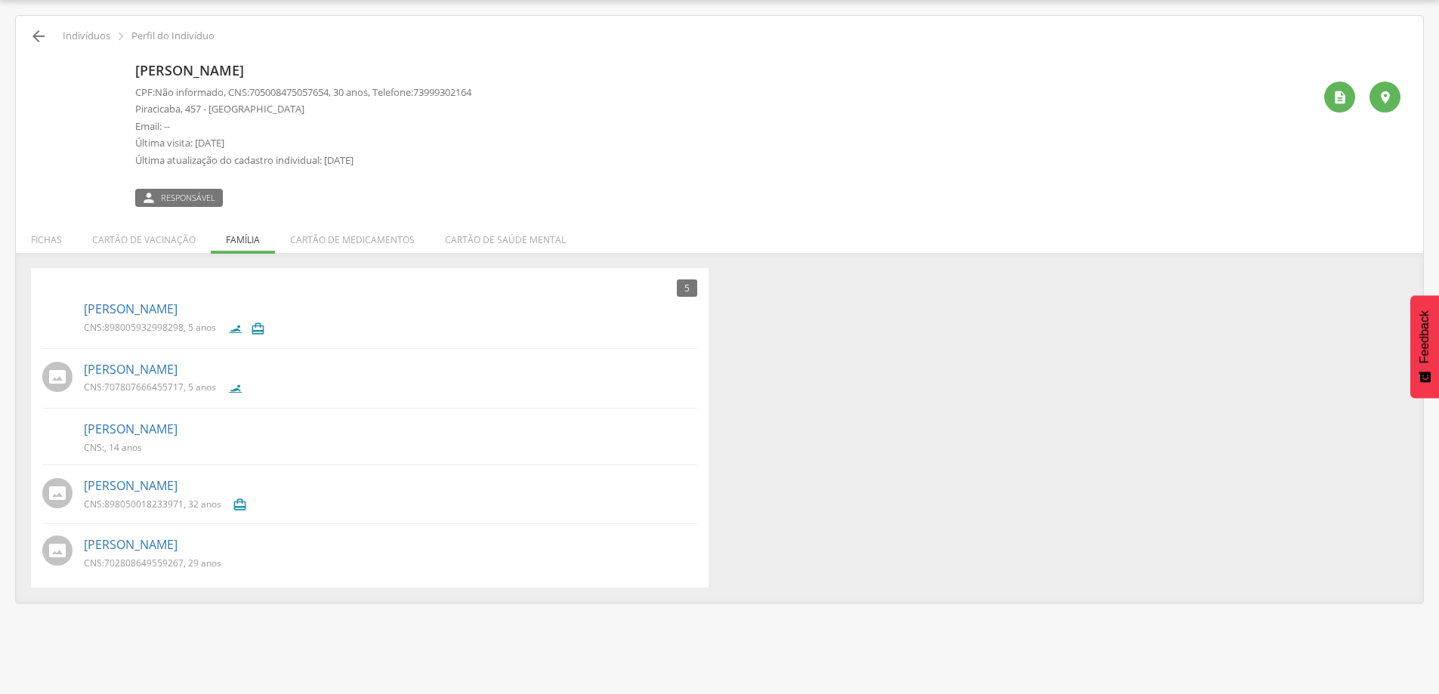
click at [34, 29] on icon "" at bounding box center [38, 36] width 18 height 18
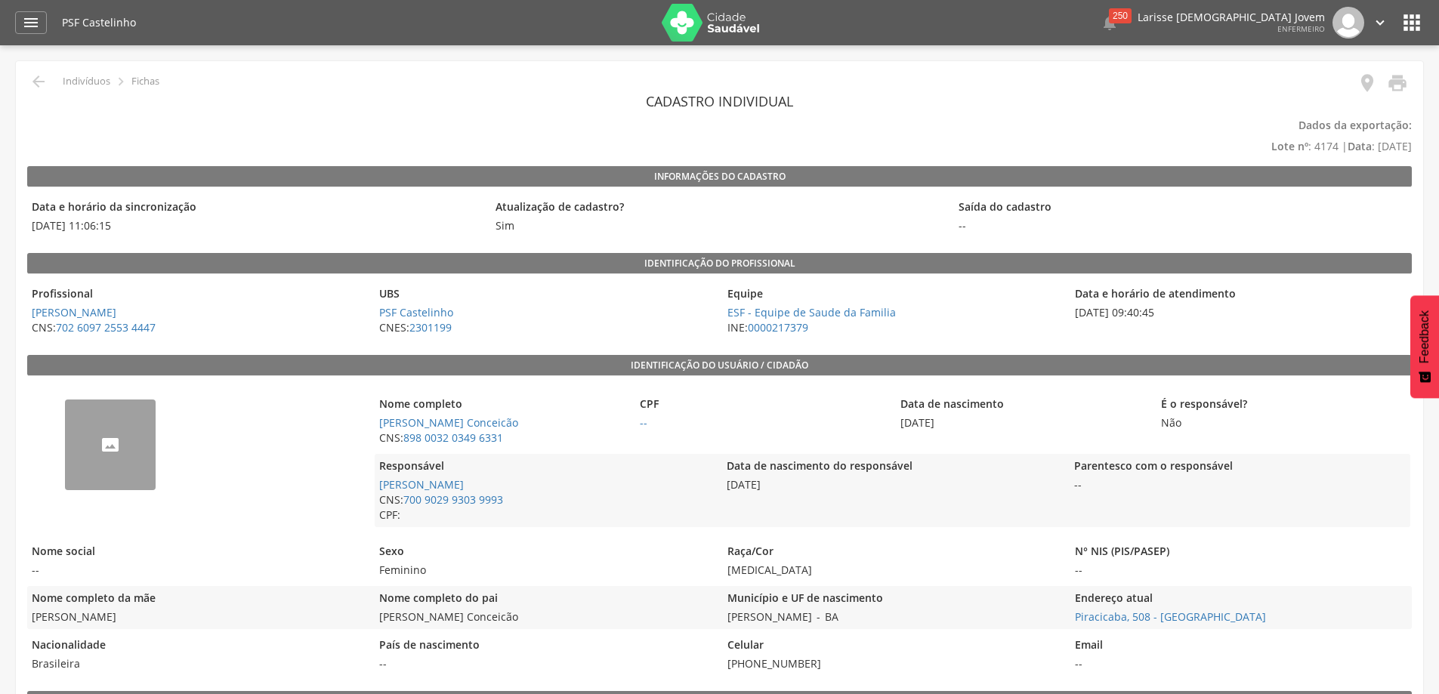
scroll to position [76, 0]
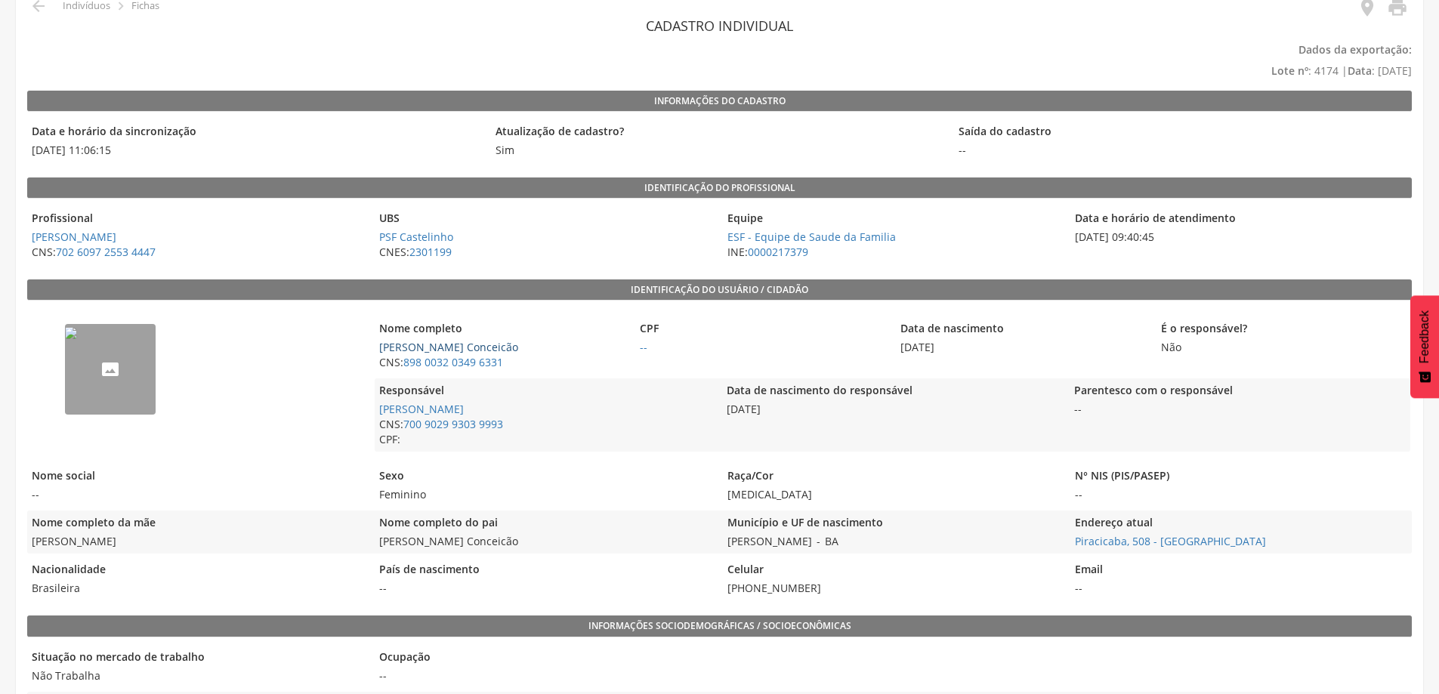
click at [415, 348] on link "[PERSON_NAME] Conceicão" at bounding box center [448, 347] width 139 height 14
type input "**********"
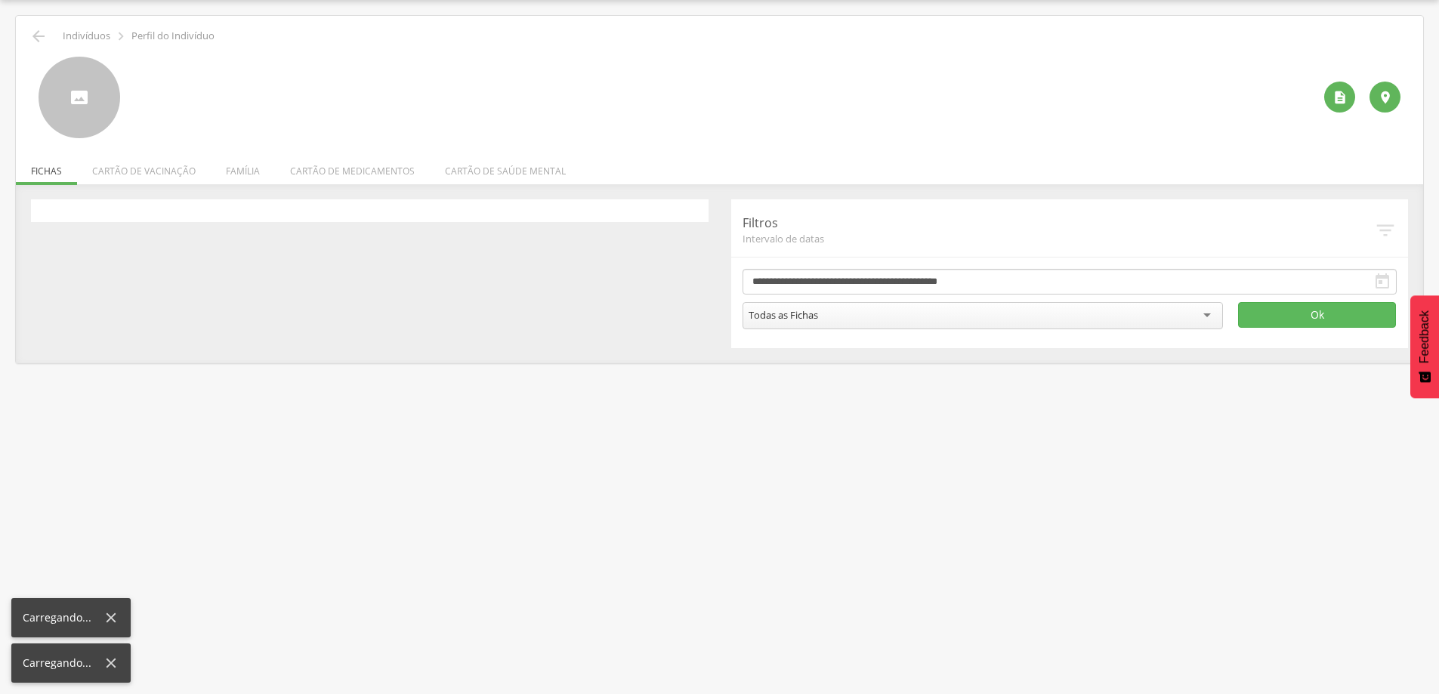
scroll to position [45, 0]
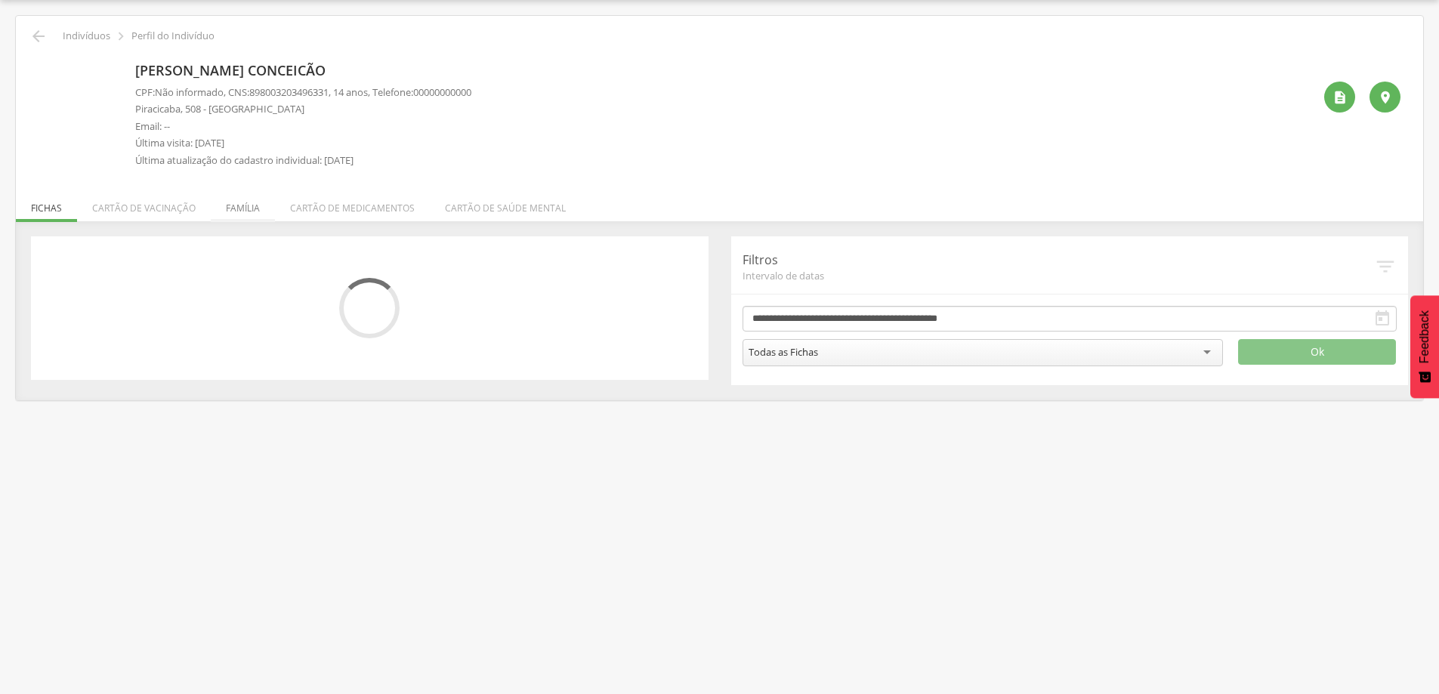
click at [234, 202] on li "Família" at bounding box center [243, 205] width 64 height 36
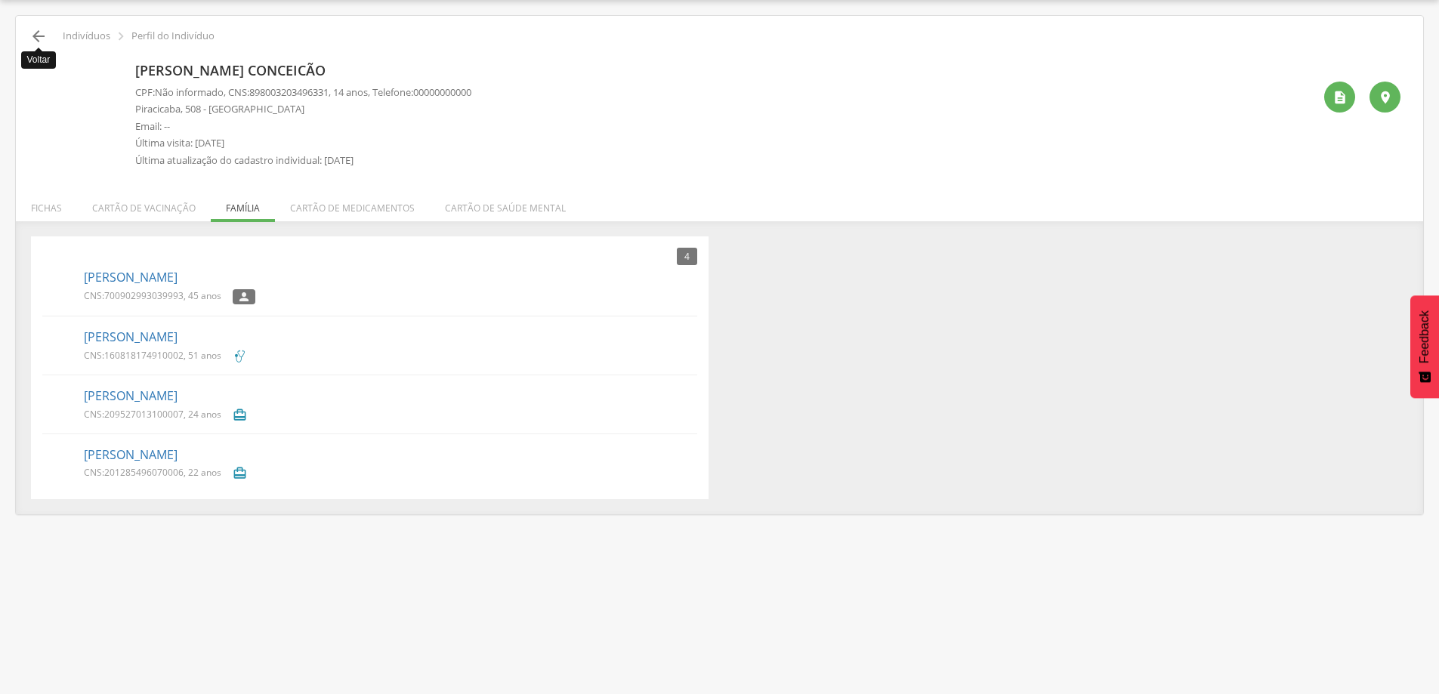
click at [33, 37] on icon "" at bounding box center [38, 36] width 18 height 18
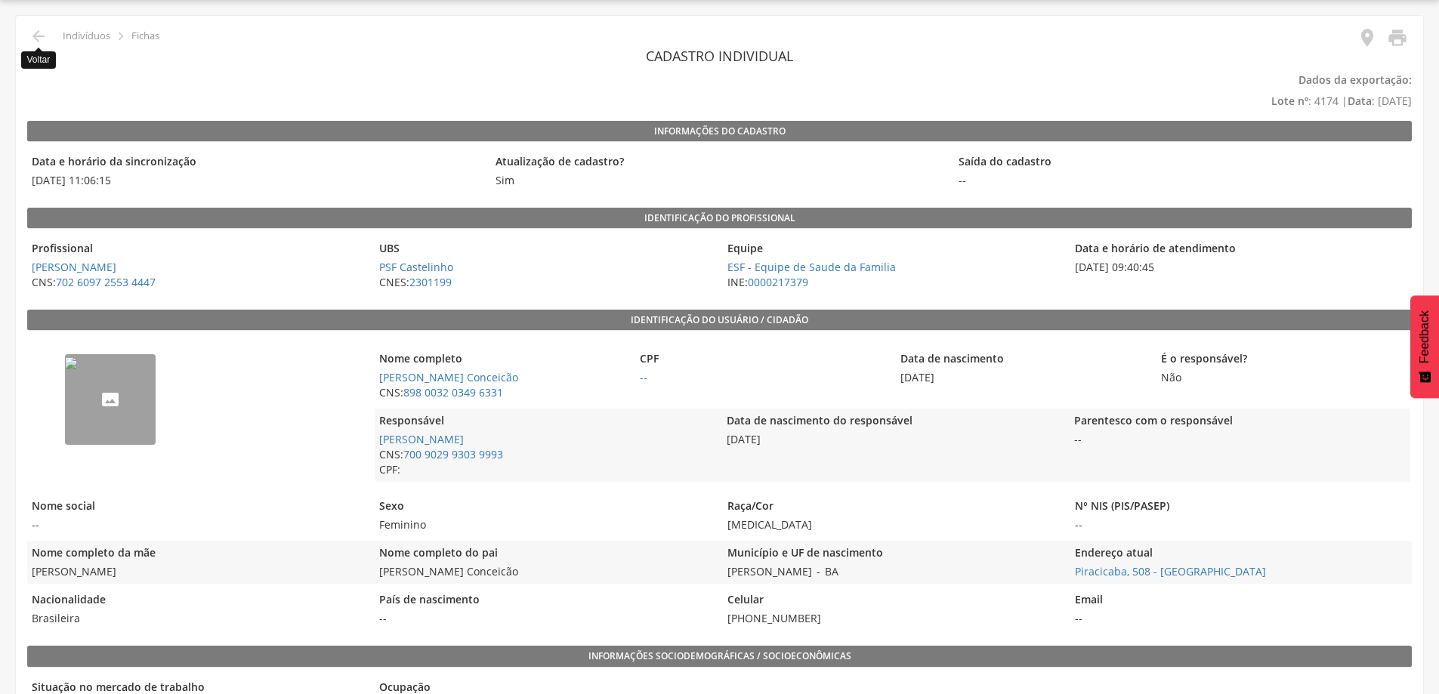
click at [33, 37] on icon "" at bounding box center [38, 36] width 18 height 18
drag, startPoint x: 152, startPoint y: 577, endPoint x: 23, endPoint y: 578, distance: 129.2
click at [97, 599] on legend "Nacionalidade" at bounding box center [197, 600] width 340 height 17
drag, startPoint x: 142, startPoint y: 573, endPoint x: 60, endPoint y: 579, distance: 82.5
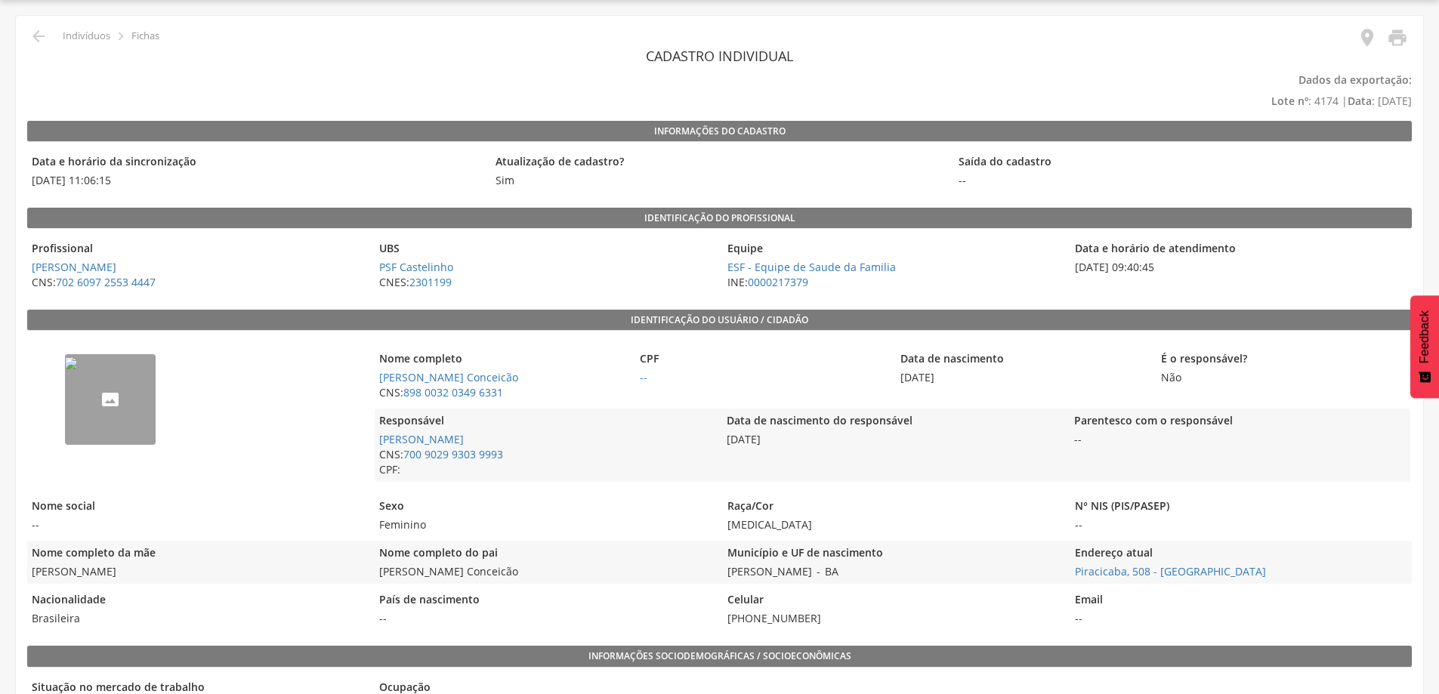
click at [56, 578] on span "[PERSON_NAME]" at bounding box center [197, 571] width 340 height 15
drag, startPoint x: 86, startPoint y: 579, endPoint x: 31, endPoint y: 579, distance: 55.2
click at [31, 579] on span "[PERSON_NAME]" at bounding box center [197, 571] width 340 height 15
copy span "[PERSON_NAME]"
